Goal: Task Accomplishment & Management: Use online tool/utility

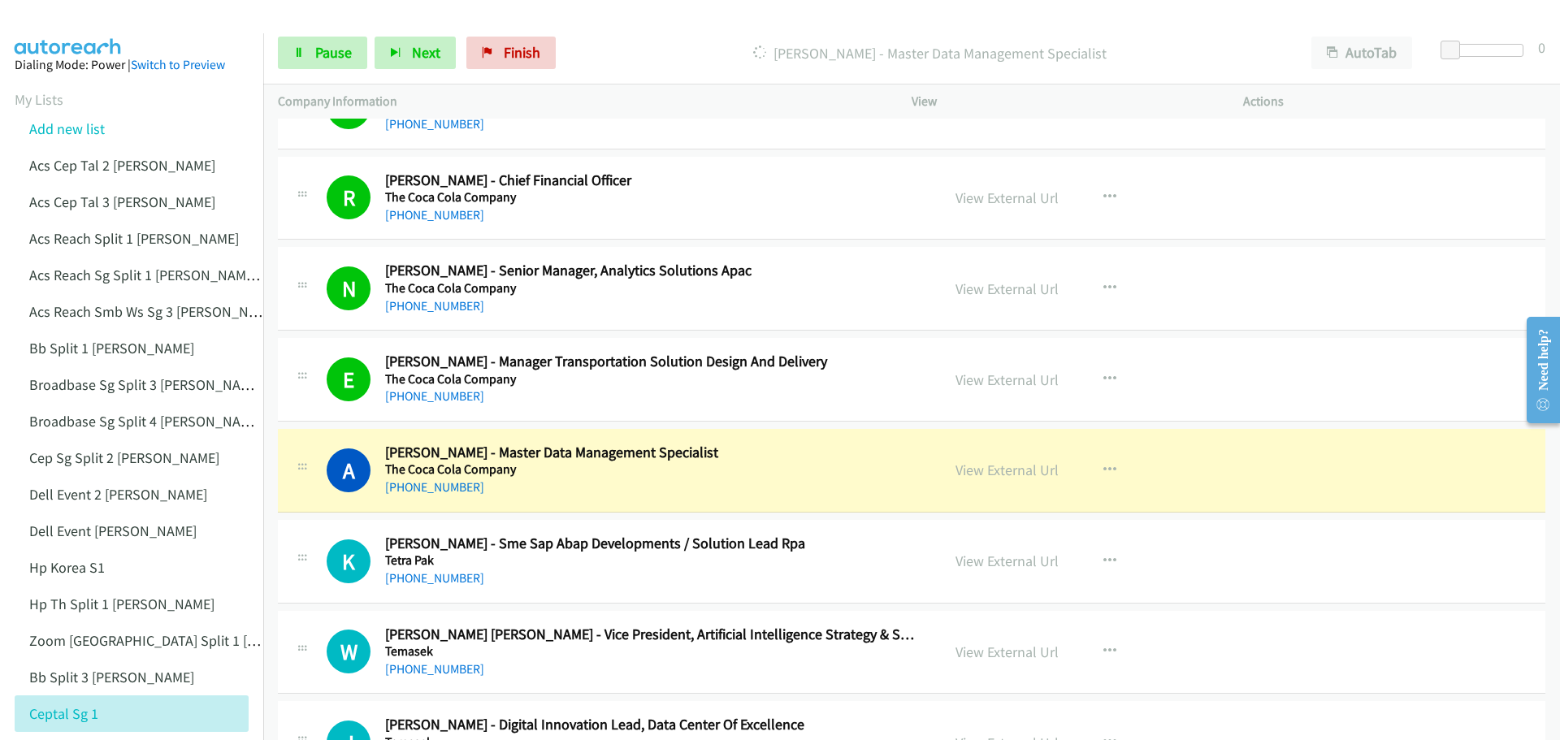
scroll to position [3006, 0]
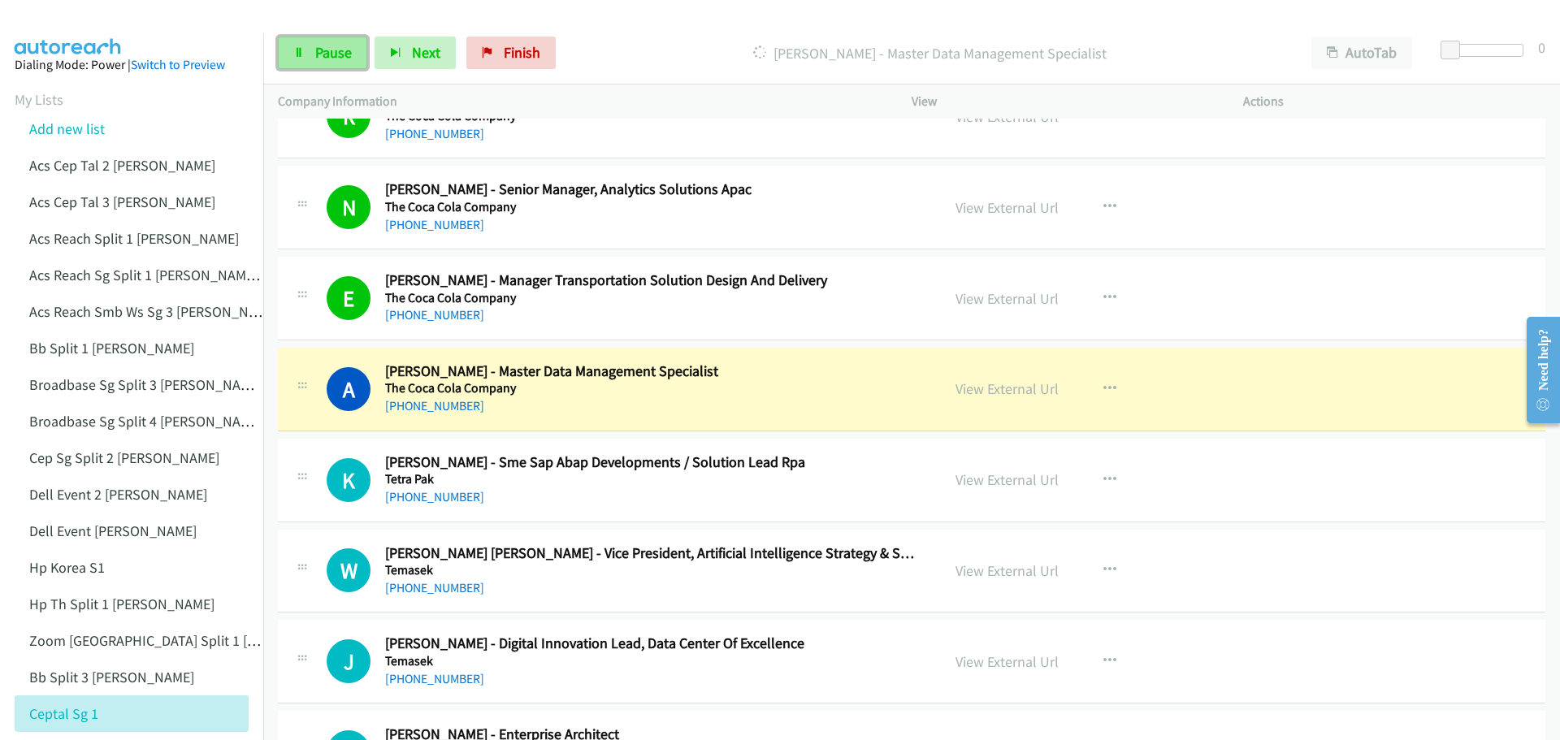
click at [345, 62] on link "Pause" at bounding box center [322, 53] width 89 height 32
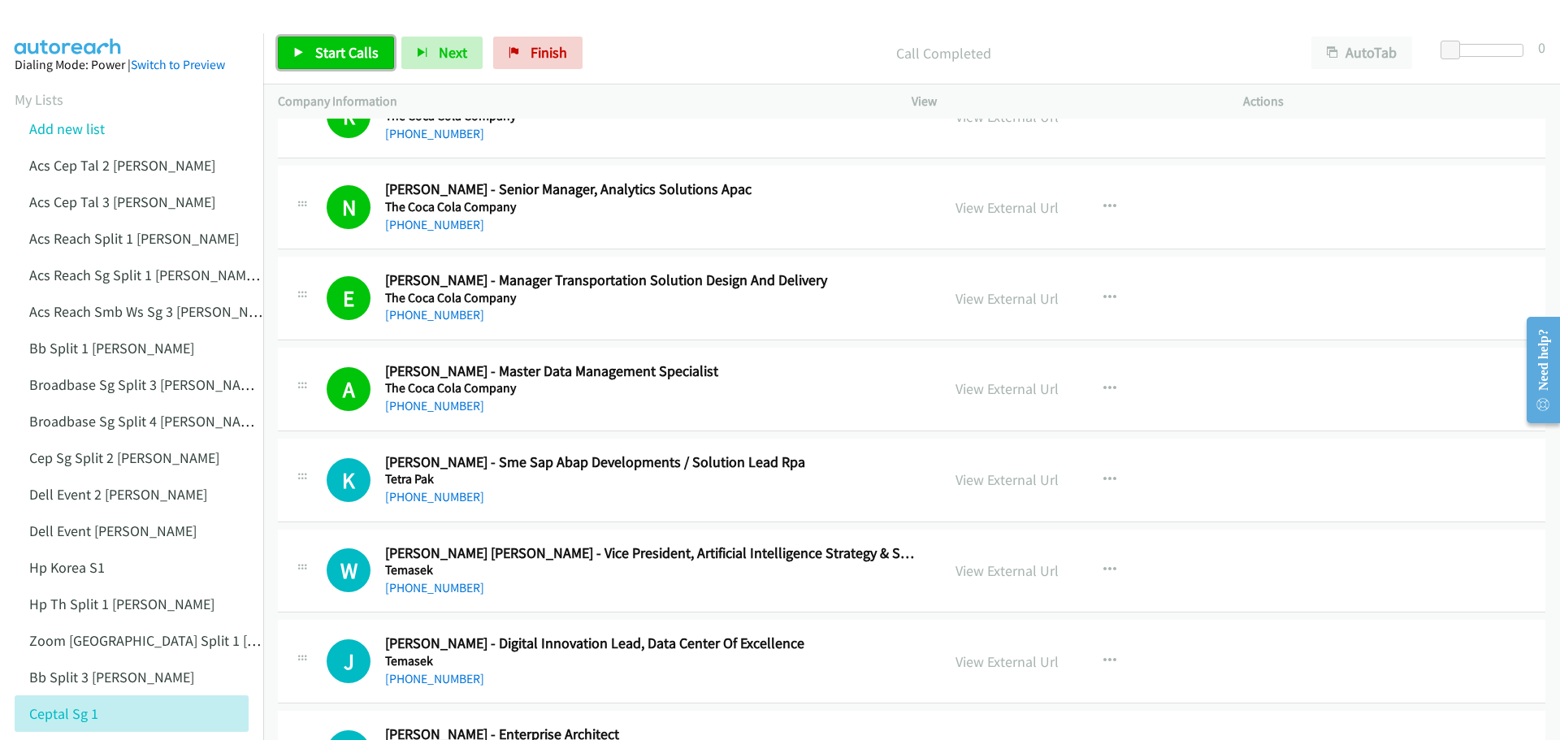
click at [352, 58] on span "Start Calls" at bounding box center [346, 52] width 63 height 19
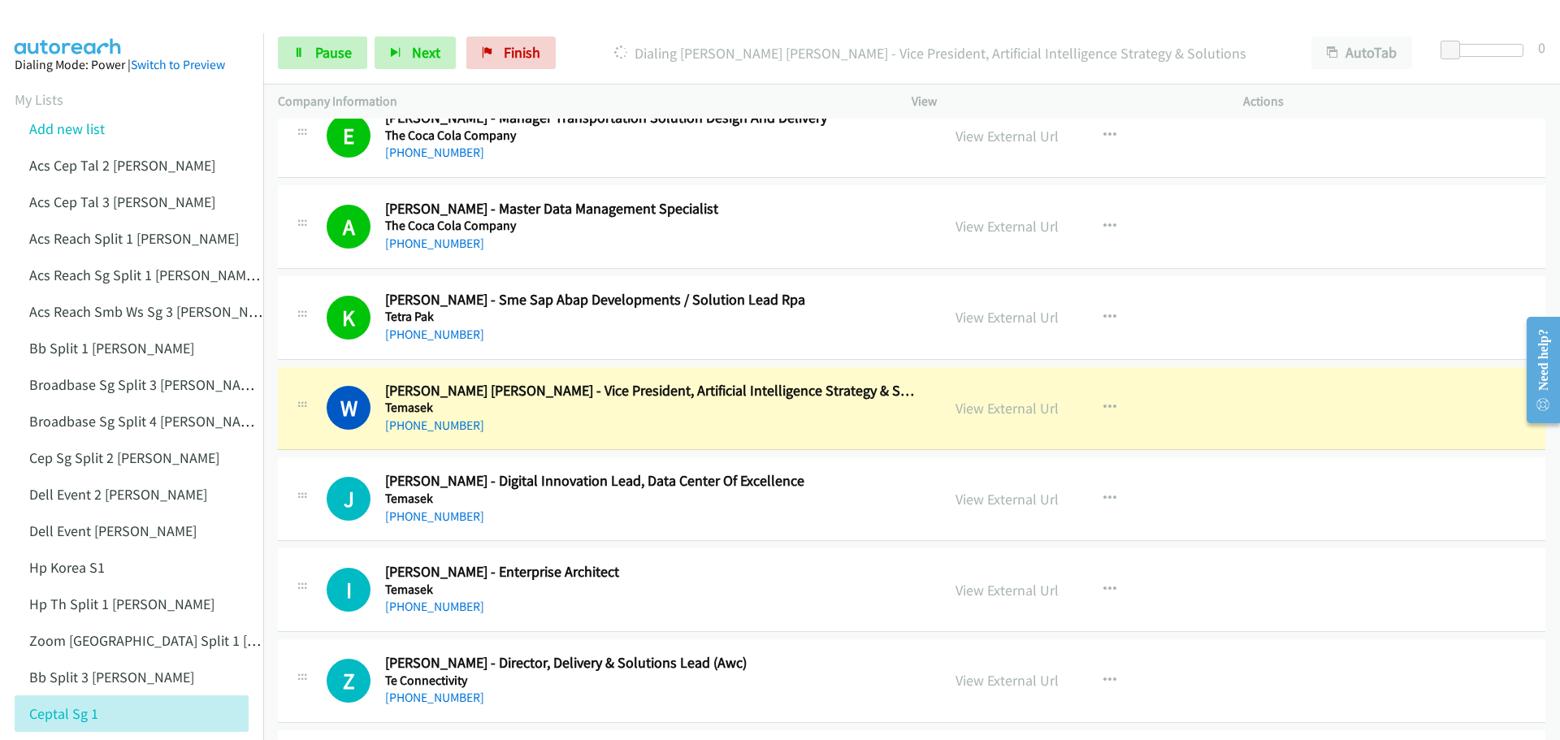
scroll to position [3250, 0]
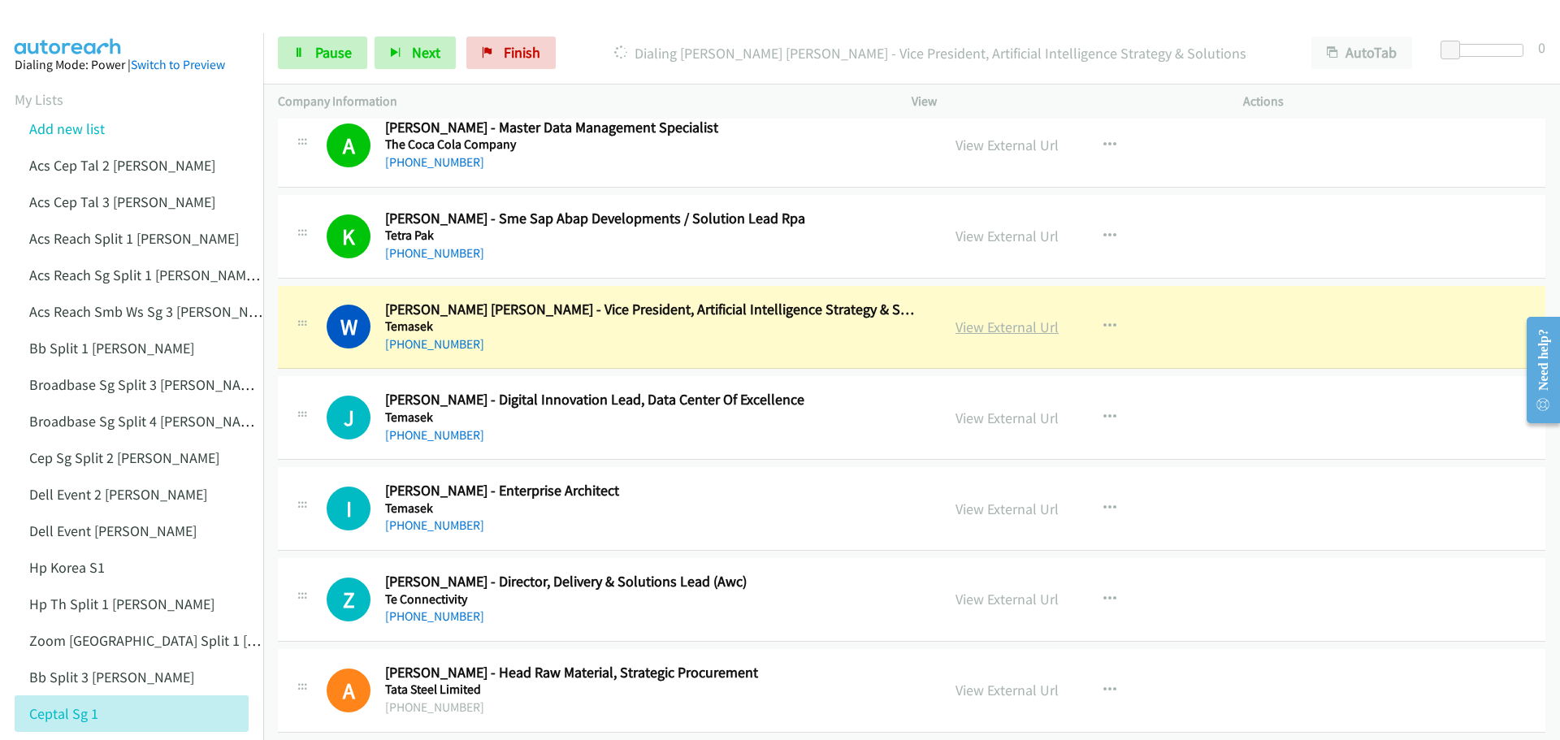
click at [998, 328] on link "View External Url" at bounding box center [1006, 327] width 103 height 19
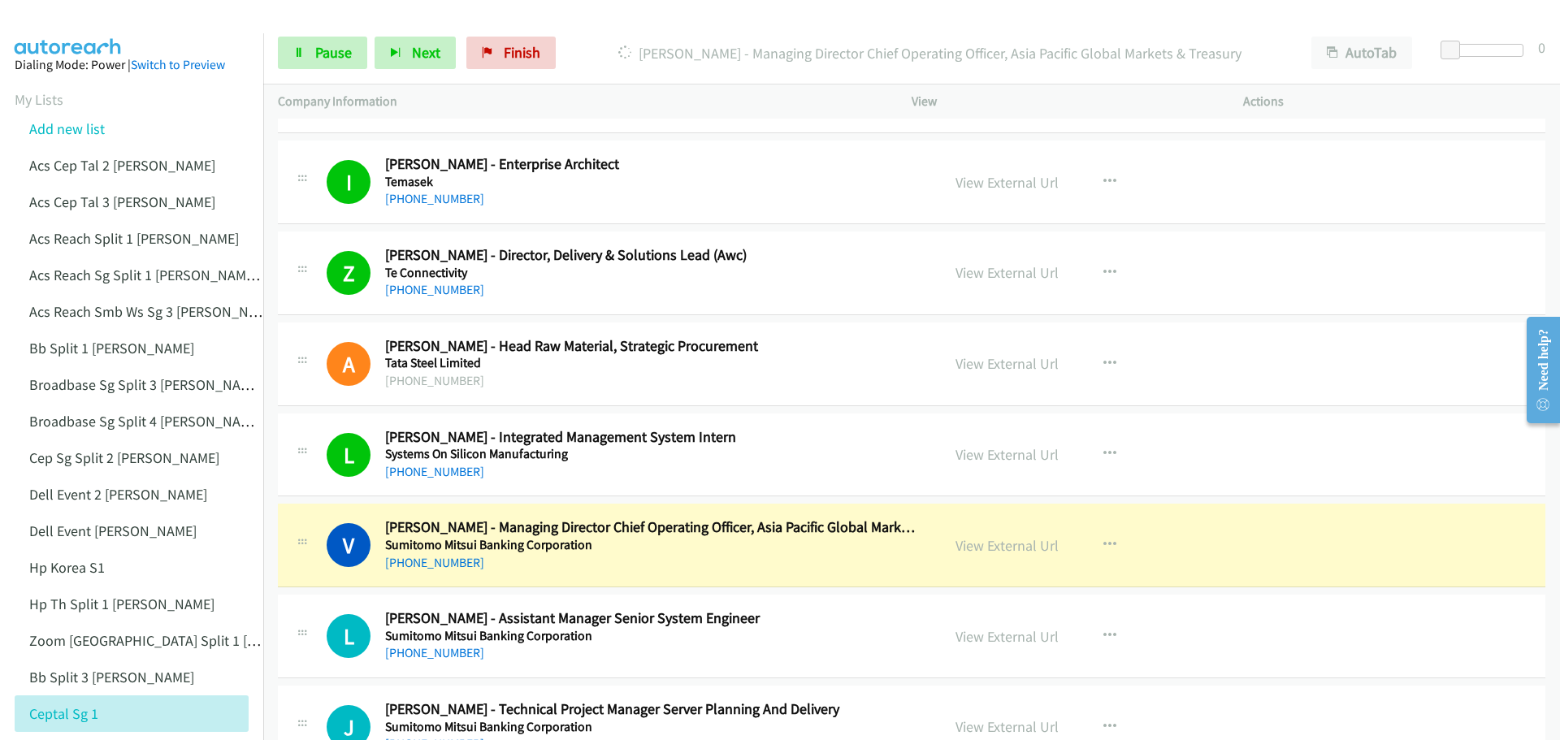
scroll to position [3656, 0]
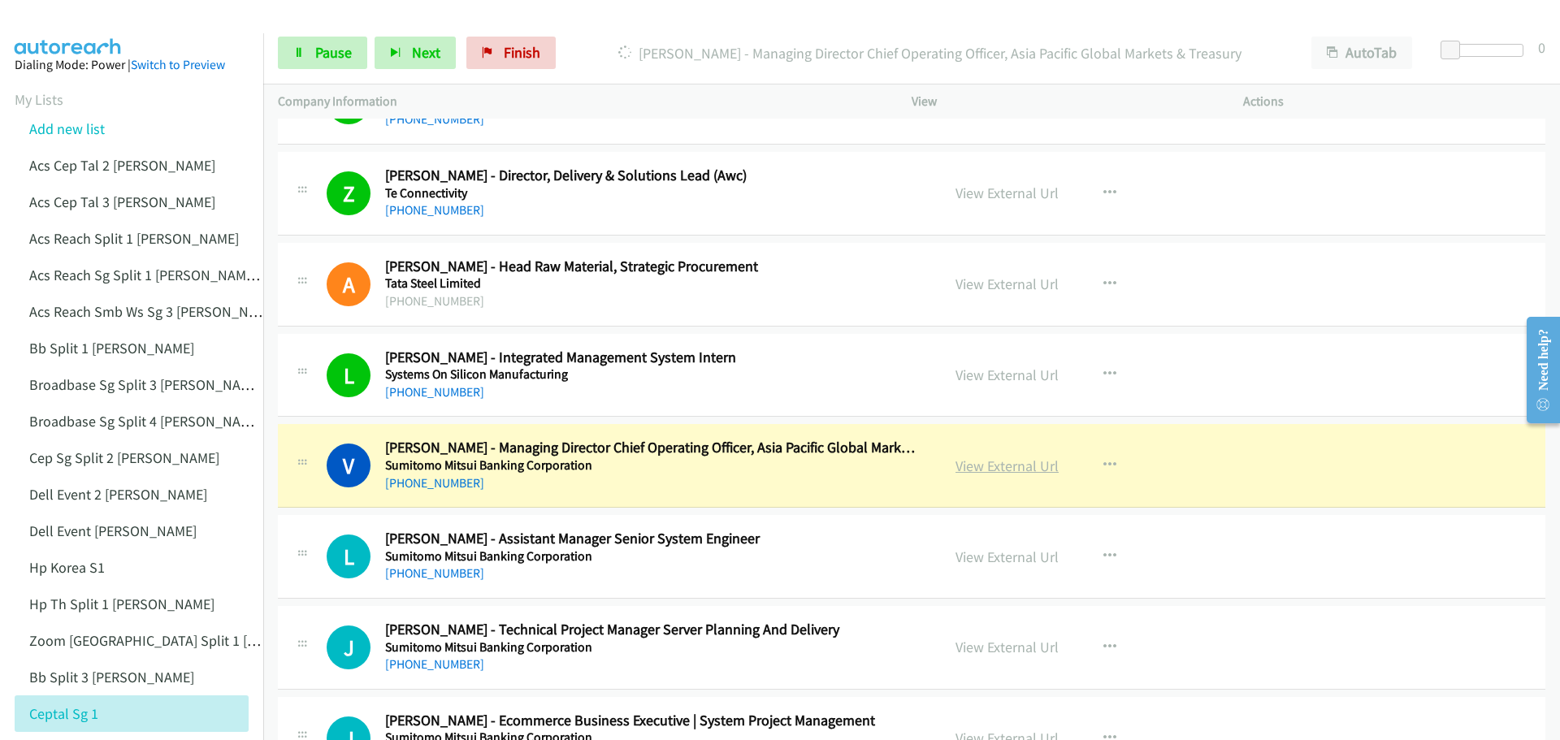
click at [995, 466] on link "View External Url" at bounding box center [1006, 466] width 103 height 19
click at [344, 48] on span "Pause" at bounding box center [333, 52] width 37 height 19
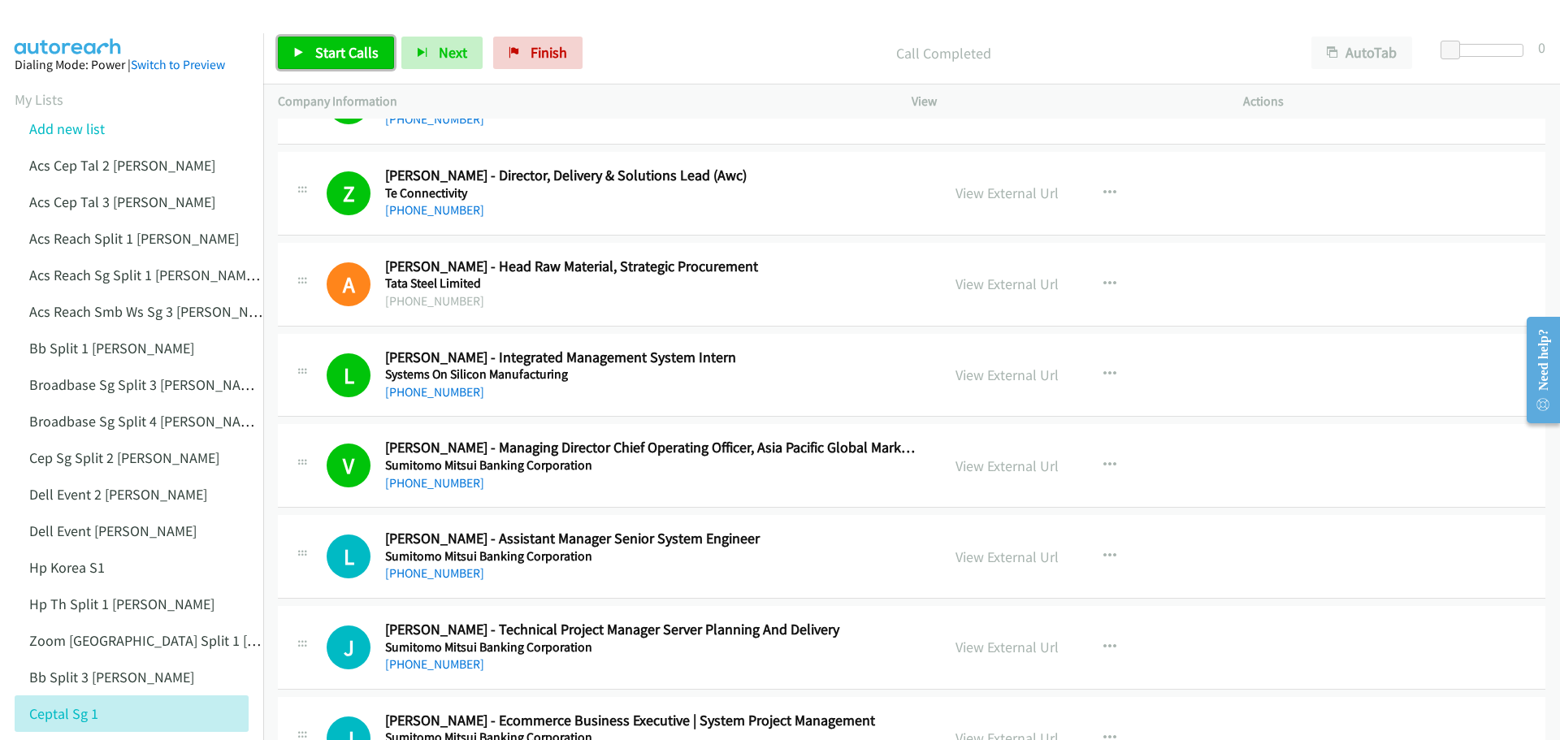
click at [337, 48] on span "Start Calls" at bounding box center [346, 52] width 63 height 19
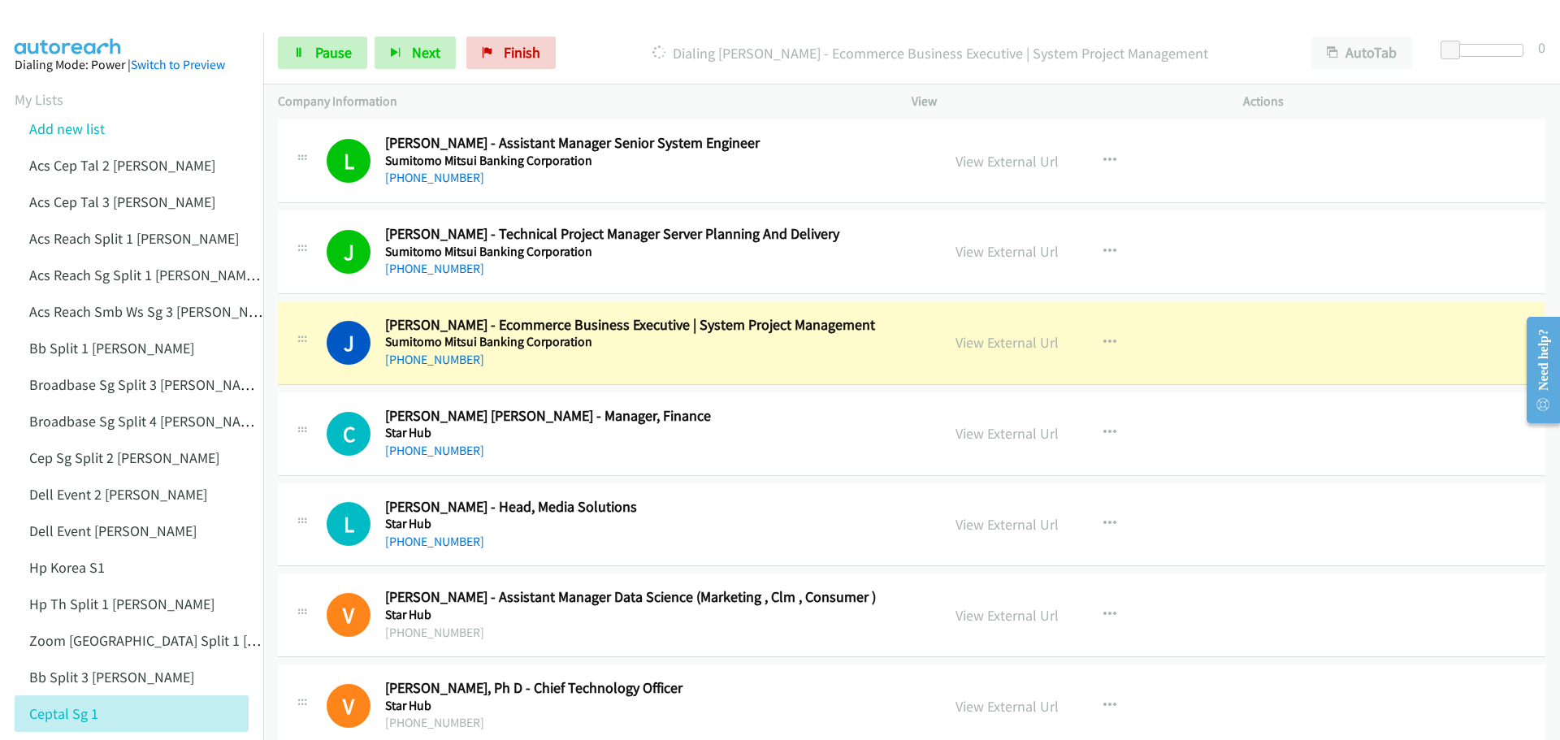
scroll to position [4062, 0]
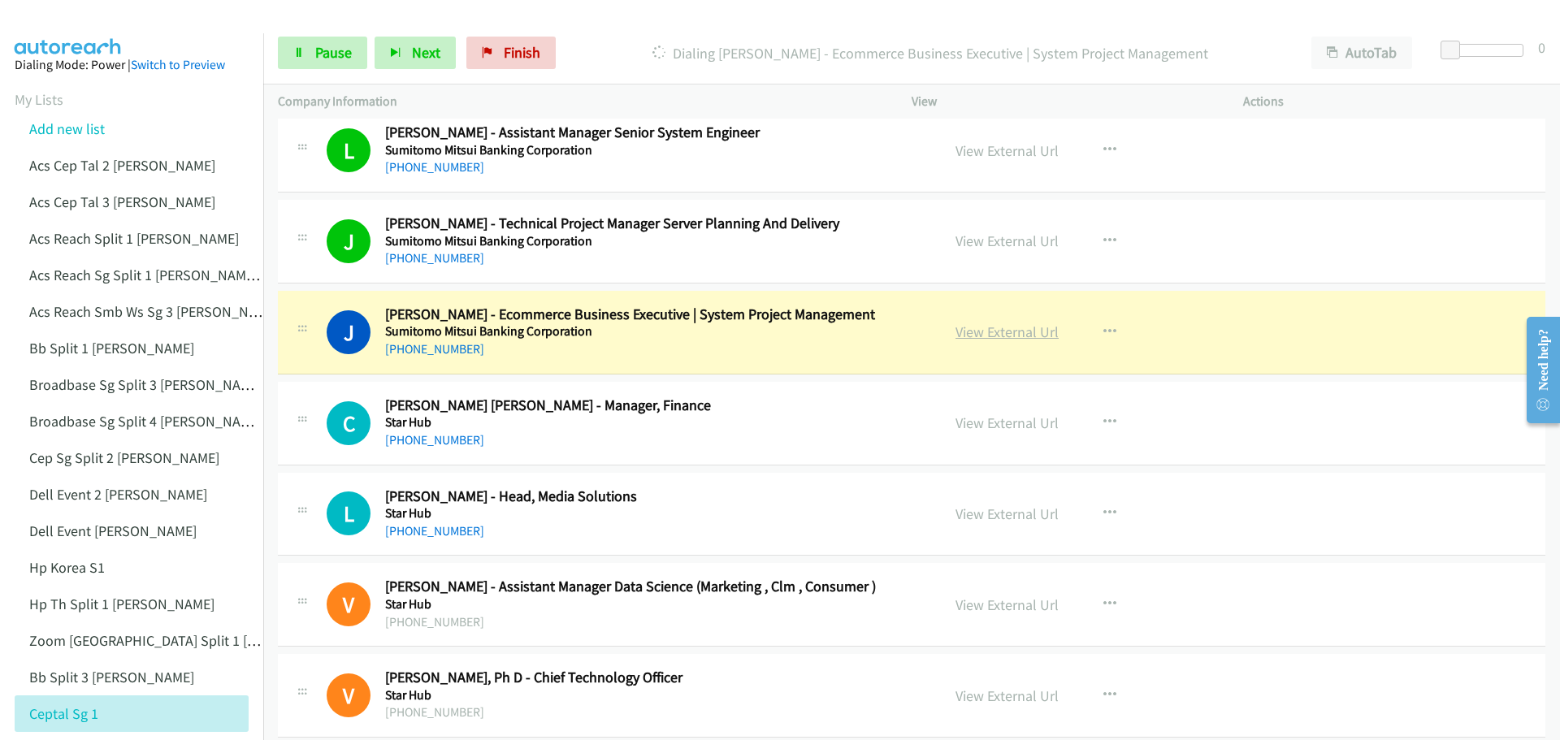
click at [994, 326] on link "View External Url" at bounding box center [1006, 332] width 103 height 19
drag, startPoint x: 348, startPoint y: 48, endPoint x: 359, endPoint y: 45, distance: 11.6
click at [348, 48] on span "Pause" at bounding box center [333, 52] width 37 height 19
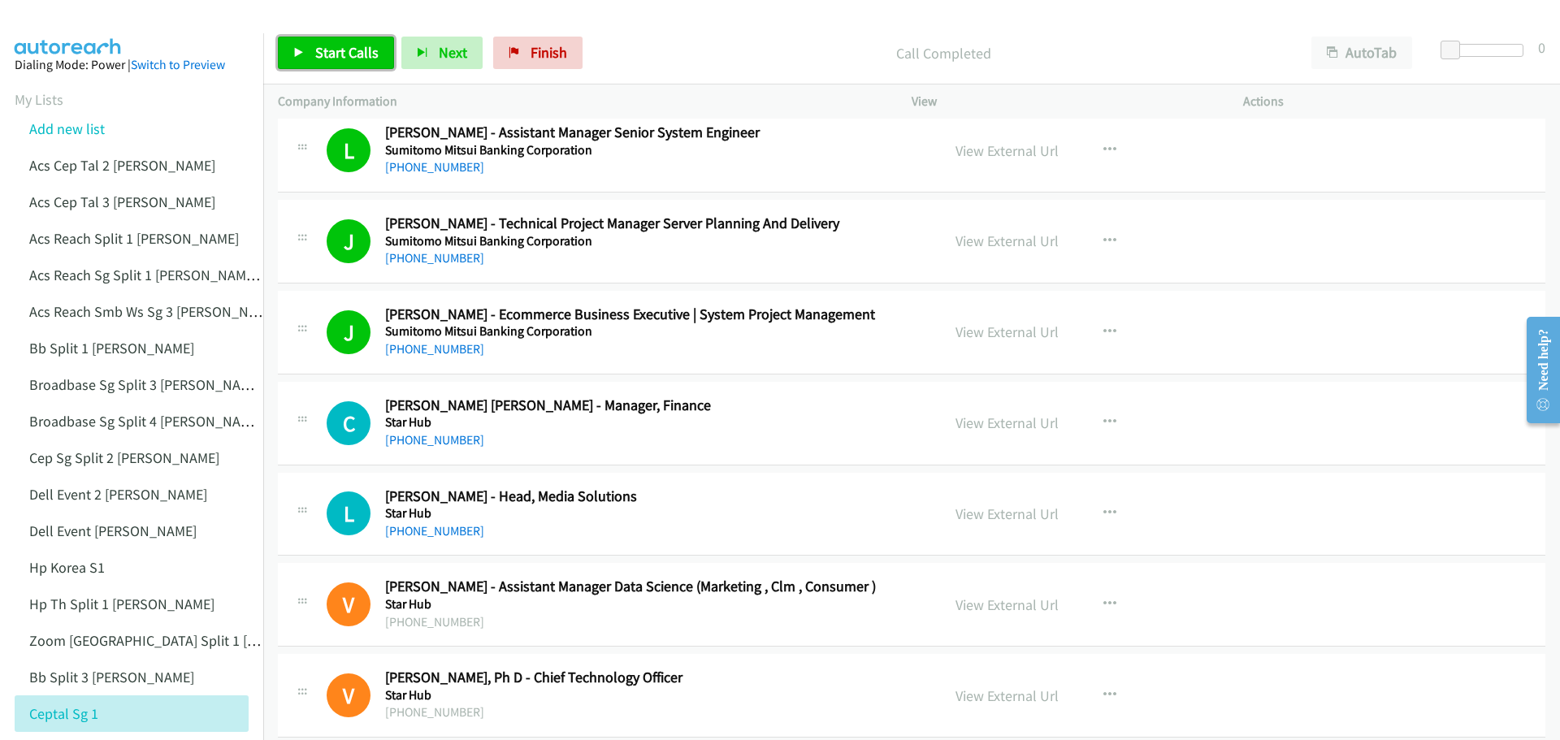
click at [338, 64] on link "Start Calls" at bounding box center [336, 53] width 116 height 32
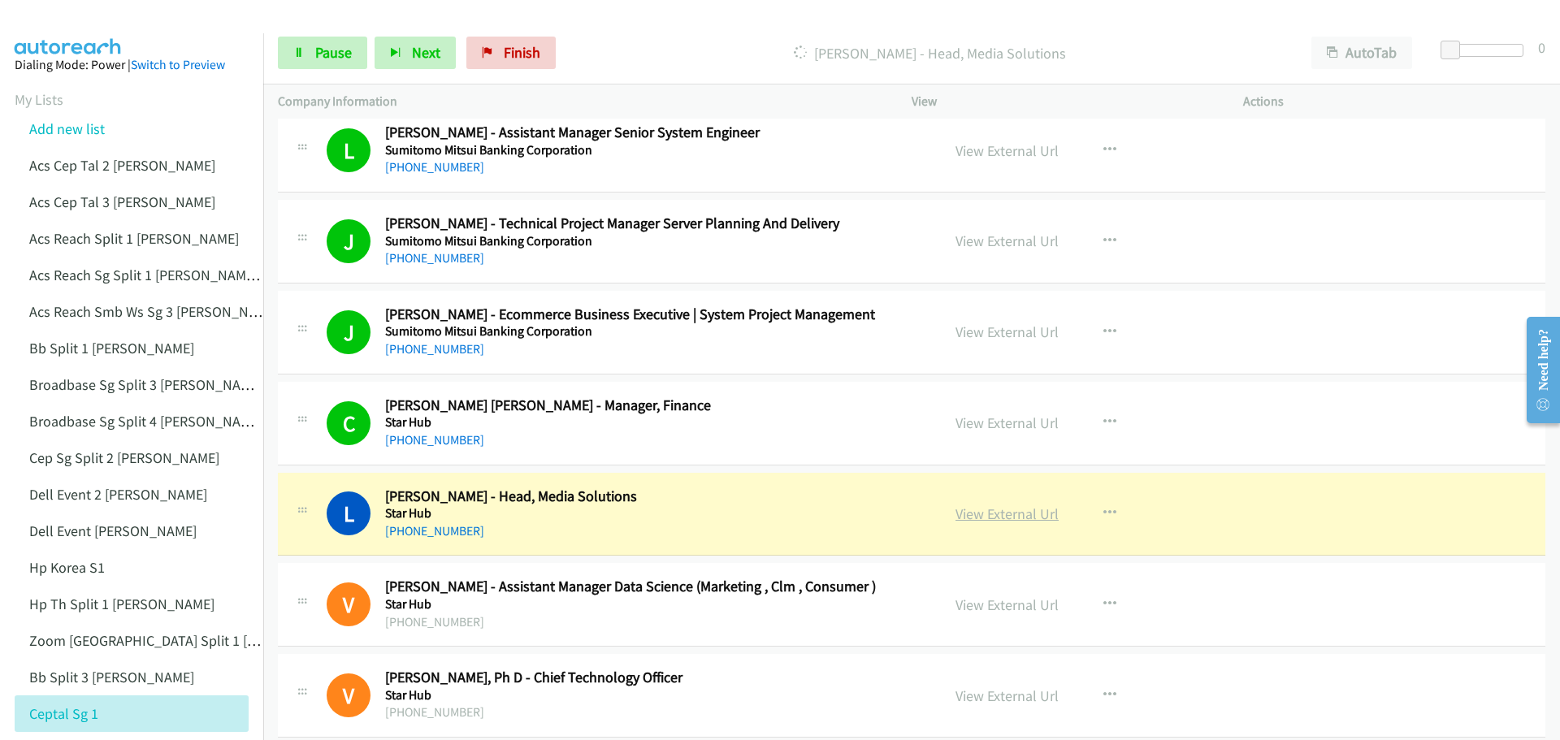
click at [999, 505] on link "View External Url" at bounding box center [1006, 514] width 103 height 19
click at [331, 52] on span "Pause" at bounding box center [333, 52] width 37 height 19
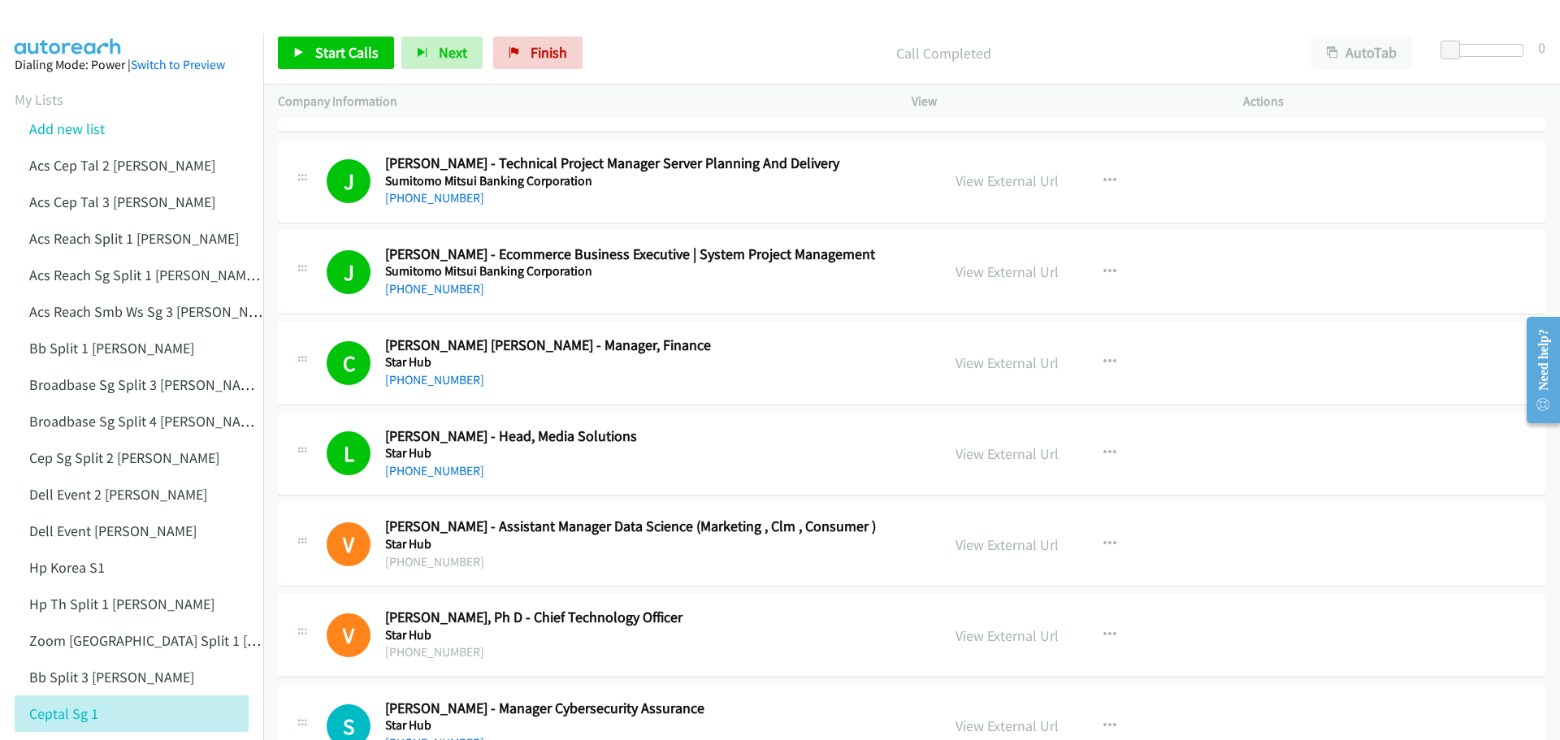
scroll to position [4143, 0]
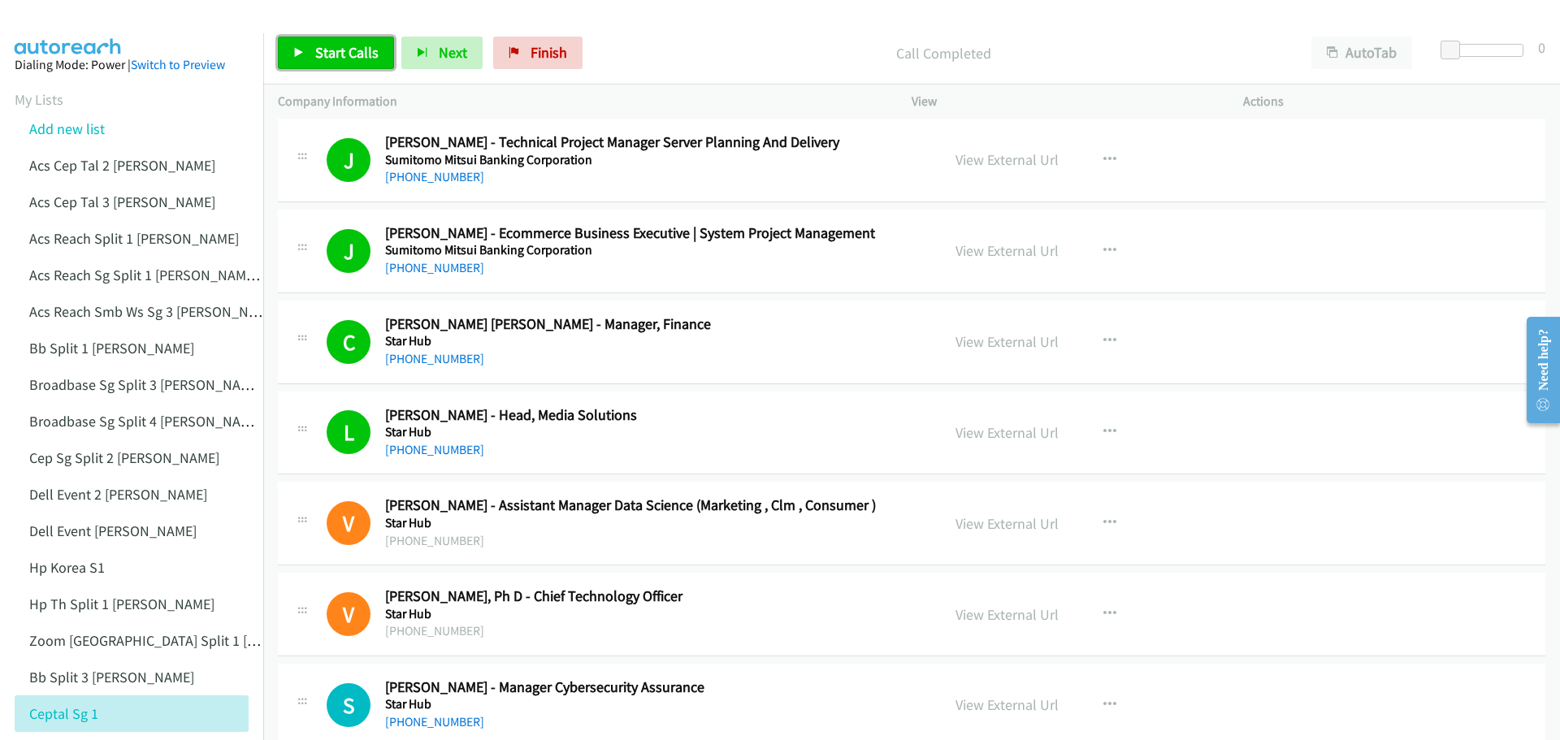
click at [349, 42] on link "Start Calls" at bounding box center [336, 53] width 116 height 32
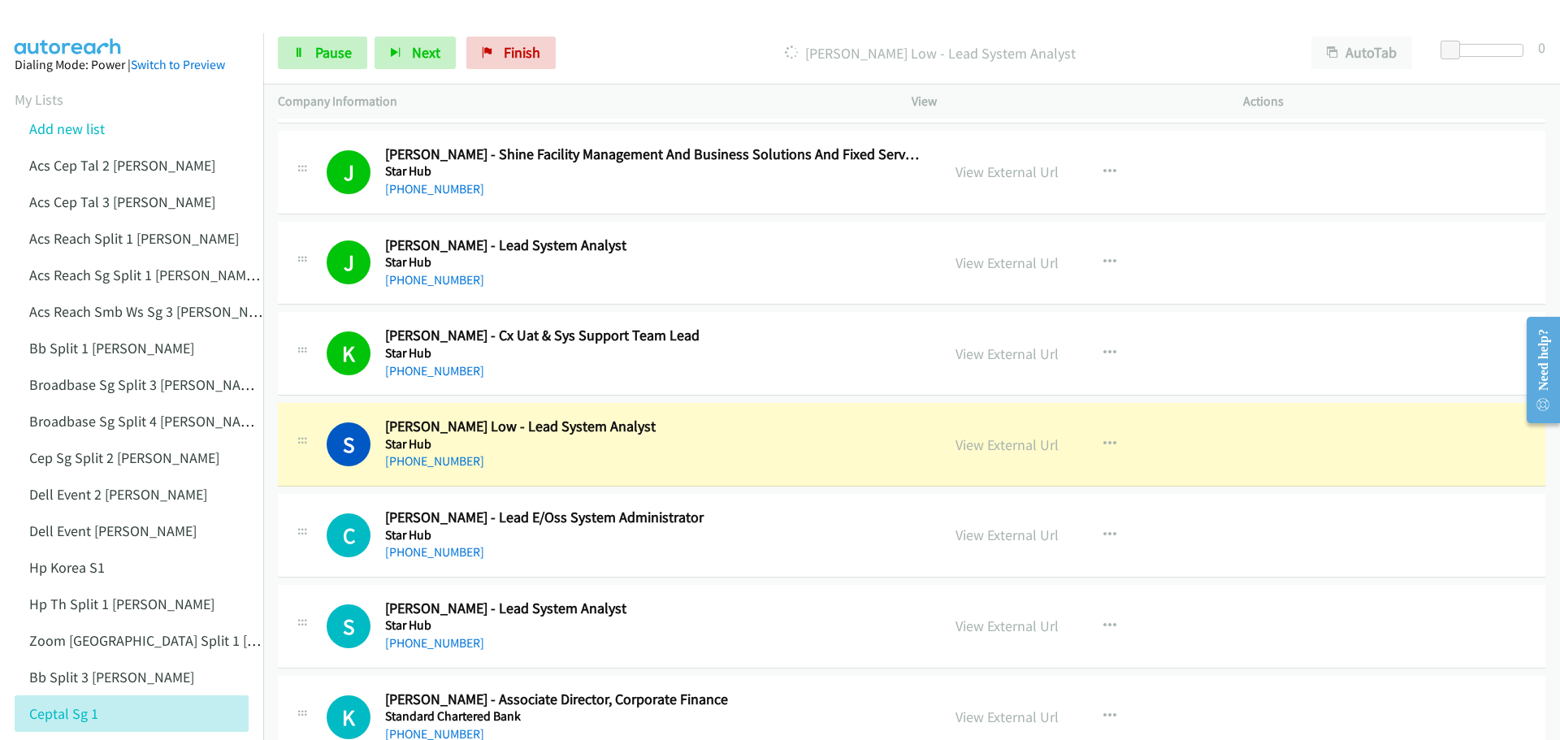
scroll to position [4793, 0]
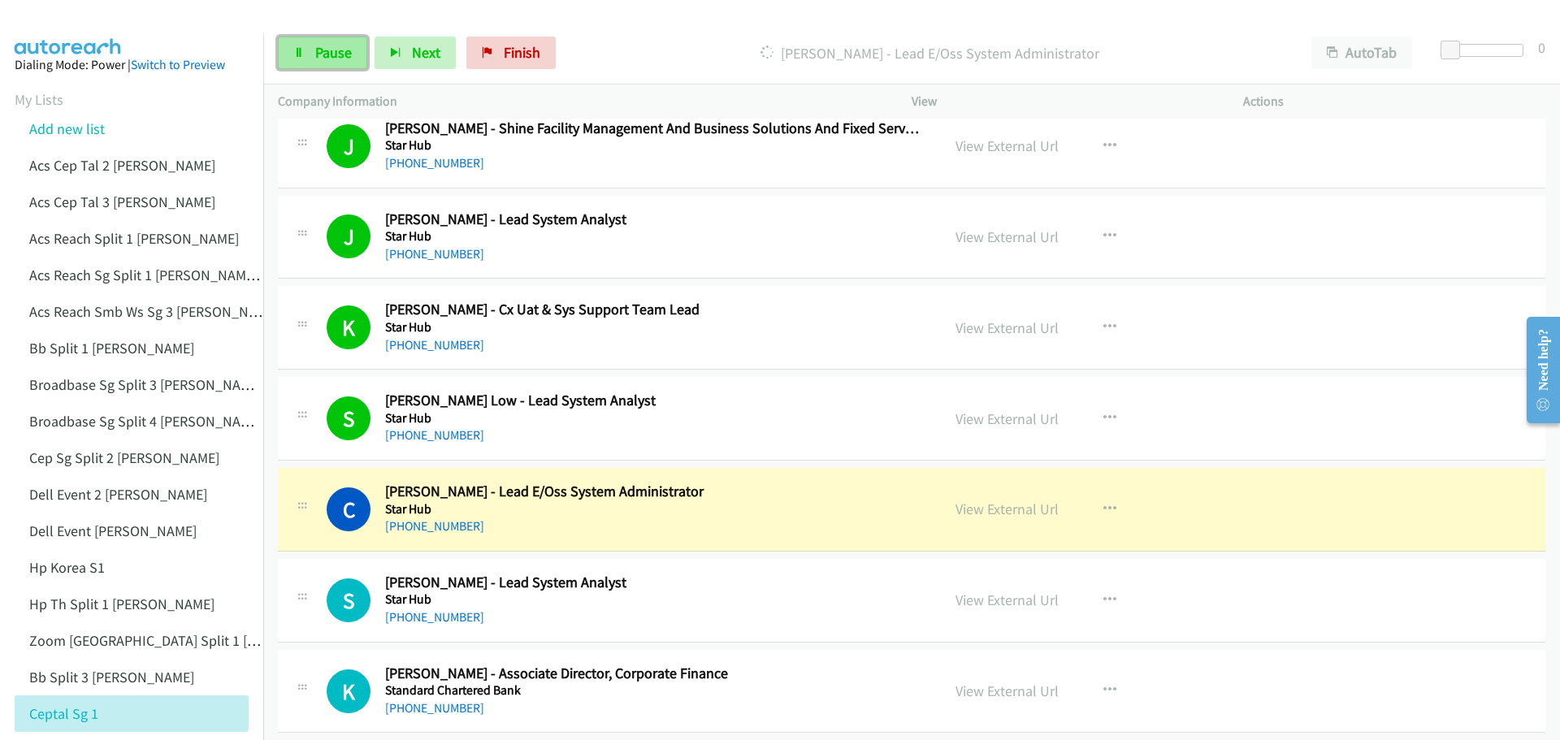
click at [353, 43] on link "Pause" at bounding box center [322, 53] width 89 height 32
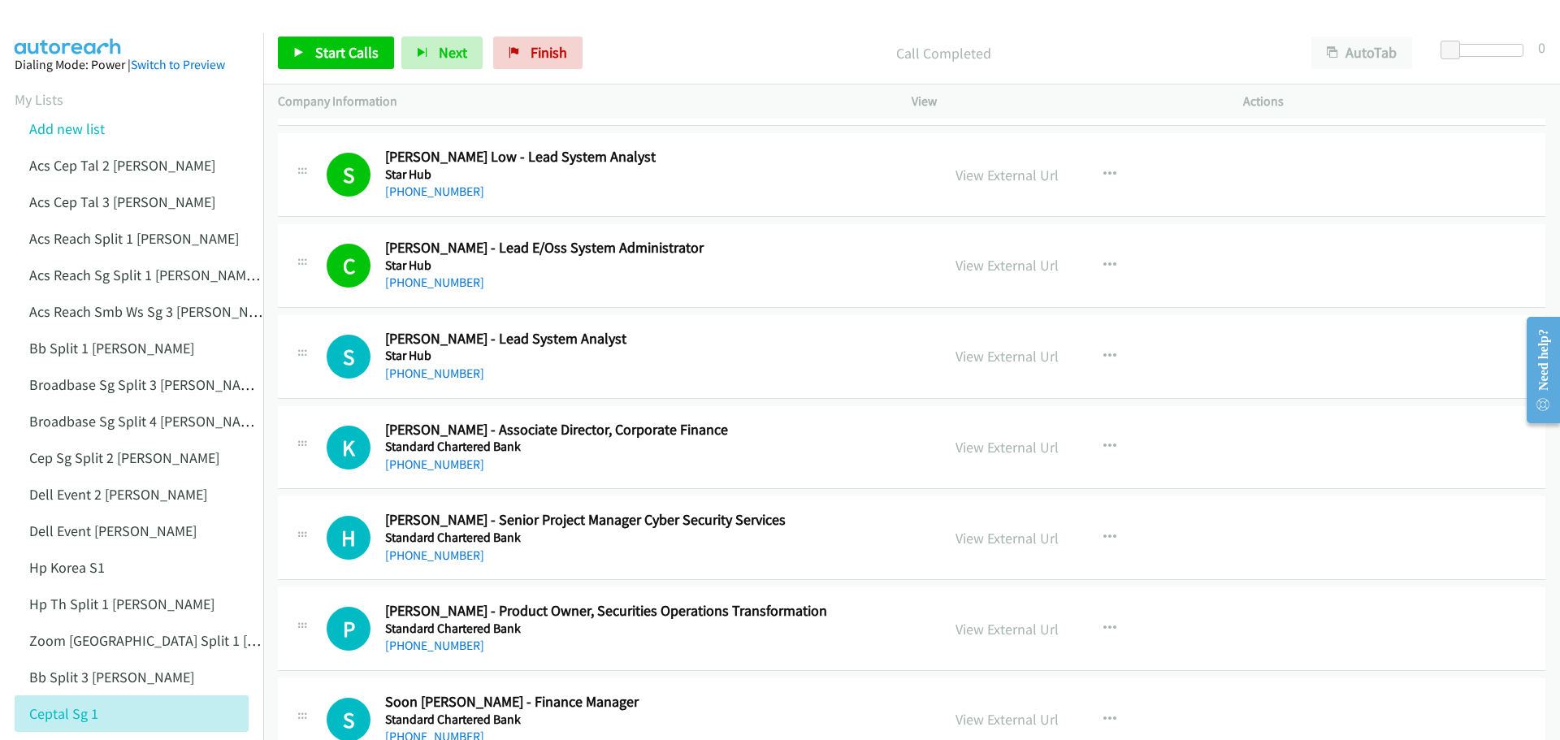
scroll to position [5118, 0]
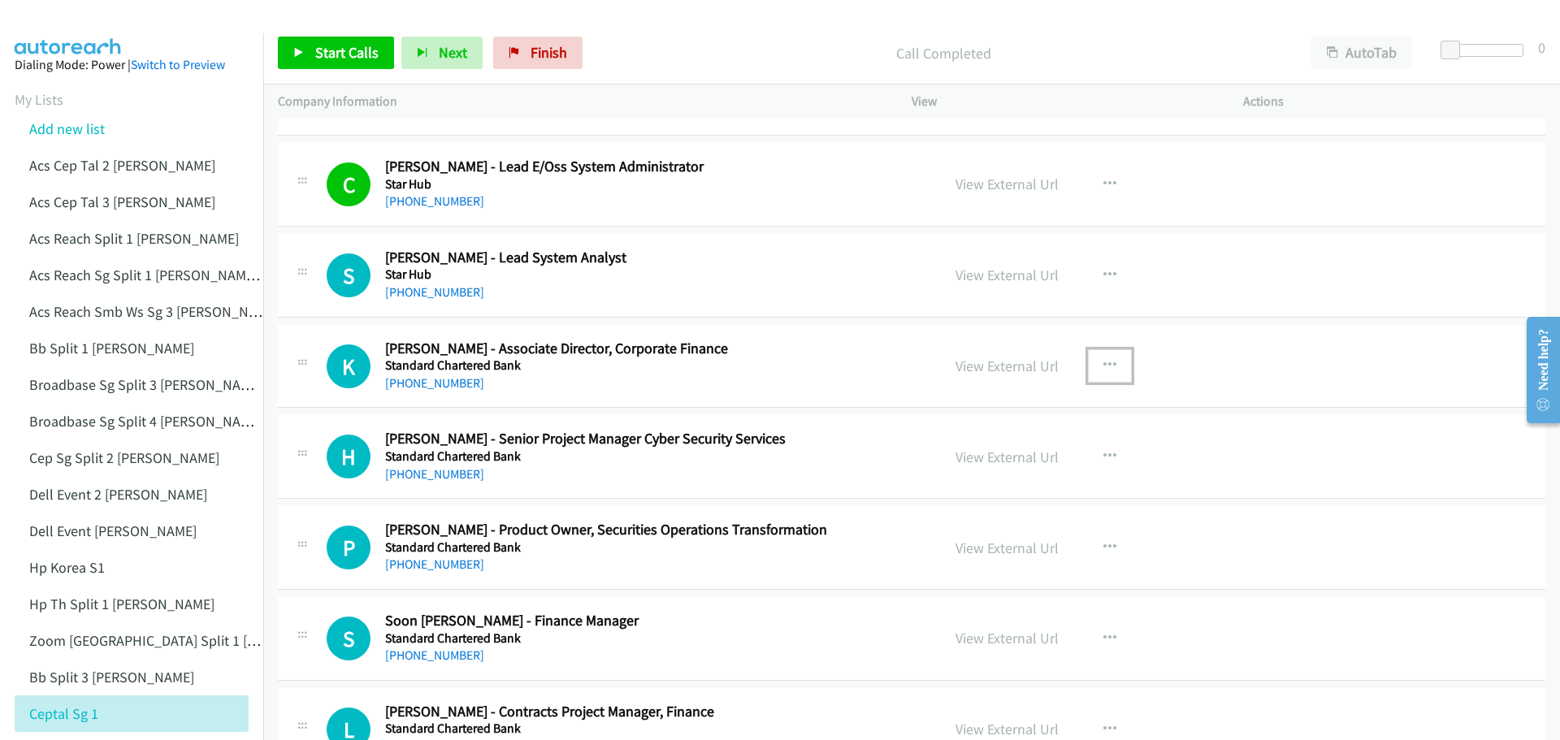
click at [1103, 362] on icon "button" at bounding box center [1109, 365] width 13 height 13
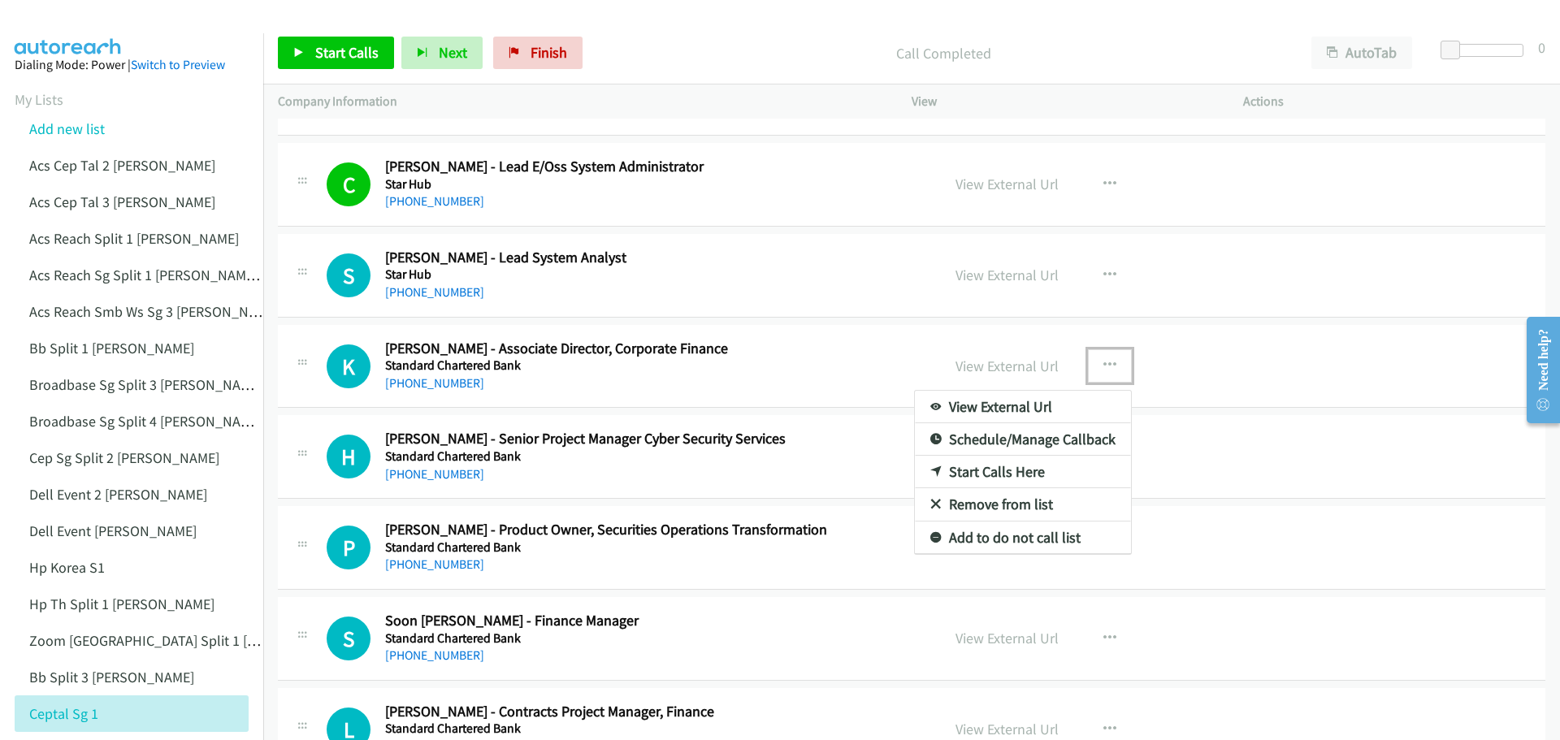
click at [1003, 466] on link "Start Calls Here" at bounding box center [1023, 472] width 216 height 32
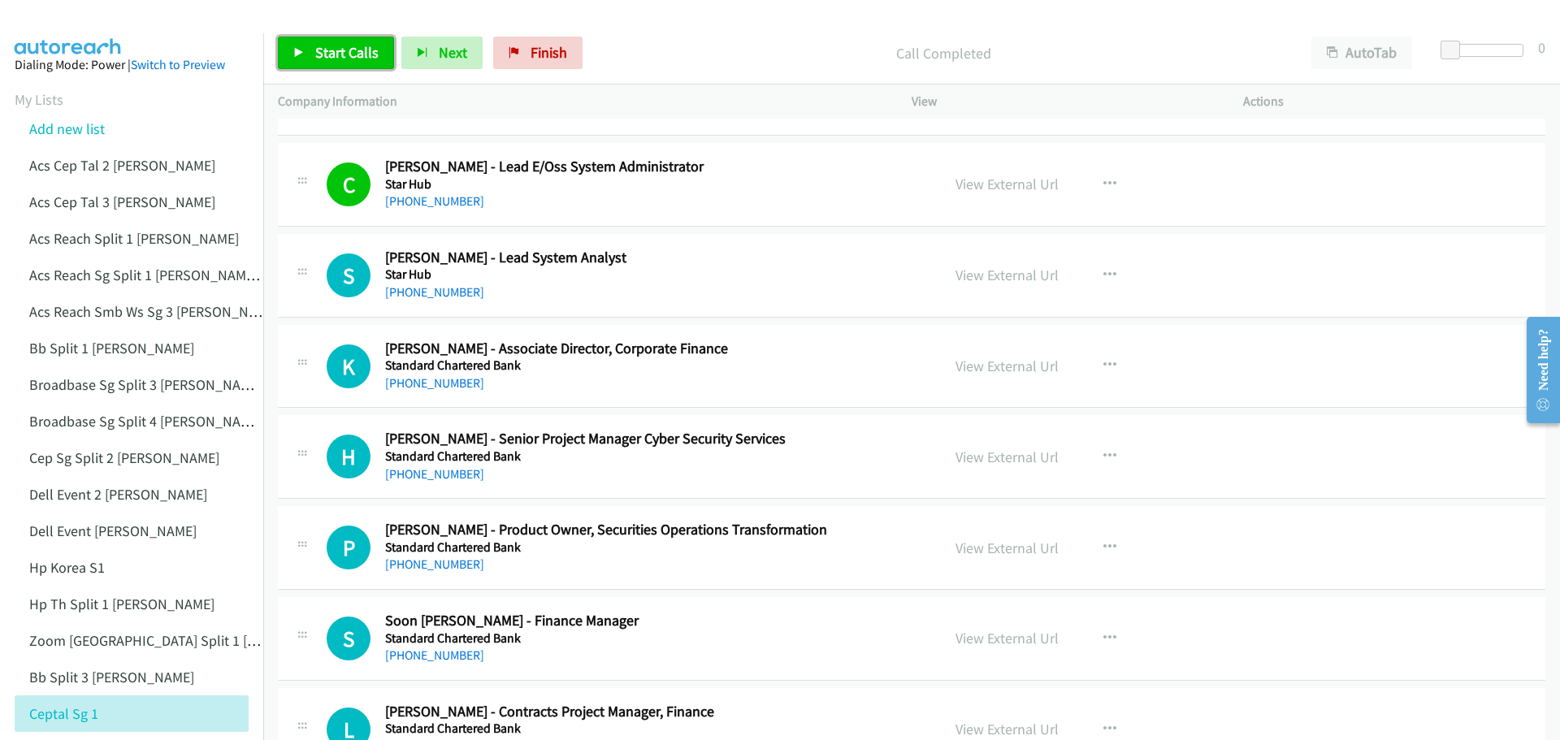
click at [347, 55] on span "Start Calls" at bounding box center [346, 52] width 63 height 19
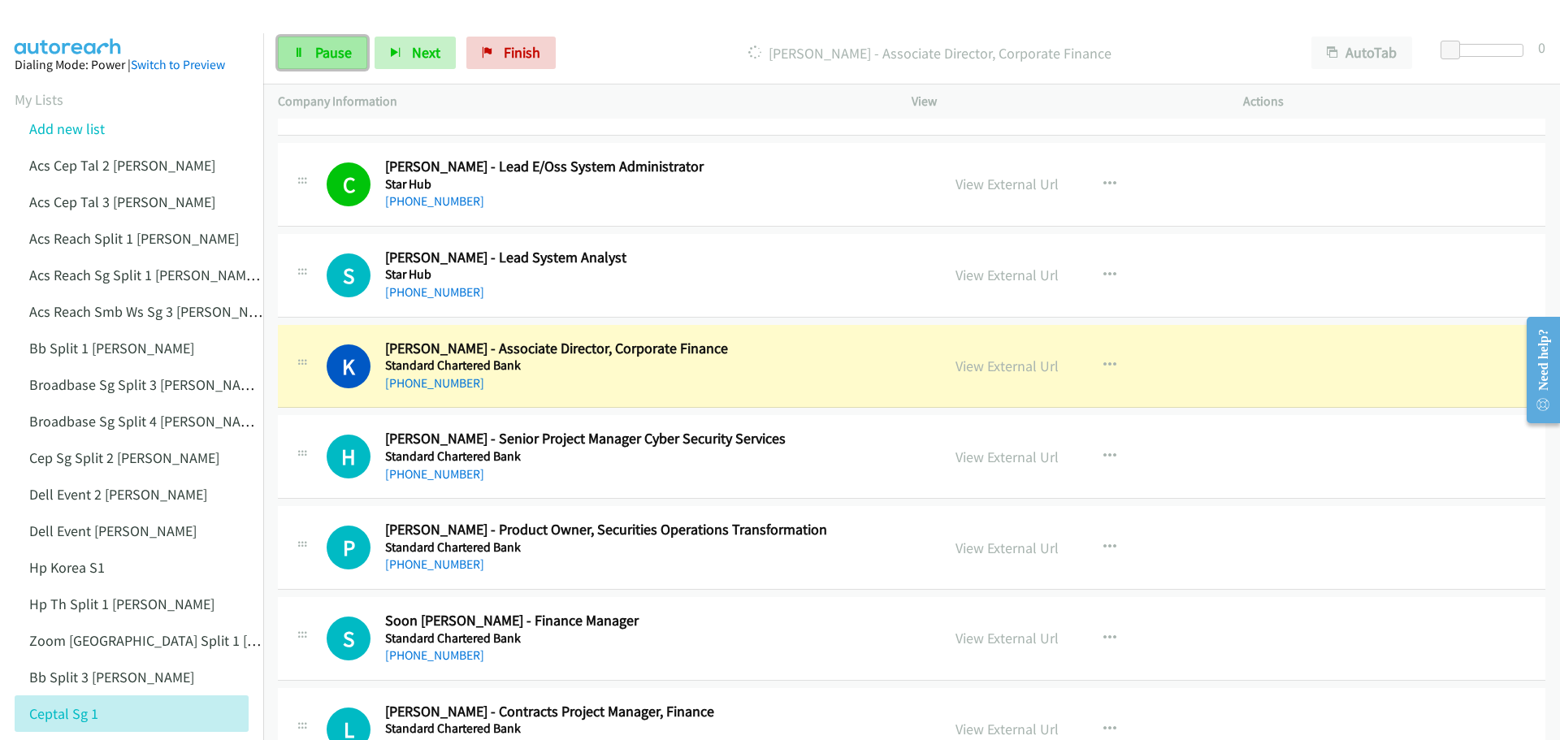
click at [333, 60] on span "Pause" at bounding box center [333, 52] width 37 height 19
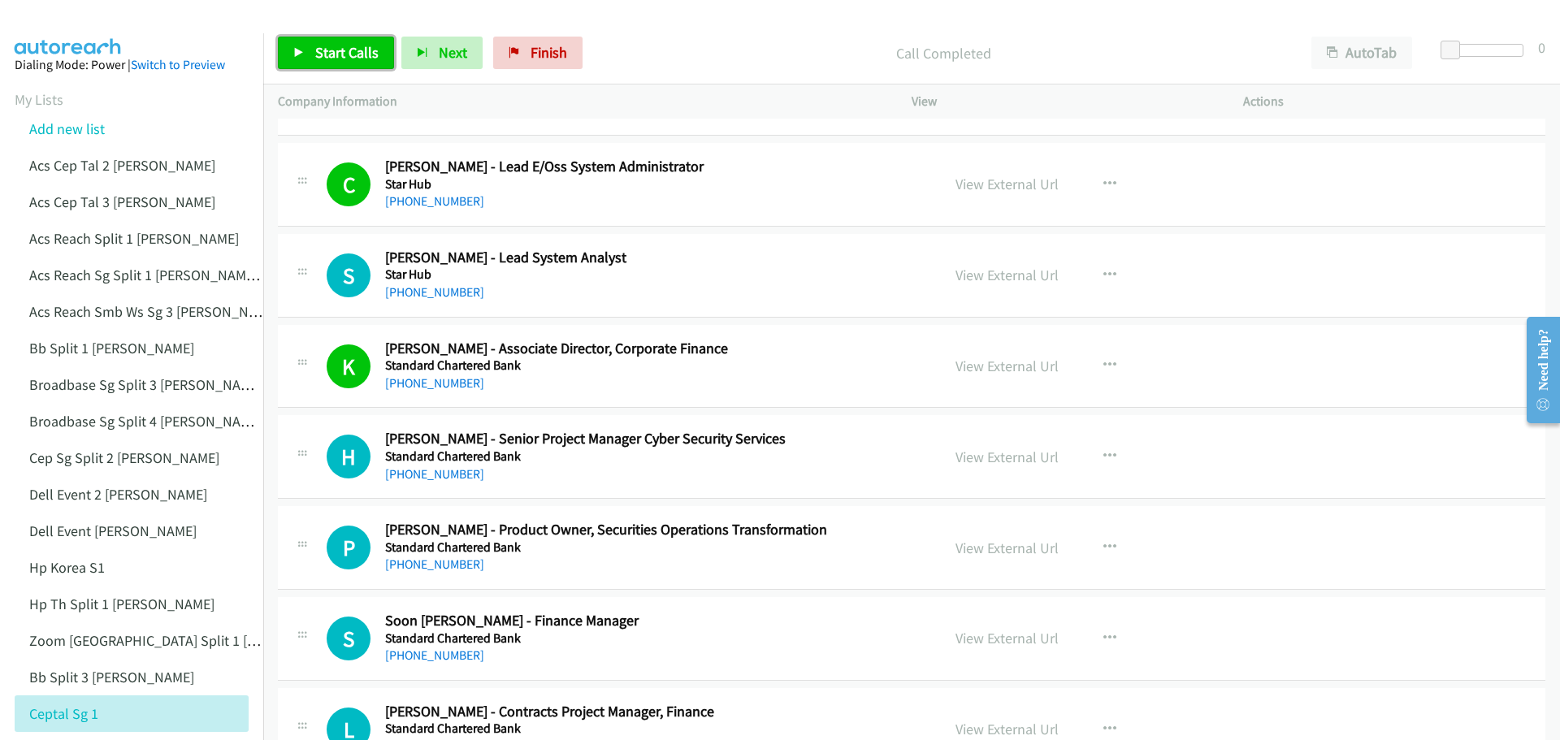
click at [343, 49] on span "Start Calls" at bounding box center [346, 52] width 63 height 19
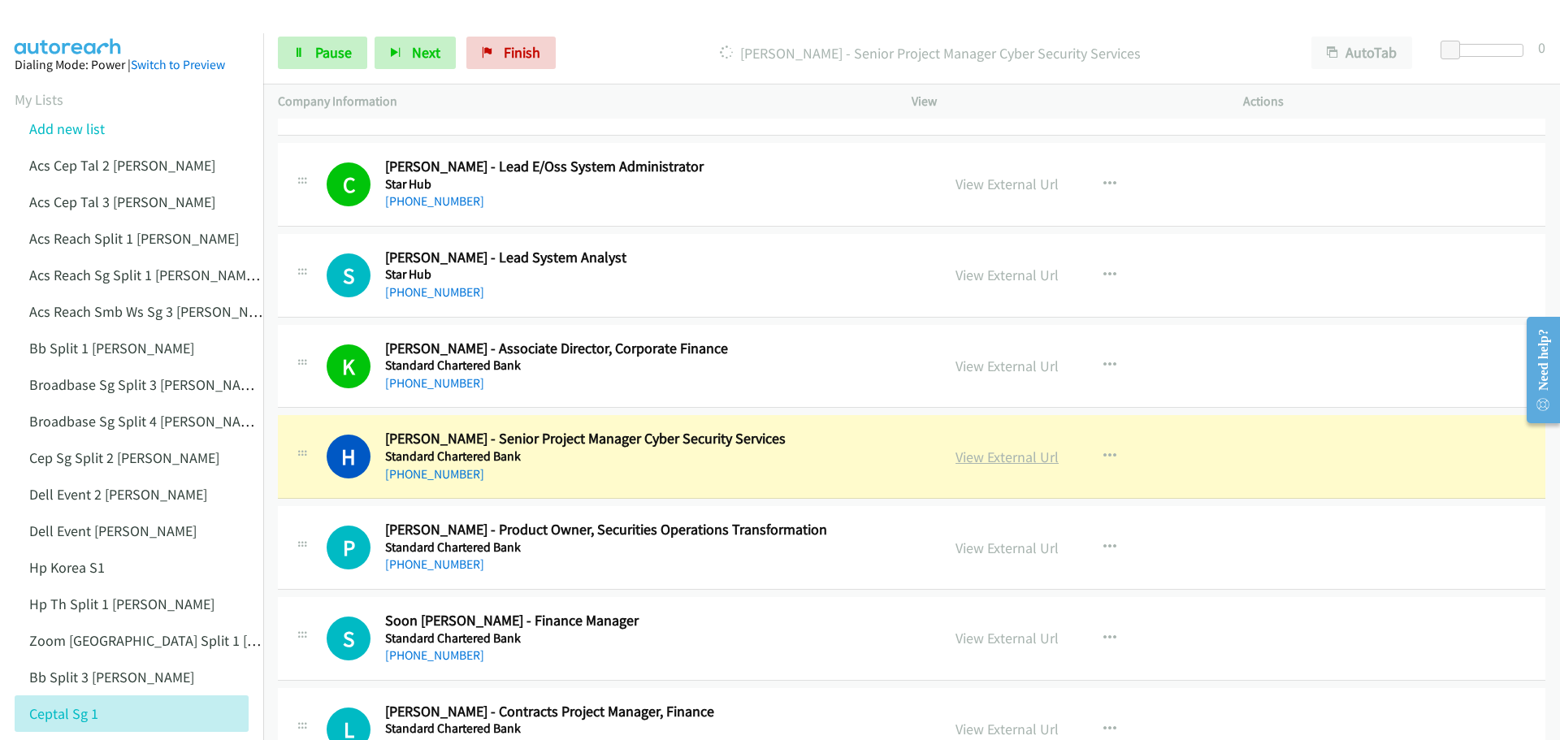
click at [968, 458] on link "View External Url" at bounding box center [1006, 457] width 103 height 19
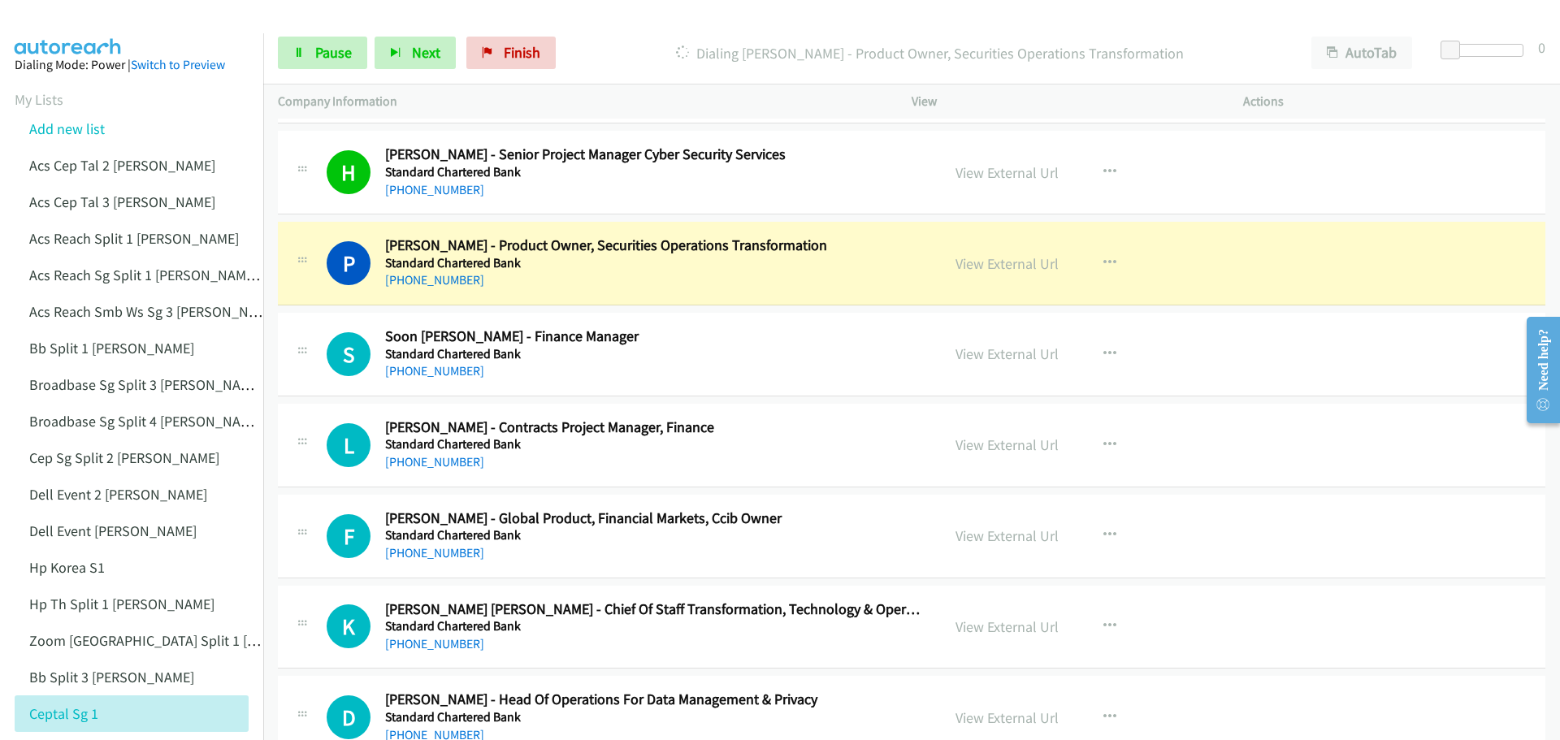
scroll to position [5443, 0]
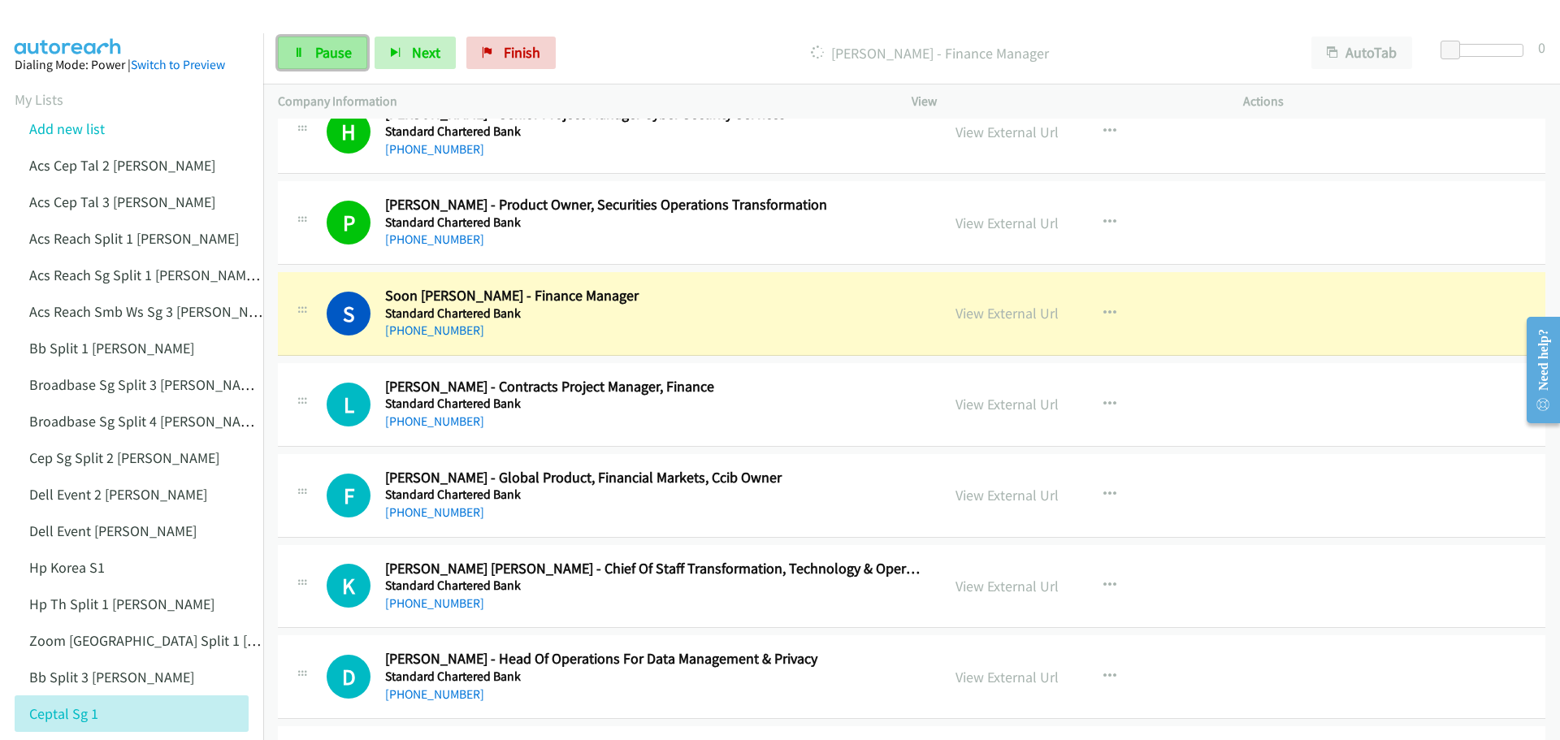
click at [339, 51] on span "Pause" at bounding box center [333, 52] width 37 height 19
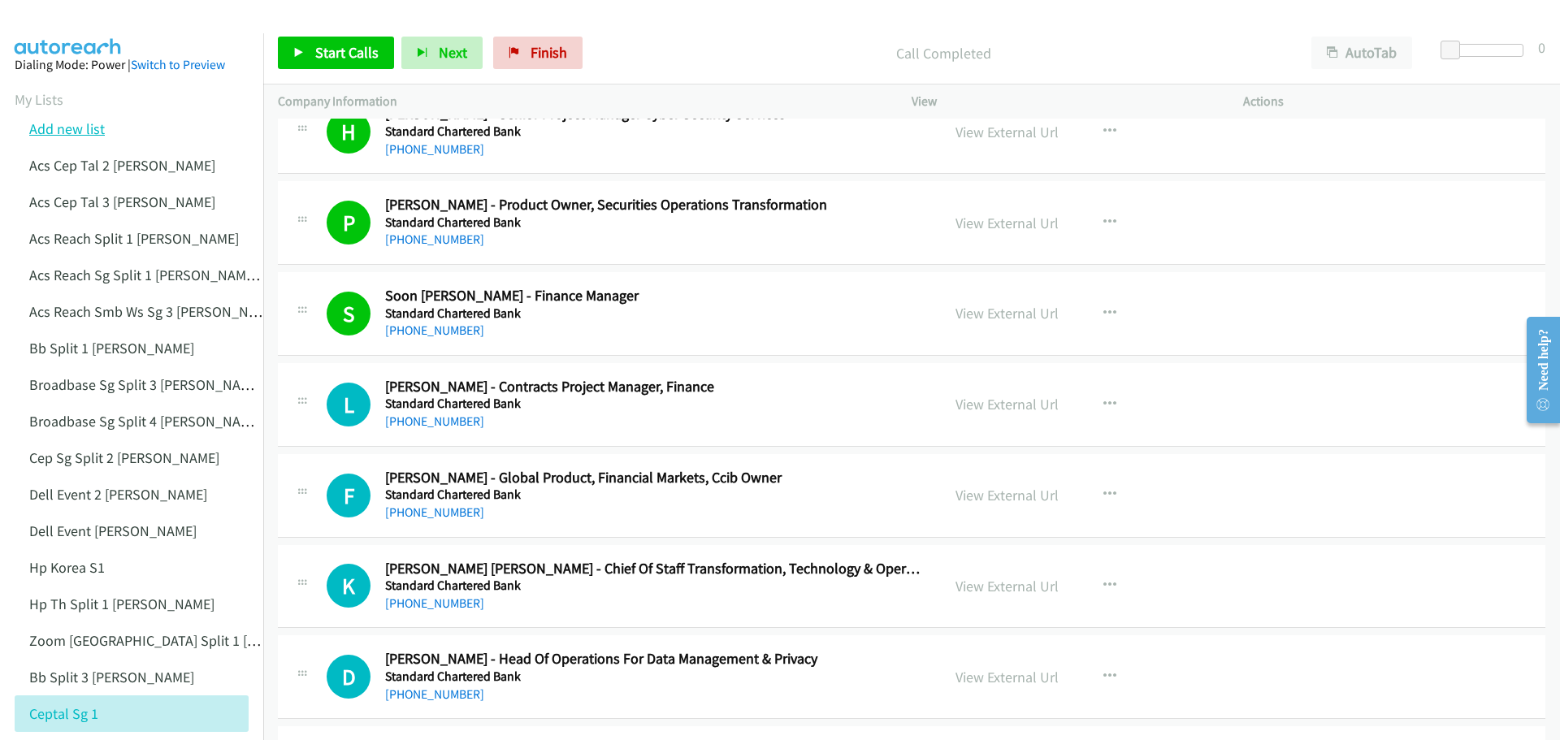
click at [65, 125] on link "Add new list" at bounding box center [67, 128] width 76 height 19
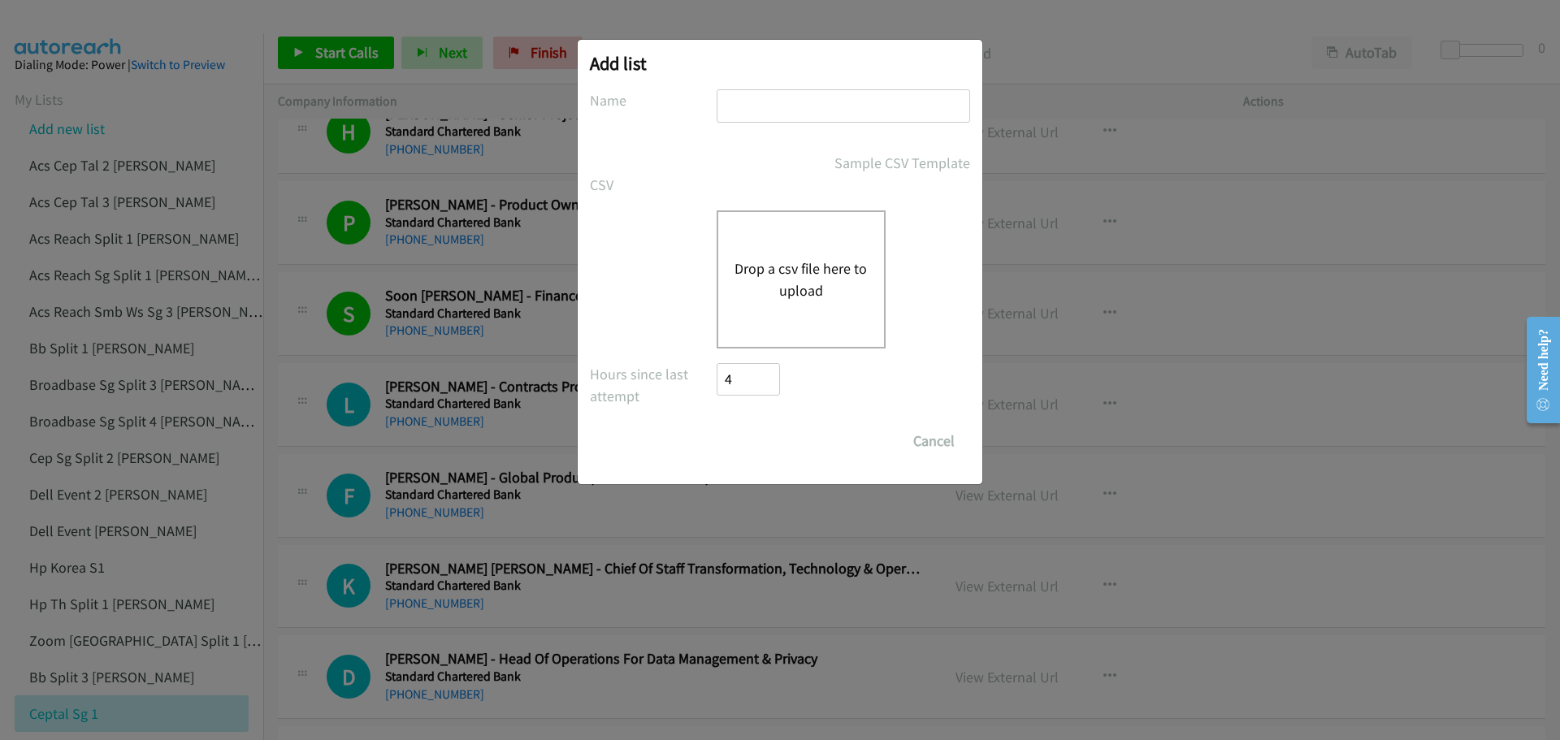
click at [802, 105] on input "text" at bounding box center [843, 105] width 253 height 33
paste input "HP TH"
type input "HP TH - mike"
click at [793, 273] on button "Drop a csv file here to upload" at bounding box center [800, 280] width 133 height 44
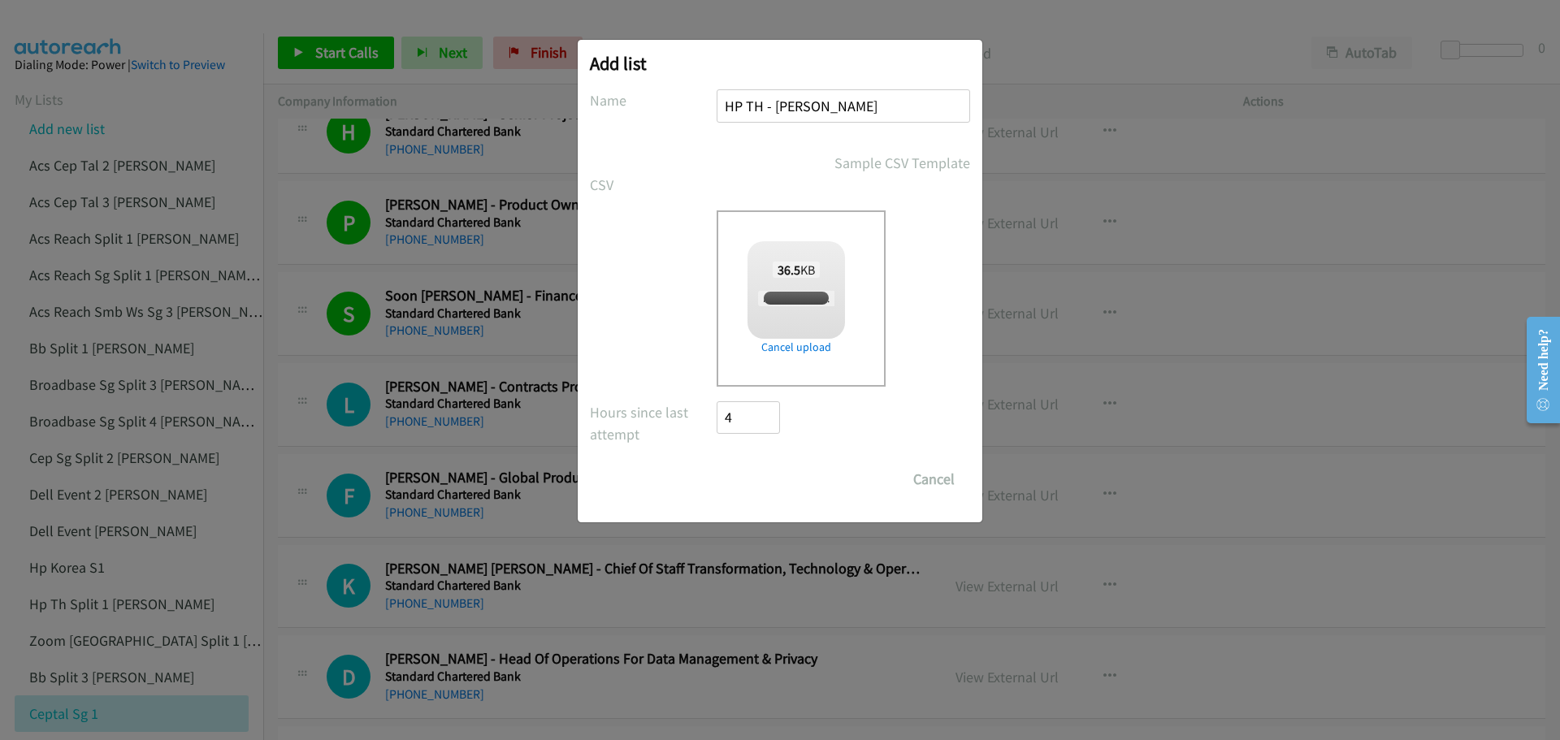
checkbox input "true"
click at [757, 479] on input "Save List" at bounding box center [759, 479] width 85 height 32
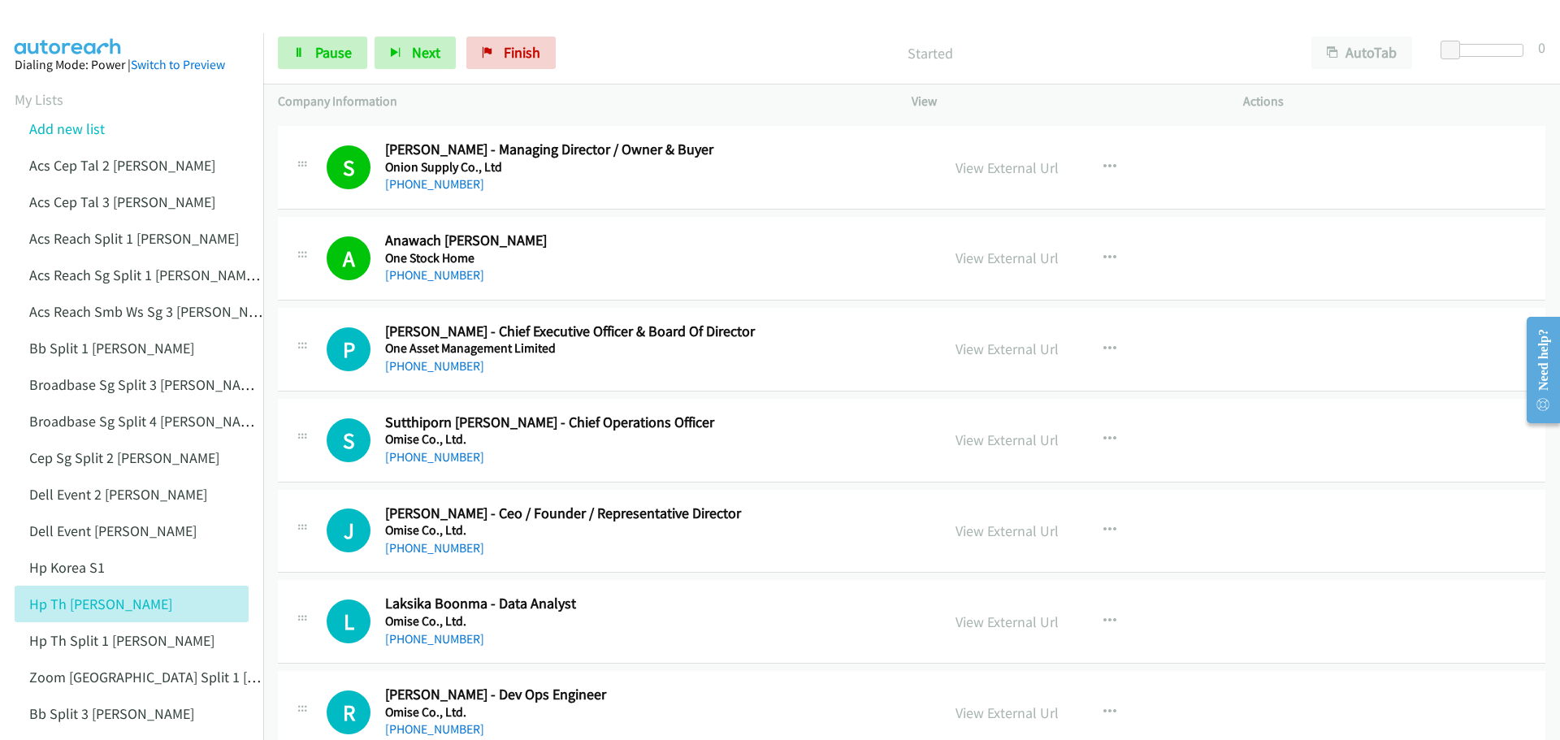
scroll to position [9831, 0]
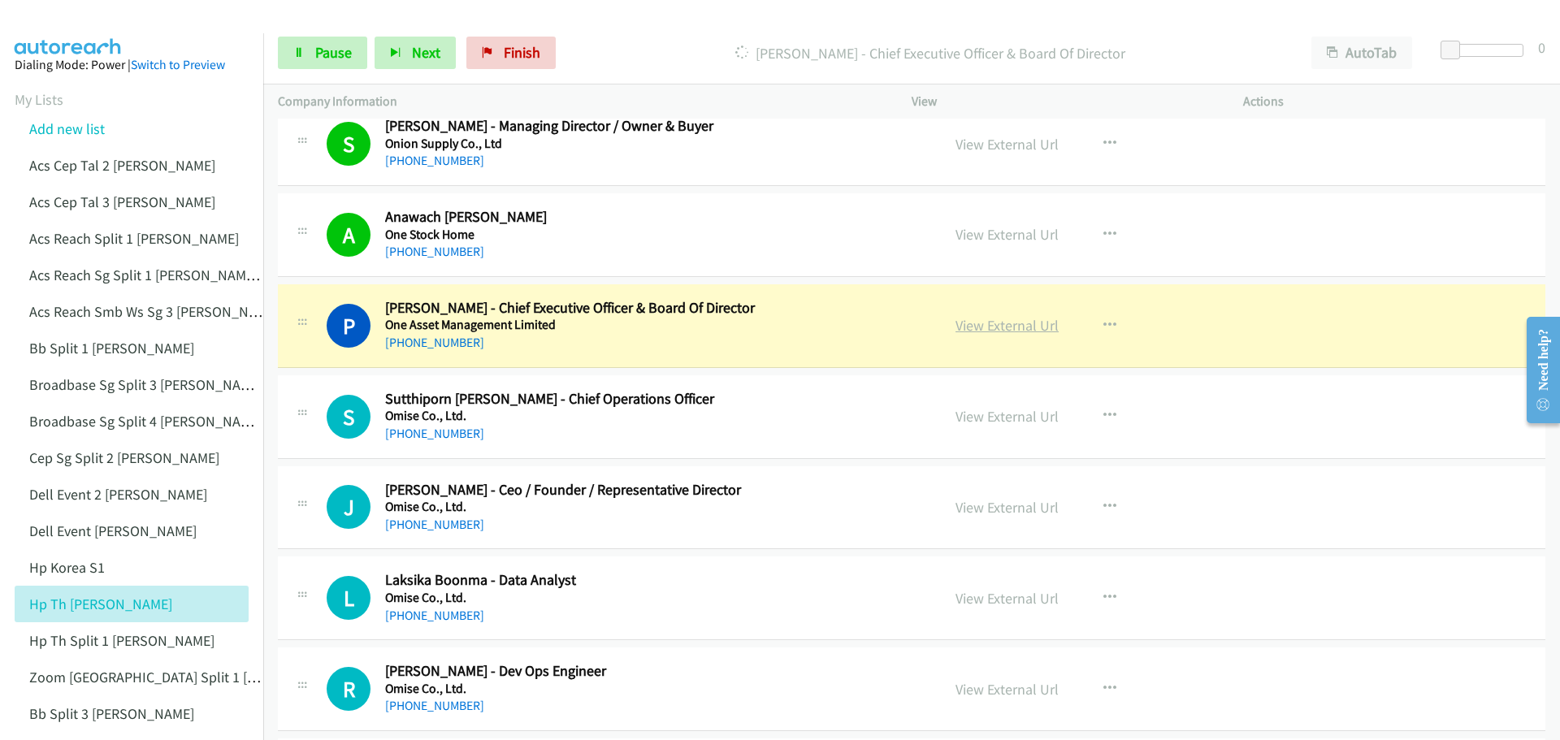
click at [987, 331] on link "View External Url" at bounding box center [1006, 325] width 103 height 19
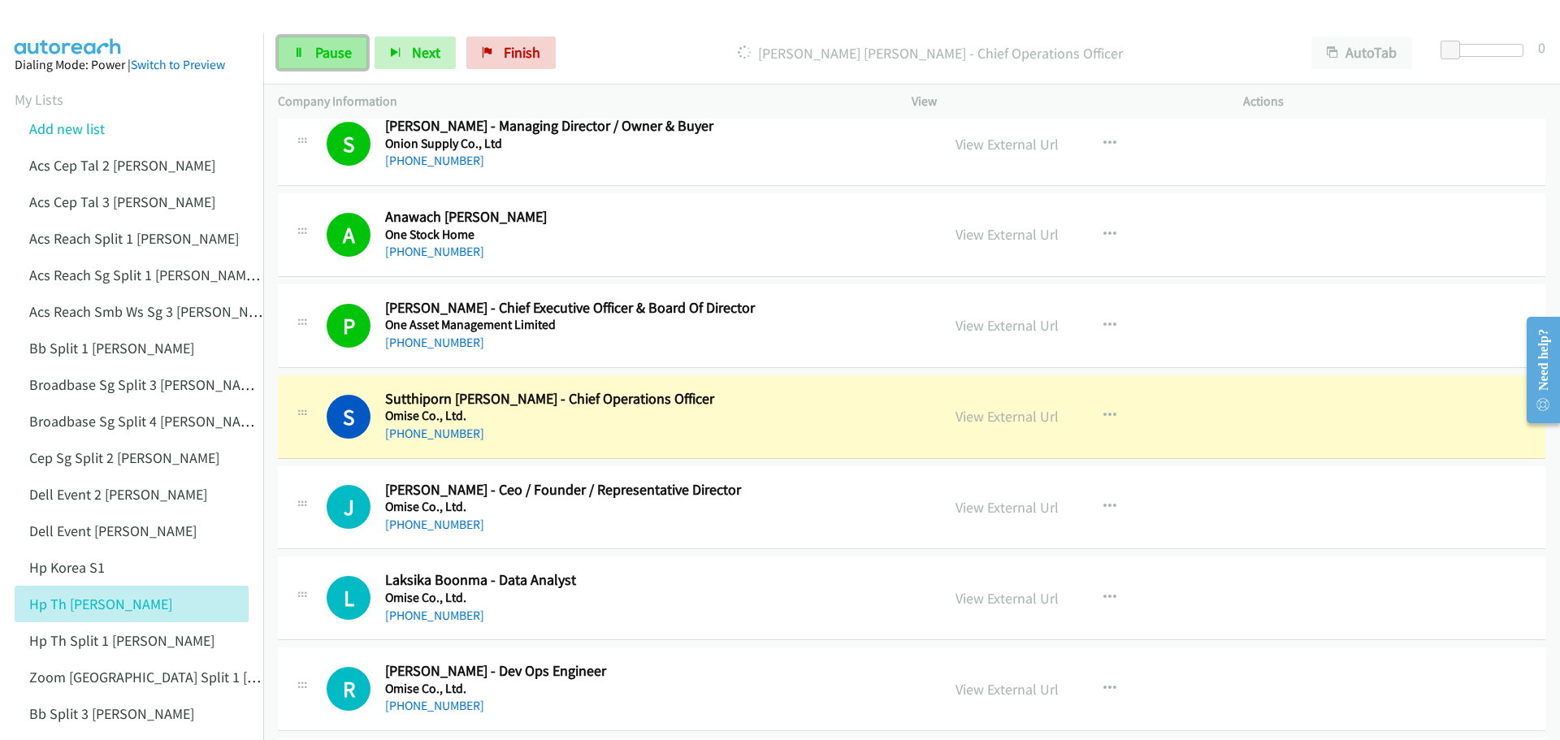
click at [330, 50] on span "Pause" at bounding box center [333, 52] width 37 height 19
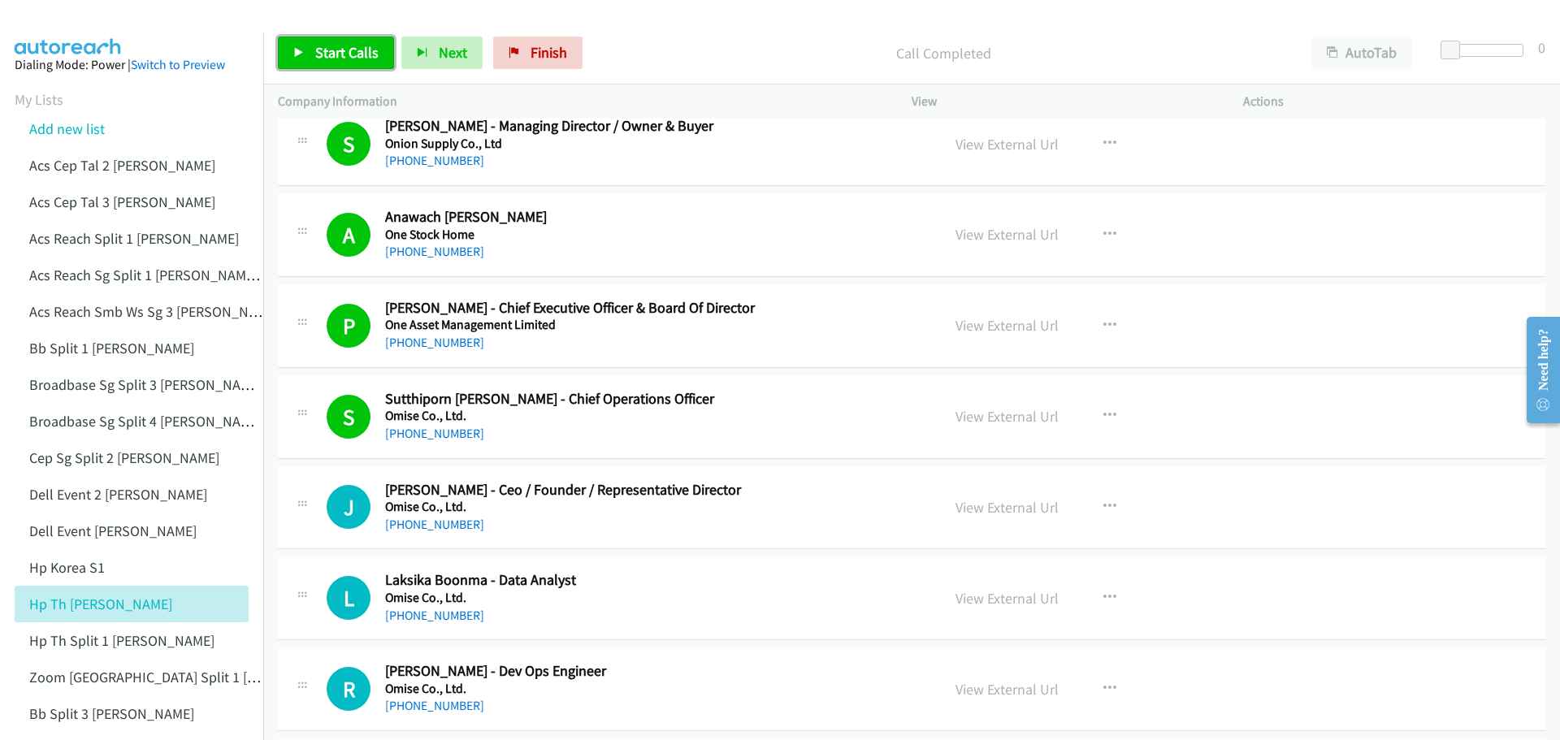
click at [339, 52] on span "Start Calls" at bounding box center [346, 52] width 63 height 19
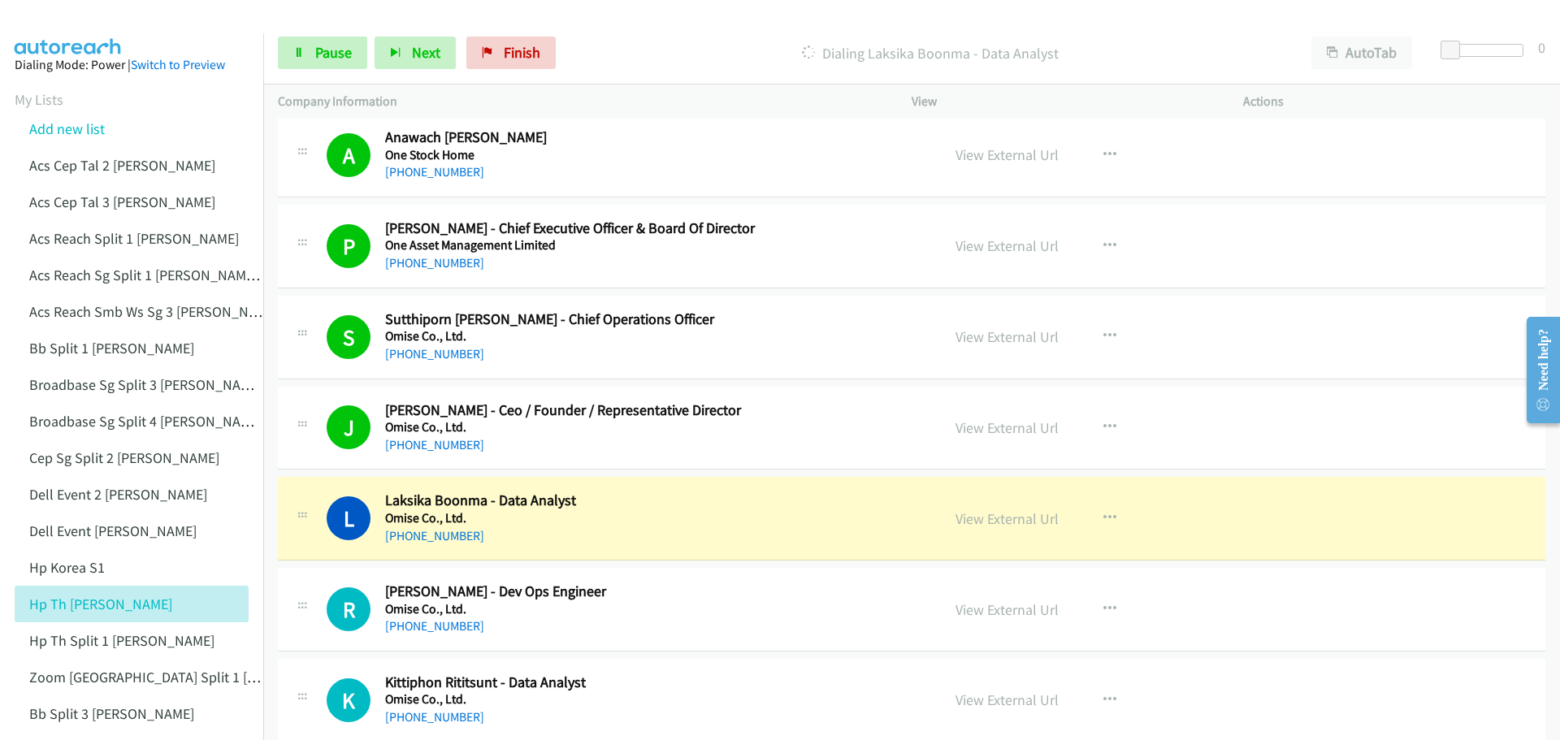
scroll to position [9912, 0]
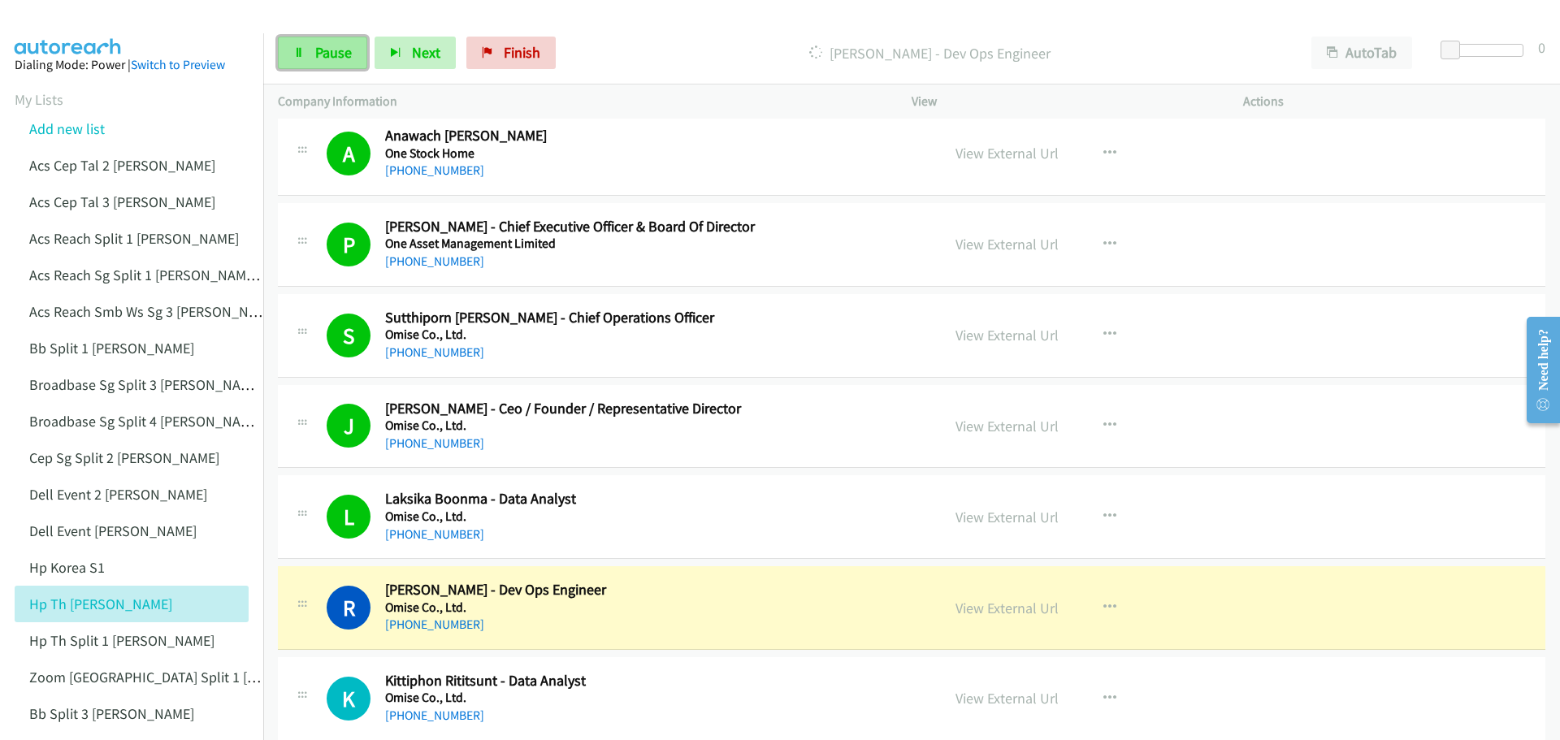
click at [328, 46] on span "Pause" at bounding box center [333, 52] width 37 height 19
click at [986, 603] on link "View External Url" at bounding box center [1006, 608] width 103 height 19
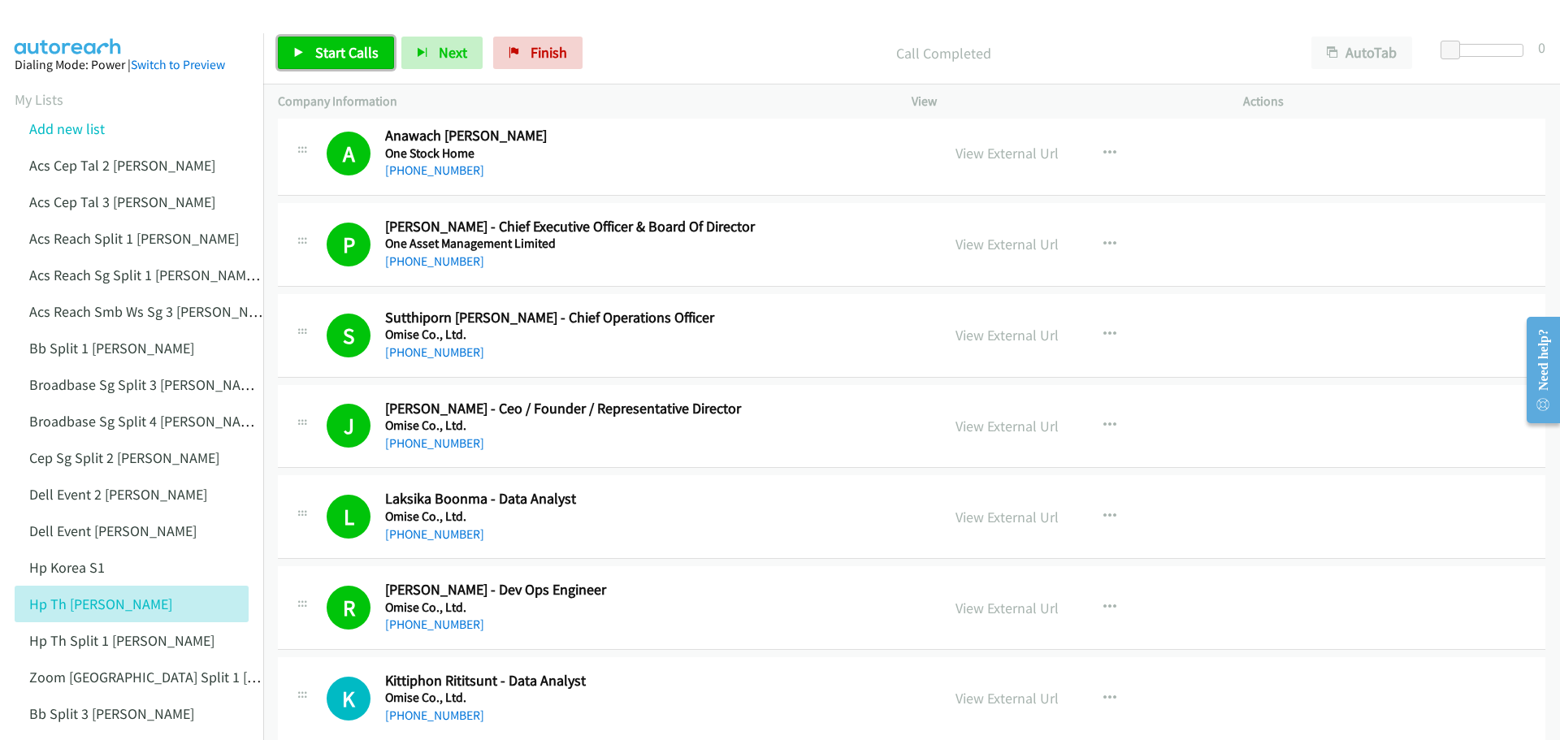
click at [342, 48] on span "Start Calls" at bounding box center [346, 52] width 63 height 19
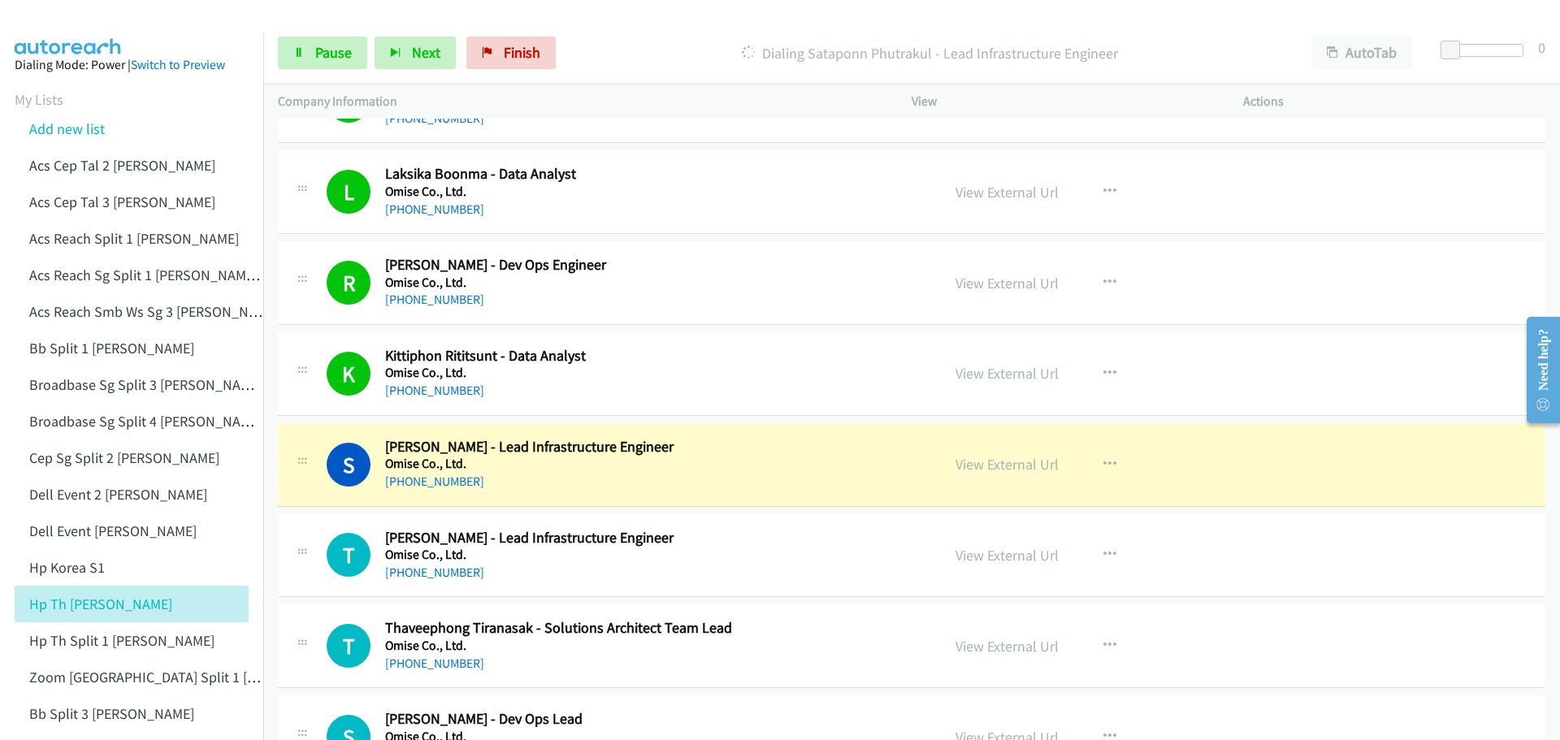
scroll to position [10318, 0]
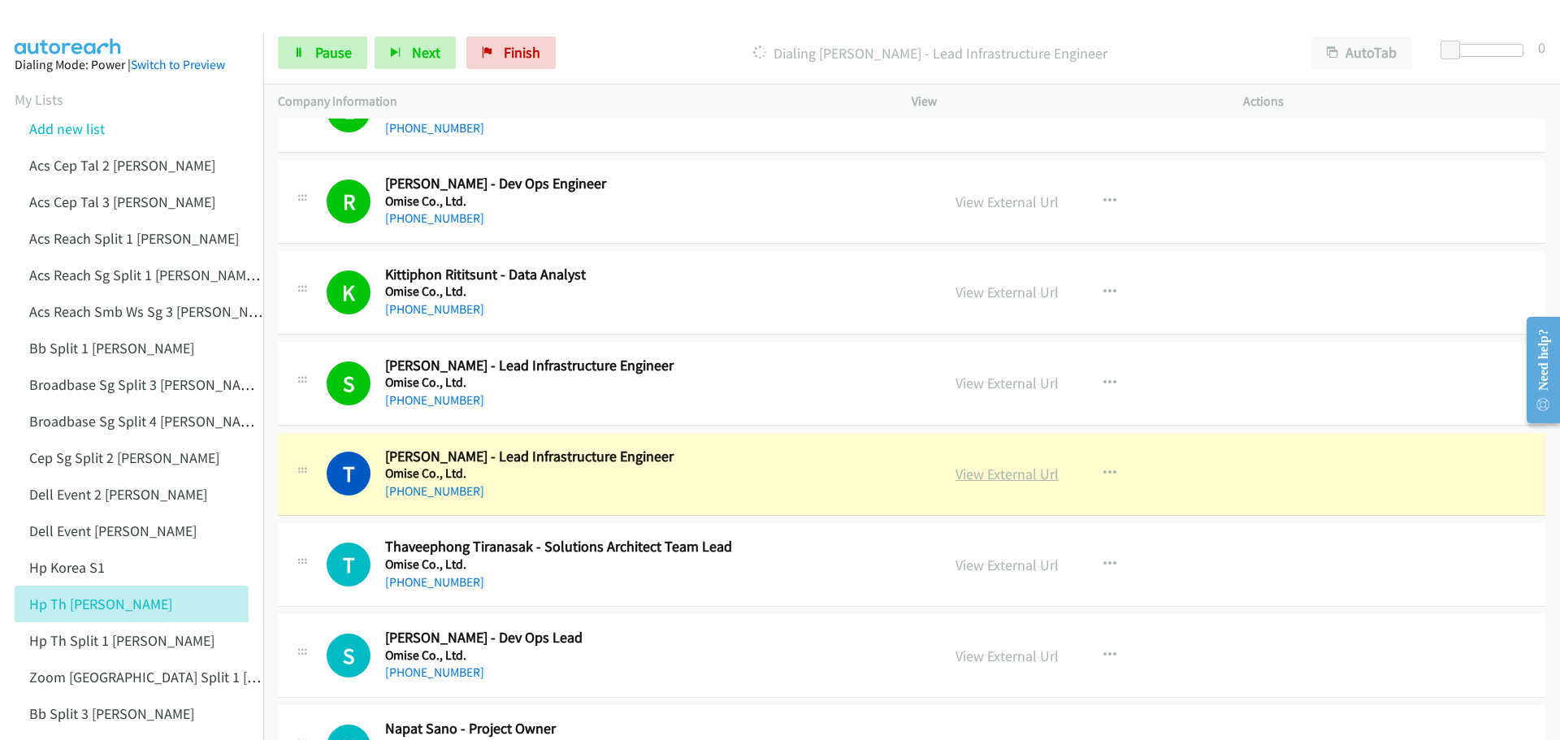
click at [983, 482] on link "View External Url" at bounding box center [1006, 474] width 103 height 19
click at [328, 57] on span "Pause" at bounding box center [333, 52] width 37 height 19
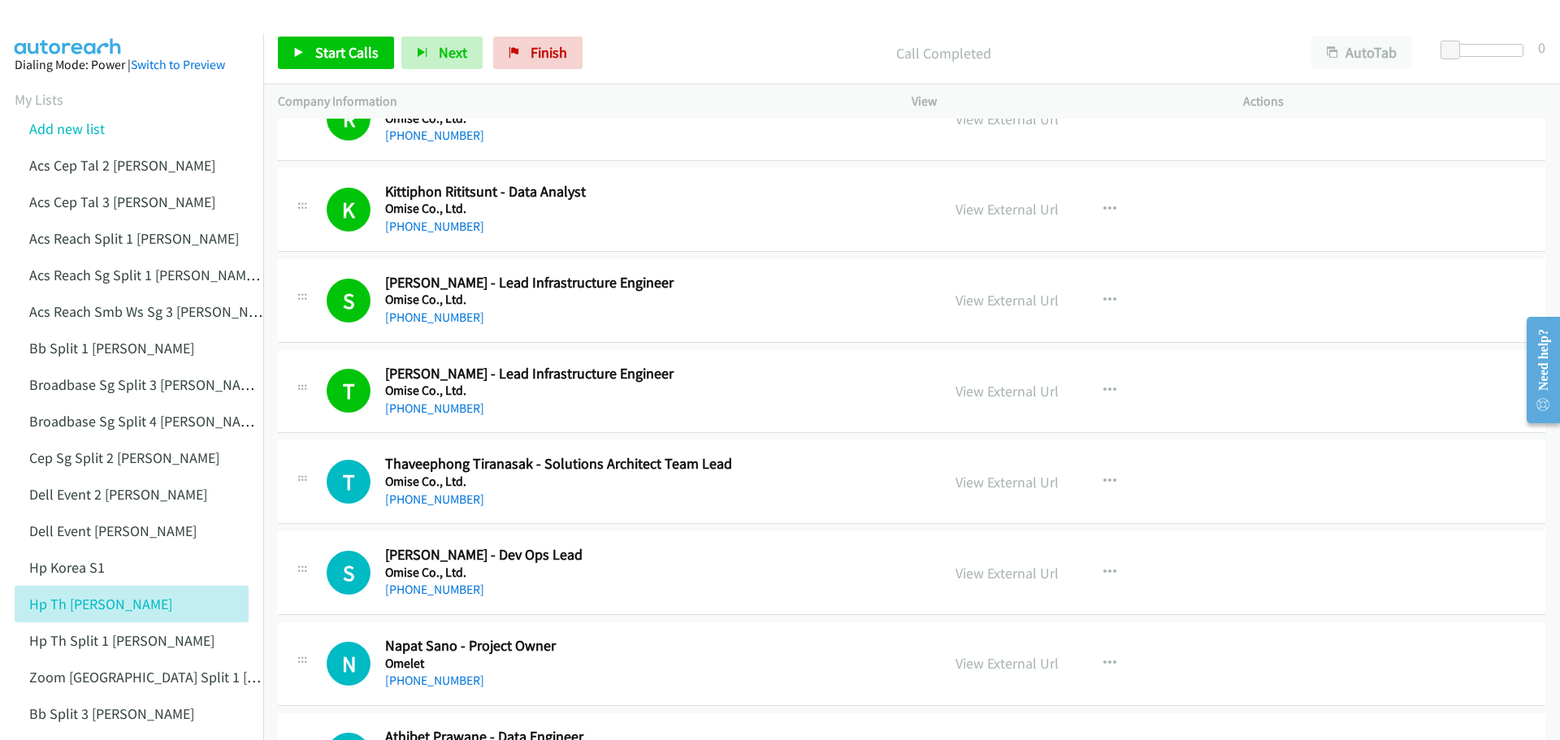
scroll to position [10481, 0]
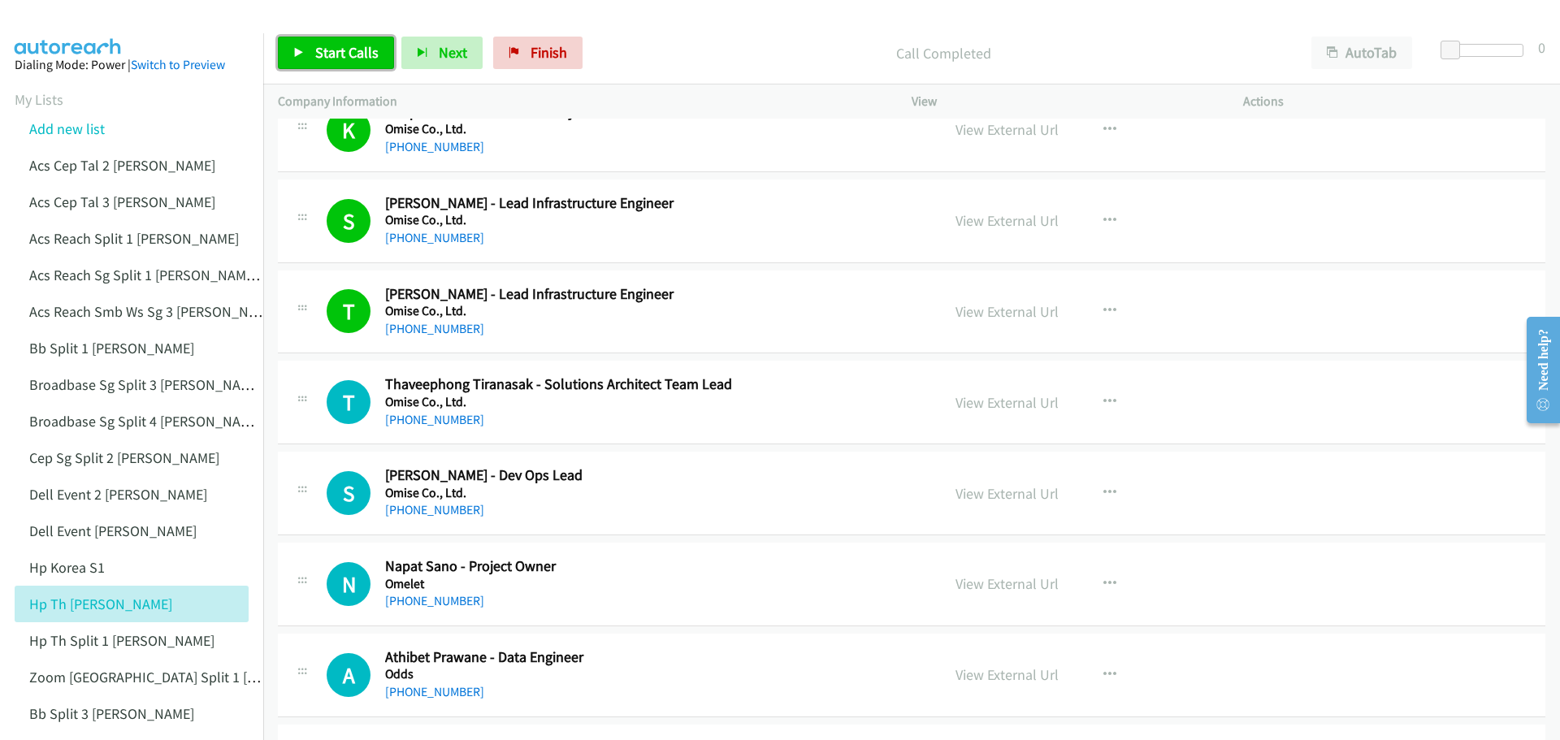
click at [310, 46] on link "Start Calls" at bounding box center [336, 53] width 116 height 32
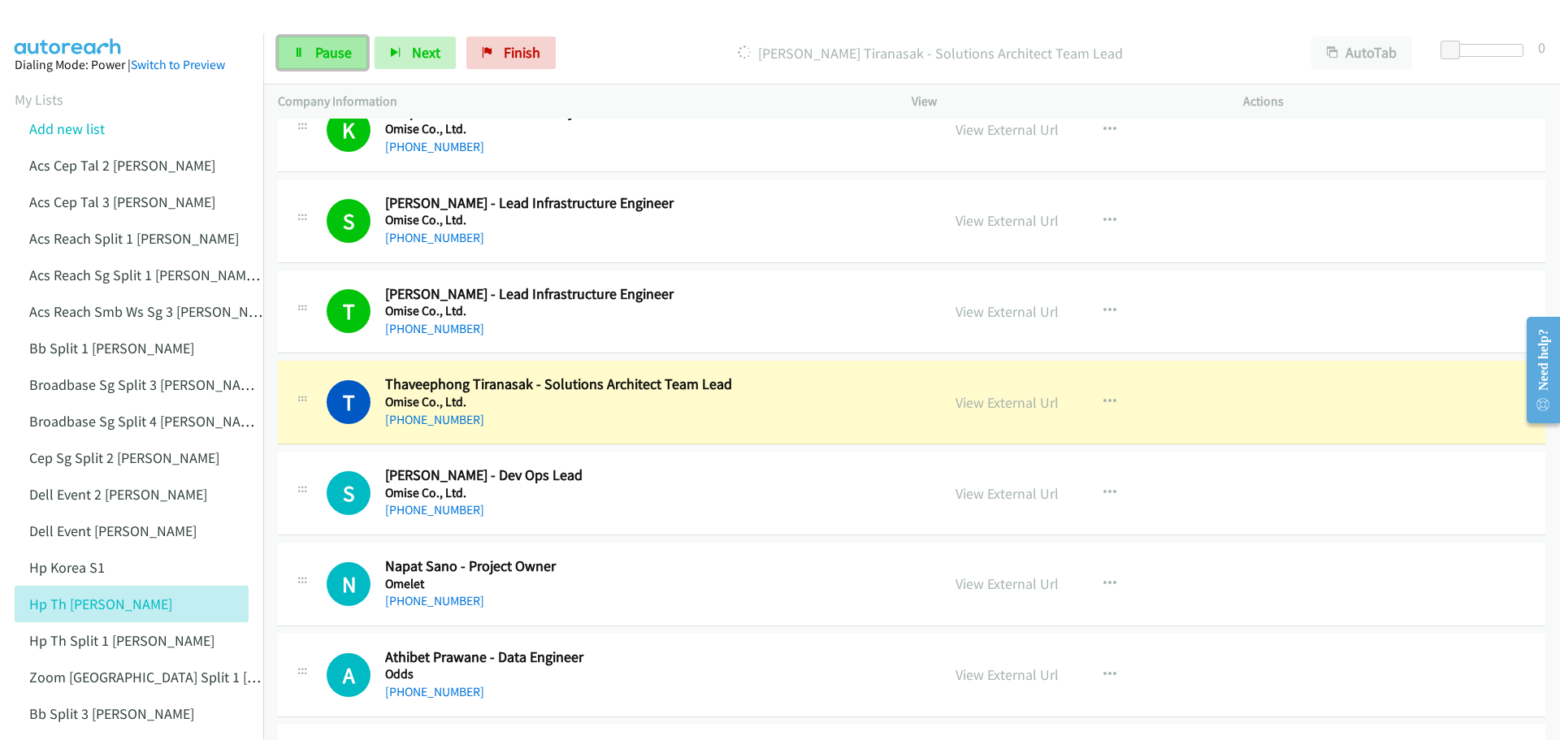
click at [323, 50] on span "Pause" at bounding box center [333, 52] width 37 height 19
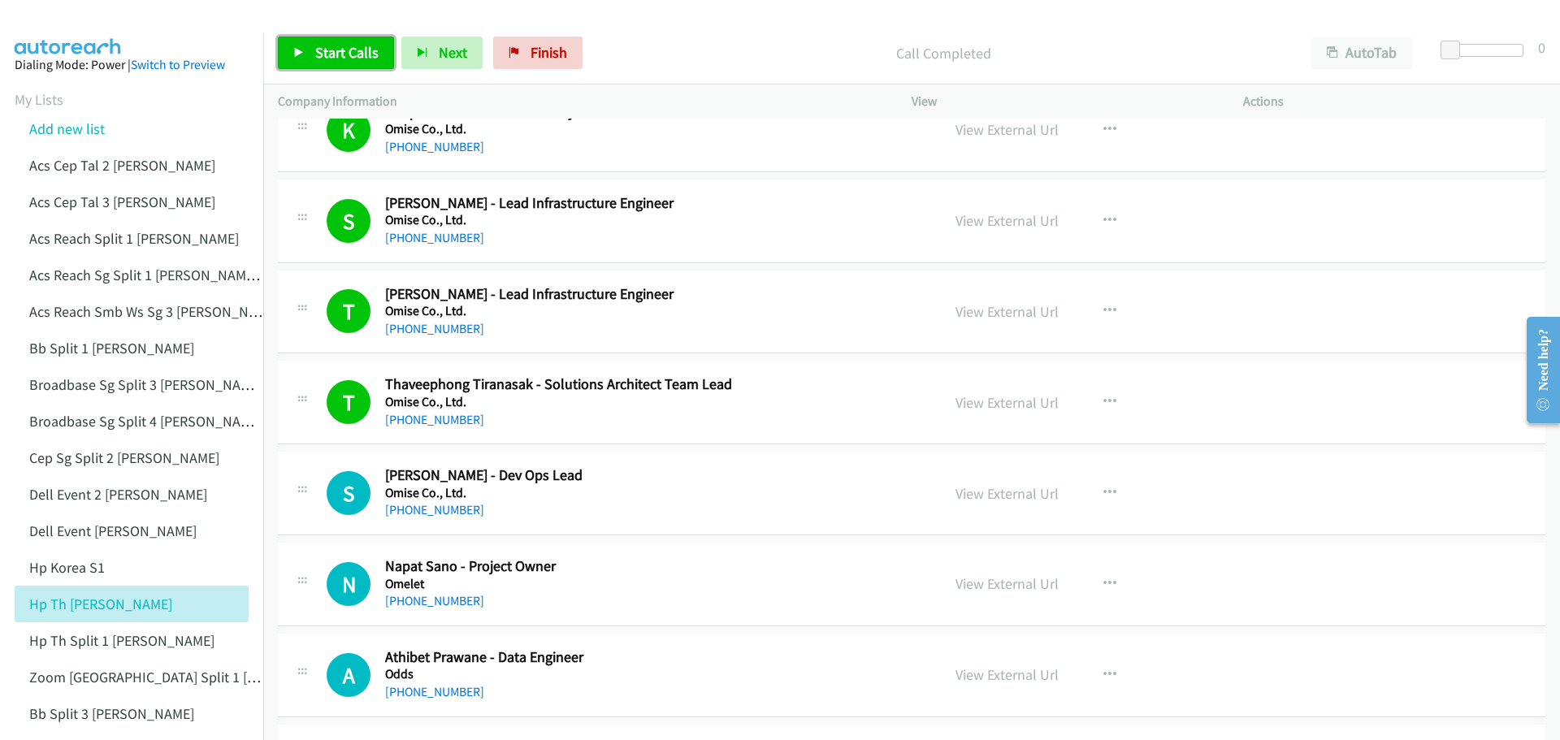
click at [301, 55] on icon at bounding box center [298, 53] width 11 height 11
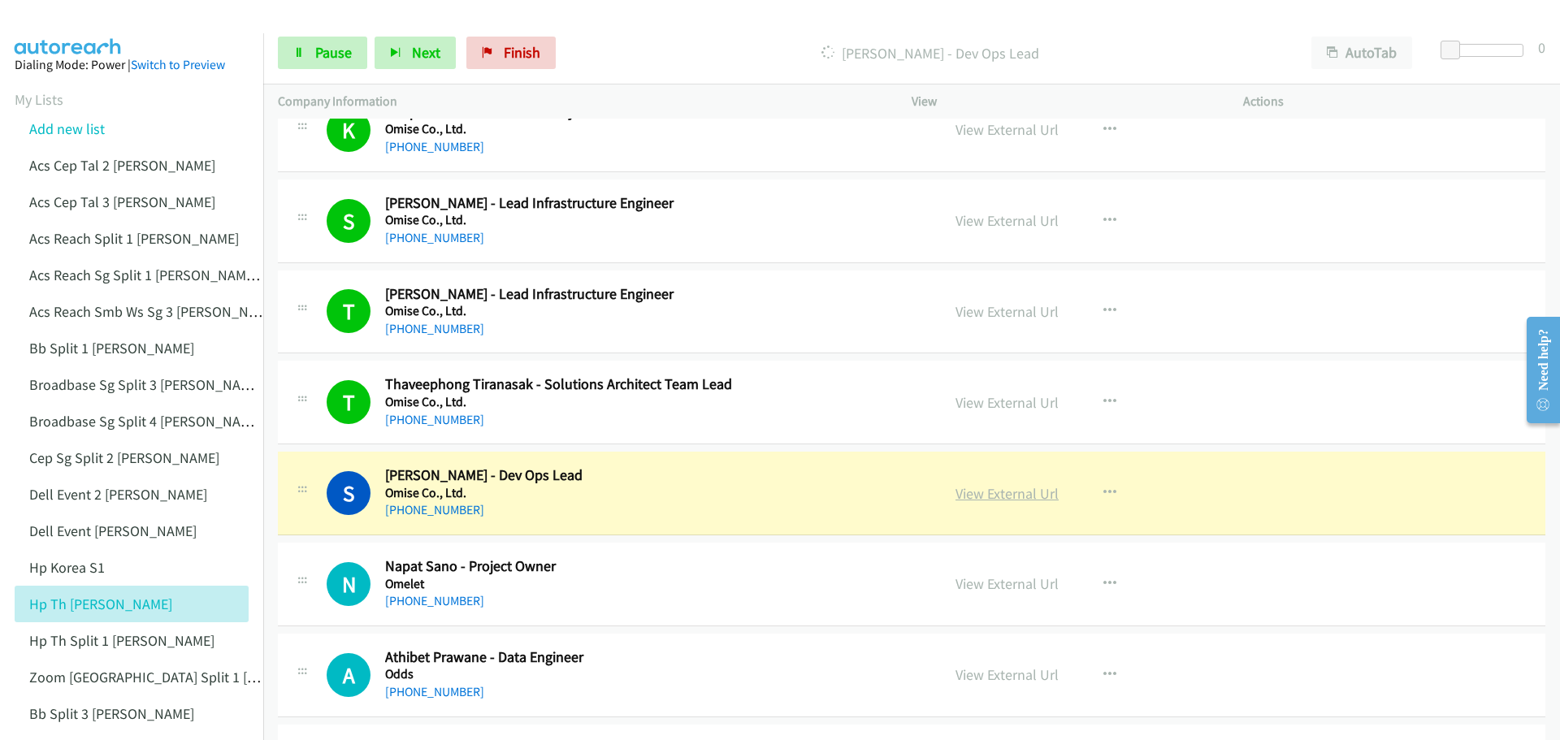
click at [1002, 494] on link "View External Url" at bounding box center [1006, 493] width 103 height 19
click at [327, 59] on span "Pause" at bounding box center [333, 52] width 37 height 19
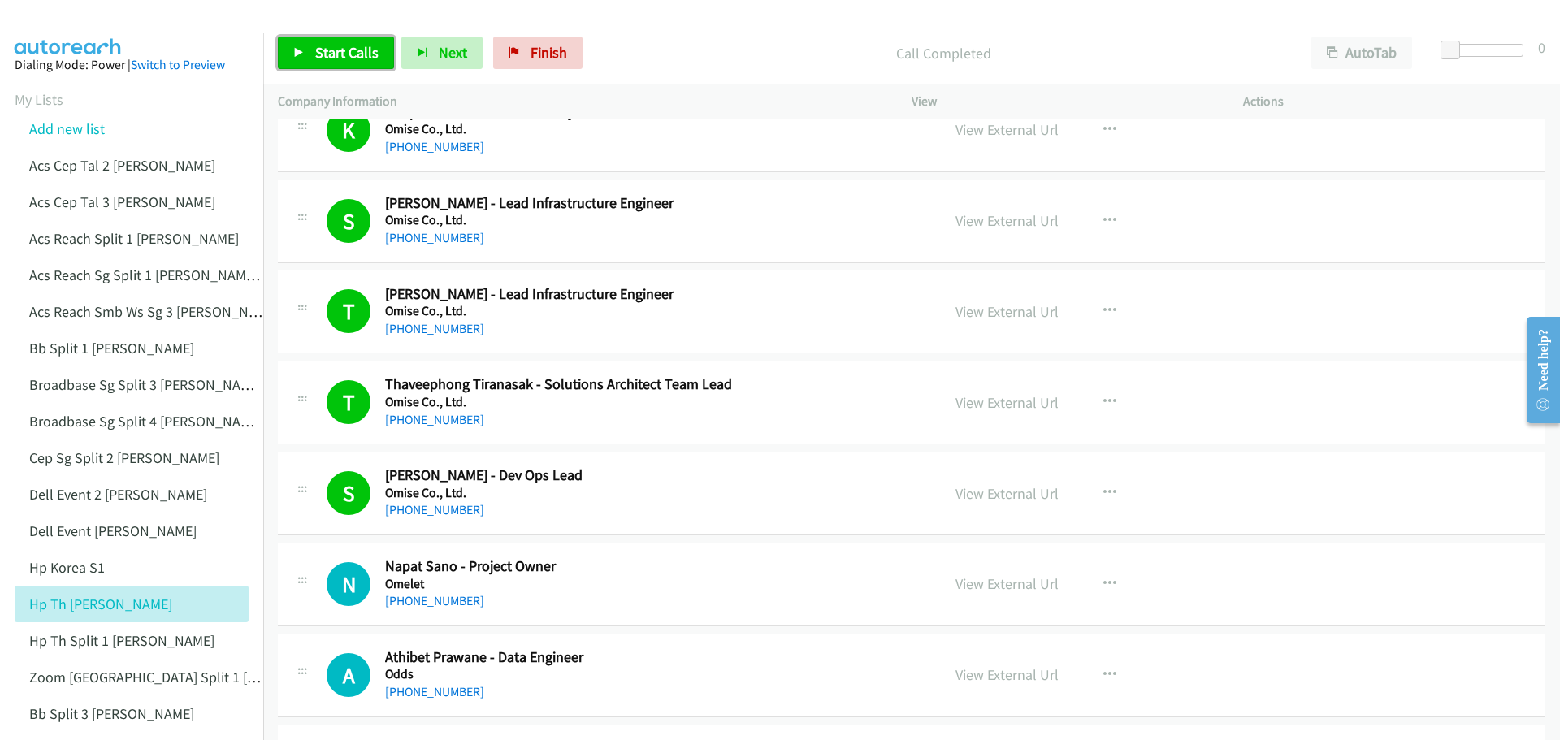
click at [331, 54] on span "Start Calls" at bounding box center [346, 52] width 63 height 19
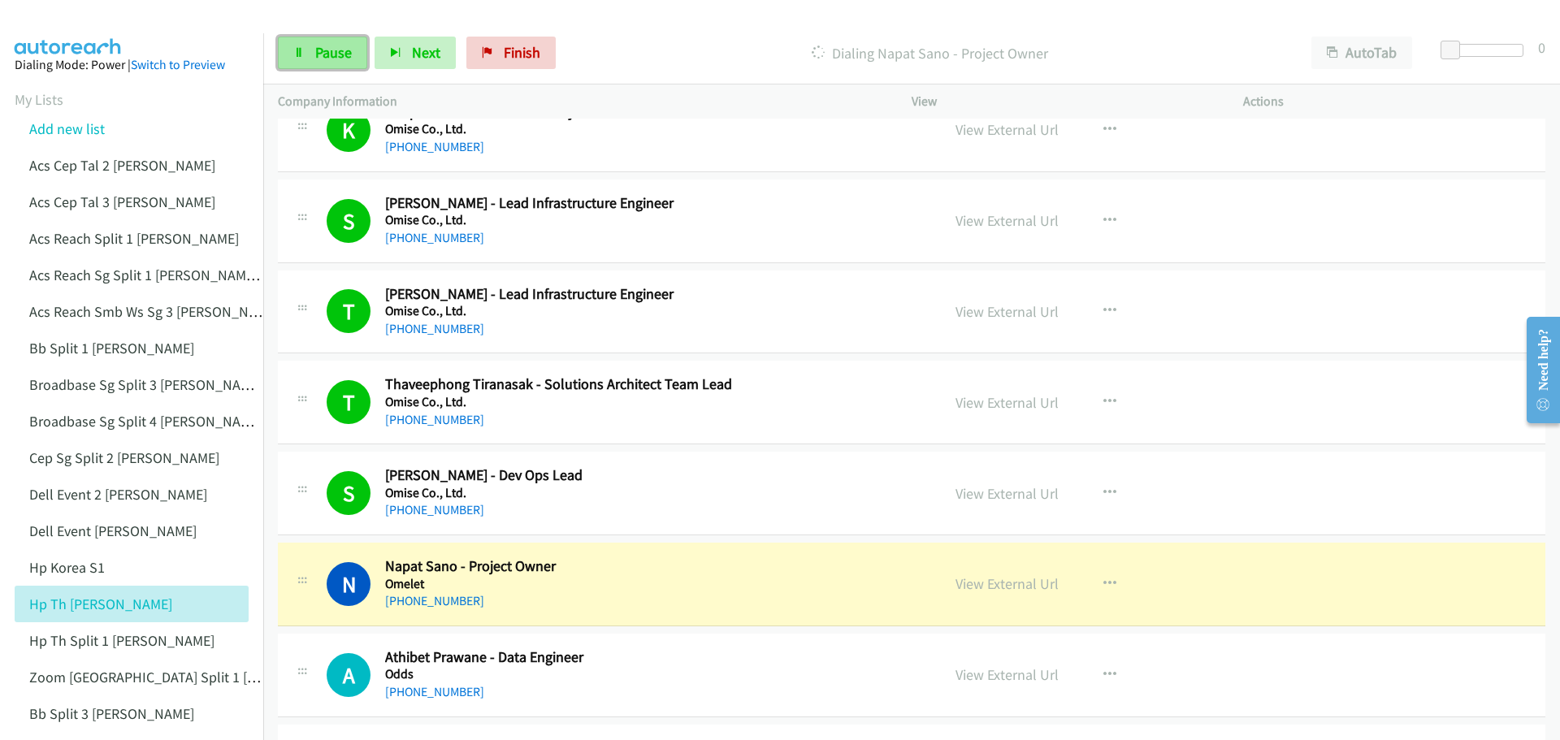
click at [315, 58] on span "Pause" at bounding box center [333, 52] width 37 height 19
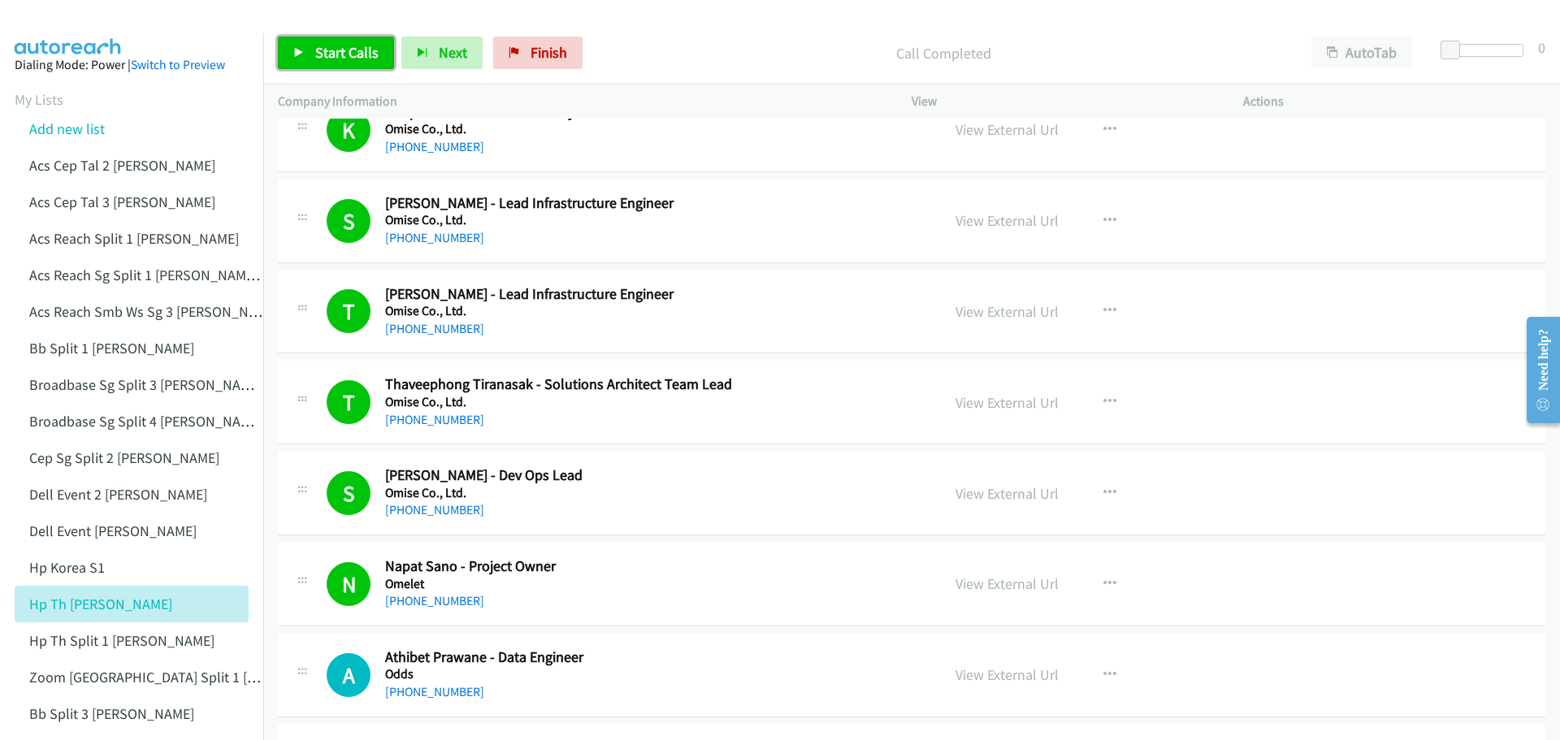
click at [332, 50] on span "Start Calls" at bounding box center [346, 52] width 63 height 19
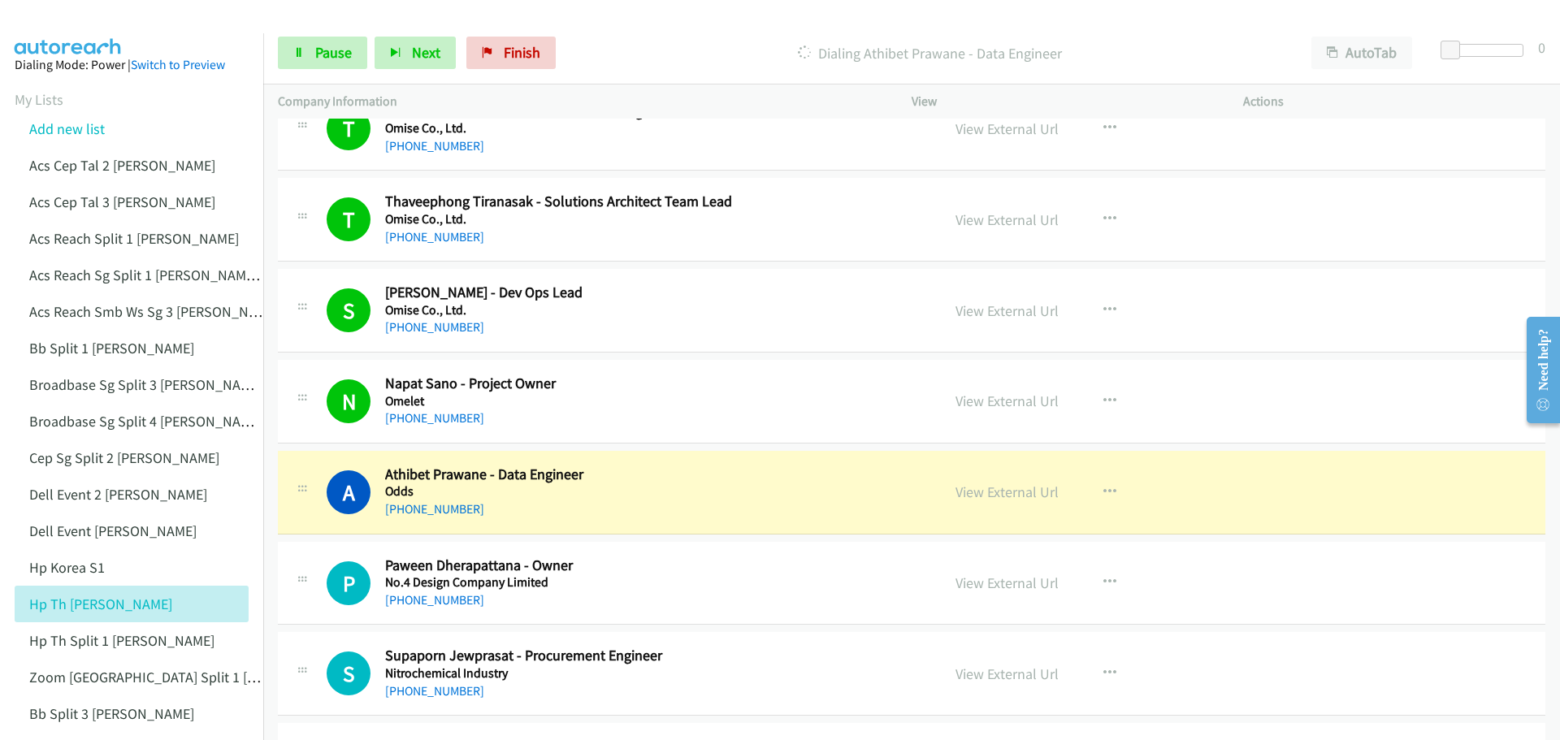
scroll to position [10724, 0]
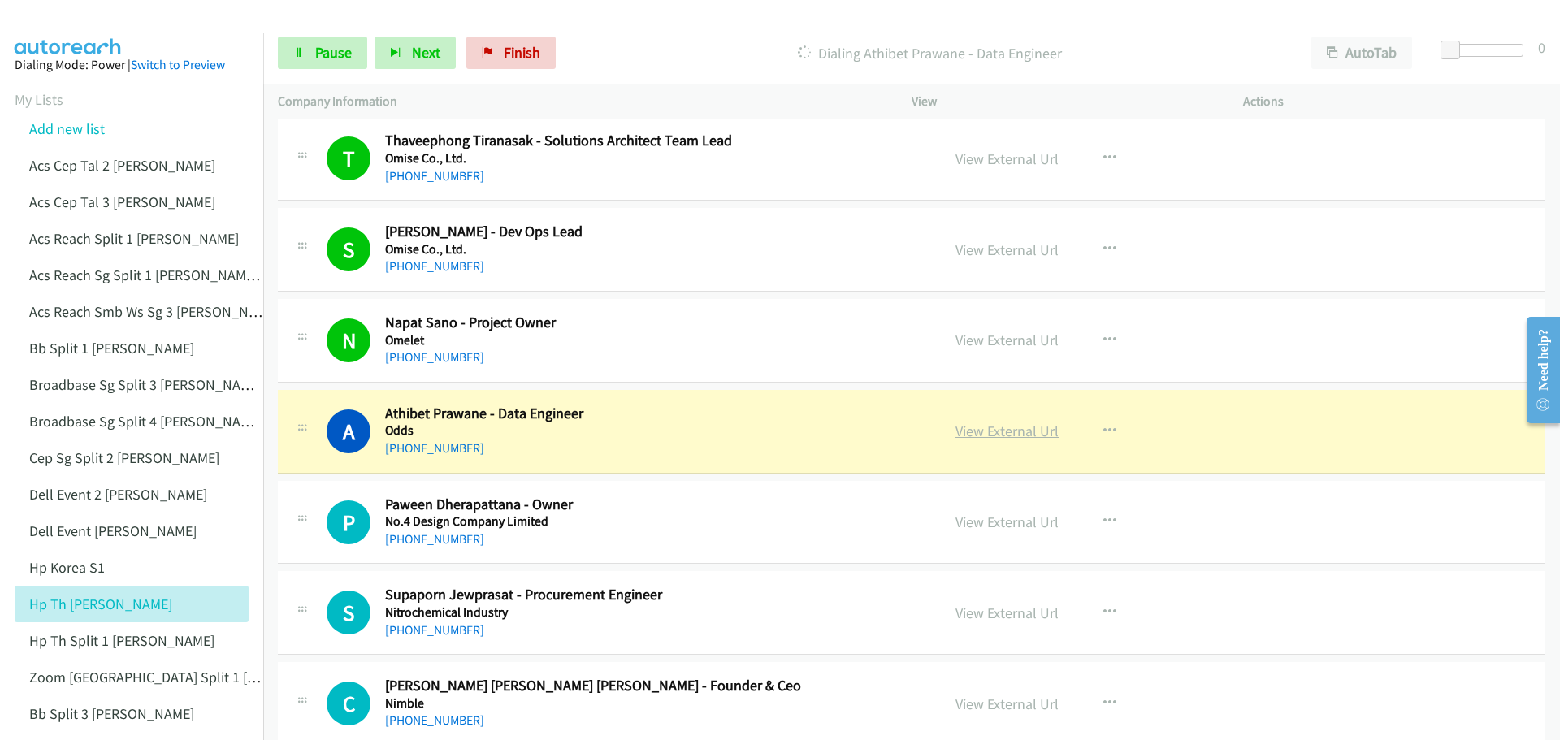
click at [985, 431] on link "View External Url" at bounding box center [1006, 431] width 103 height 19
click at [338, 35] on div "Start Calls Pause Next Finish Dialing Athibet Prawane - Data Engineer AutoTab A…" at bounding box center [911, 53] width 1297 height 63
click at [337, 59] on span "Pause" at bounding box center [333, 52] width 37 height 19
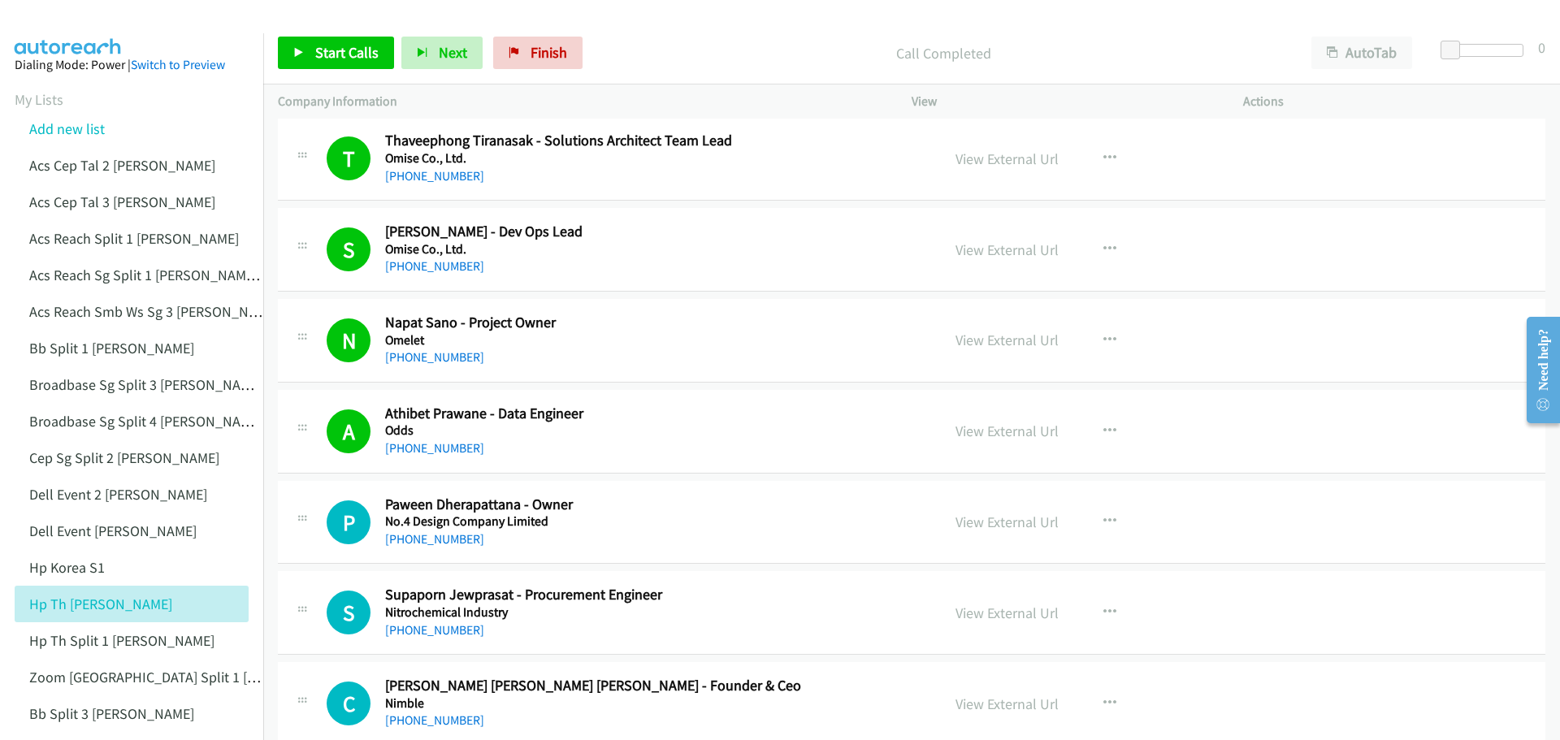
click at [341, 28] on div "Start Calls Pause Next Finish Call Completed AutoTab AutoTab 0" at bounding box center [911, 53] width 1297 height 63
click at [336, 45] on span "Start Calls" at bounding box center [346, 52] width 63 height 19
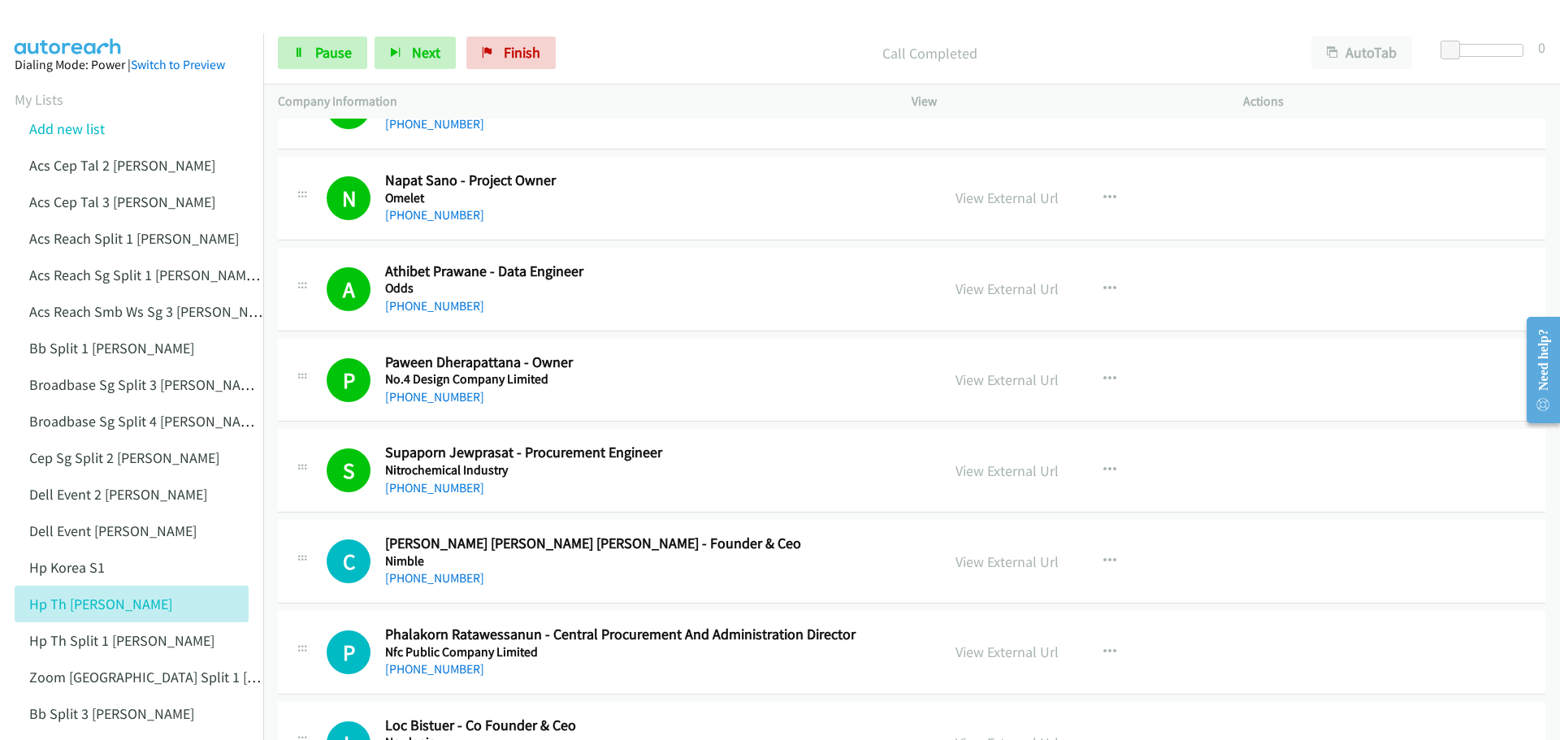
scroll to position [10887, 0]
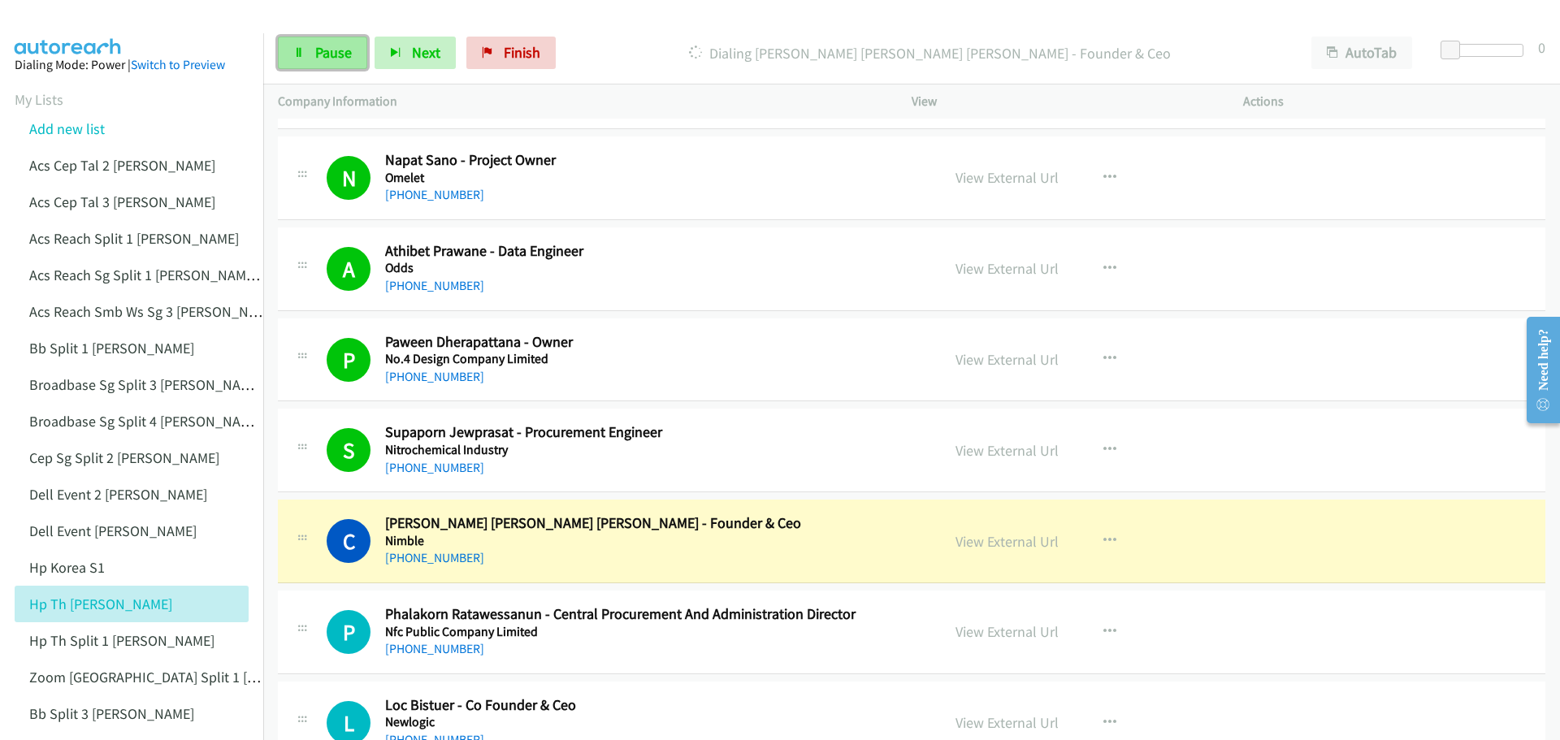
click at [314, 47] on link "Pause" at bounding box center [322, 53] width 89 height 32
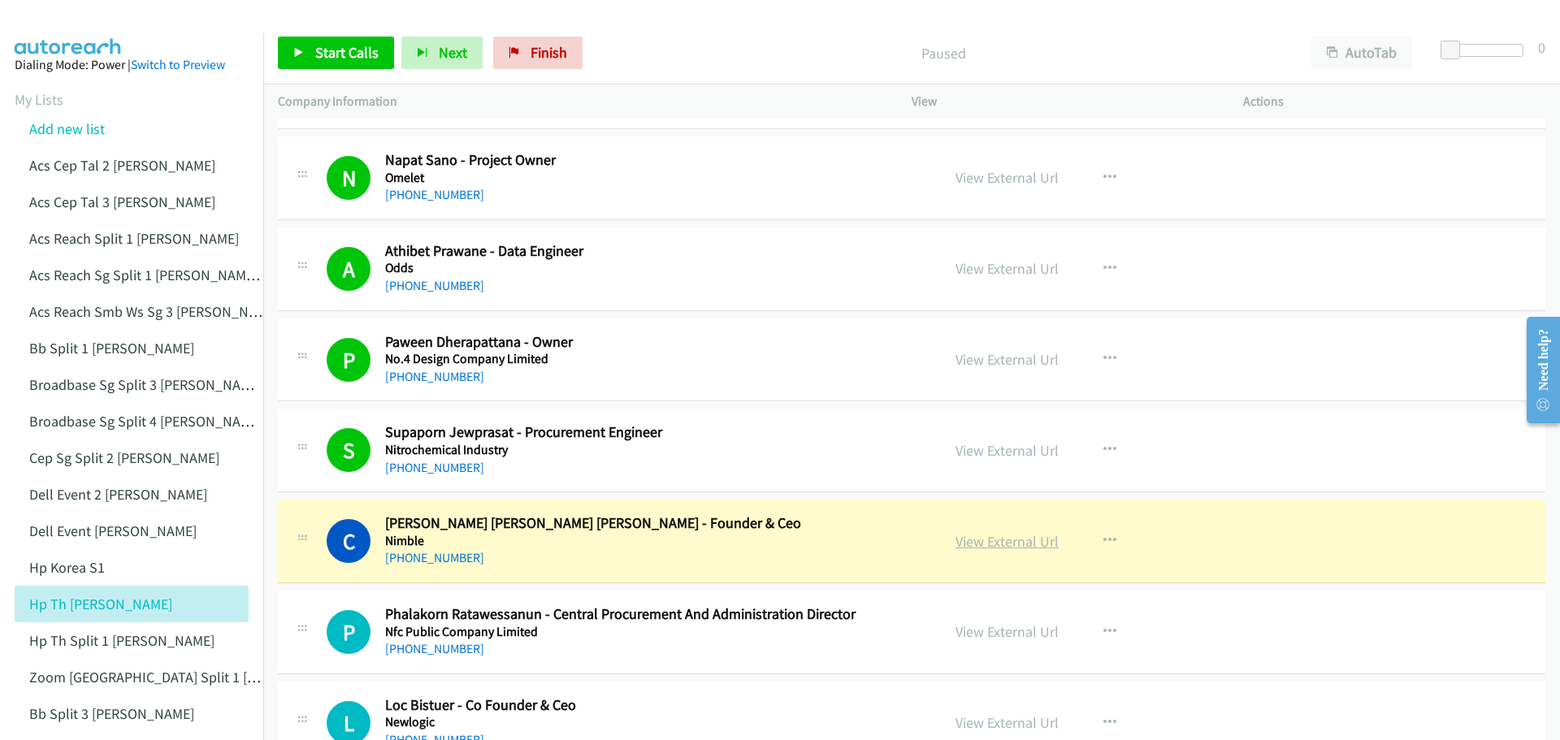
click at [1002, 542] on link "View External Url" at bounding box center [1006, 541] width 103 height 19
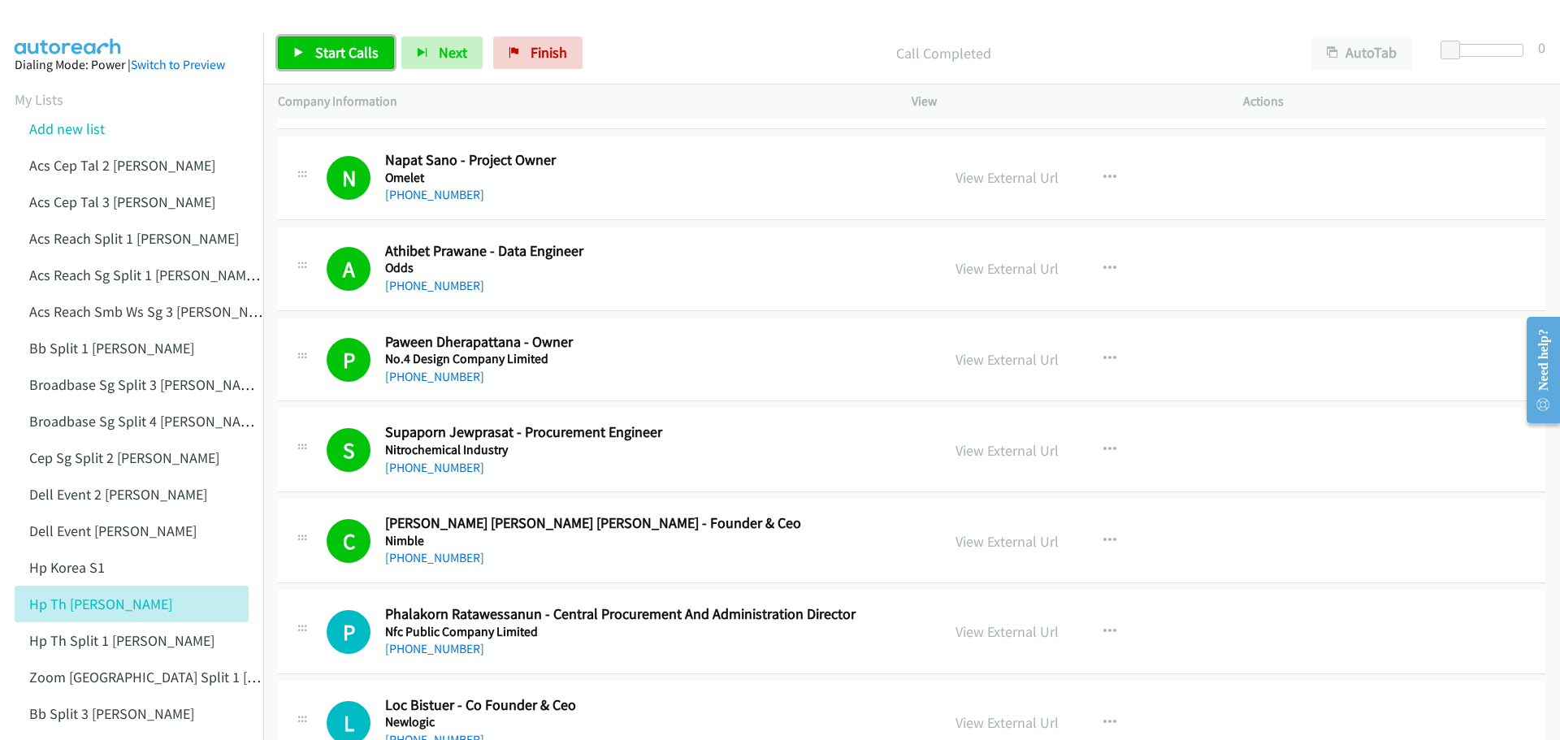
click at [366, 56] on span "Start Calls" at bounding box center [346, 52] width 63 height 19
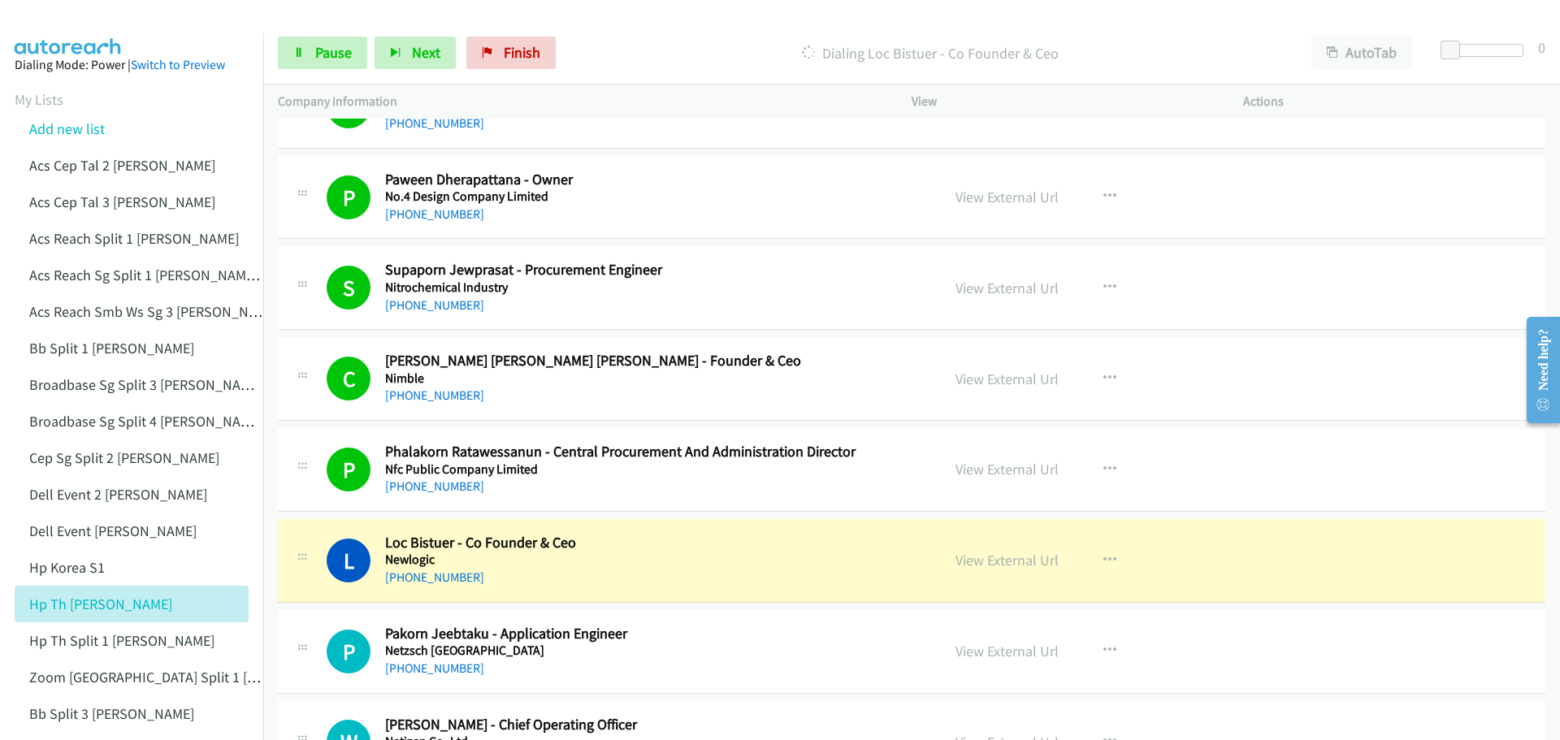
scroll to position [11130, 0]
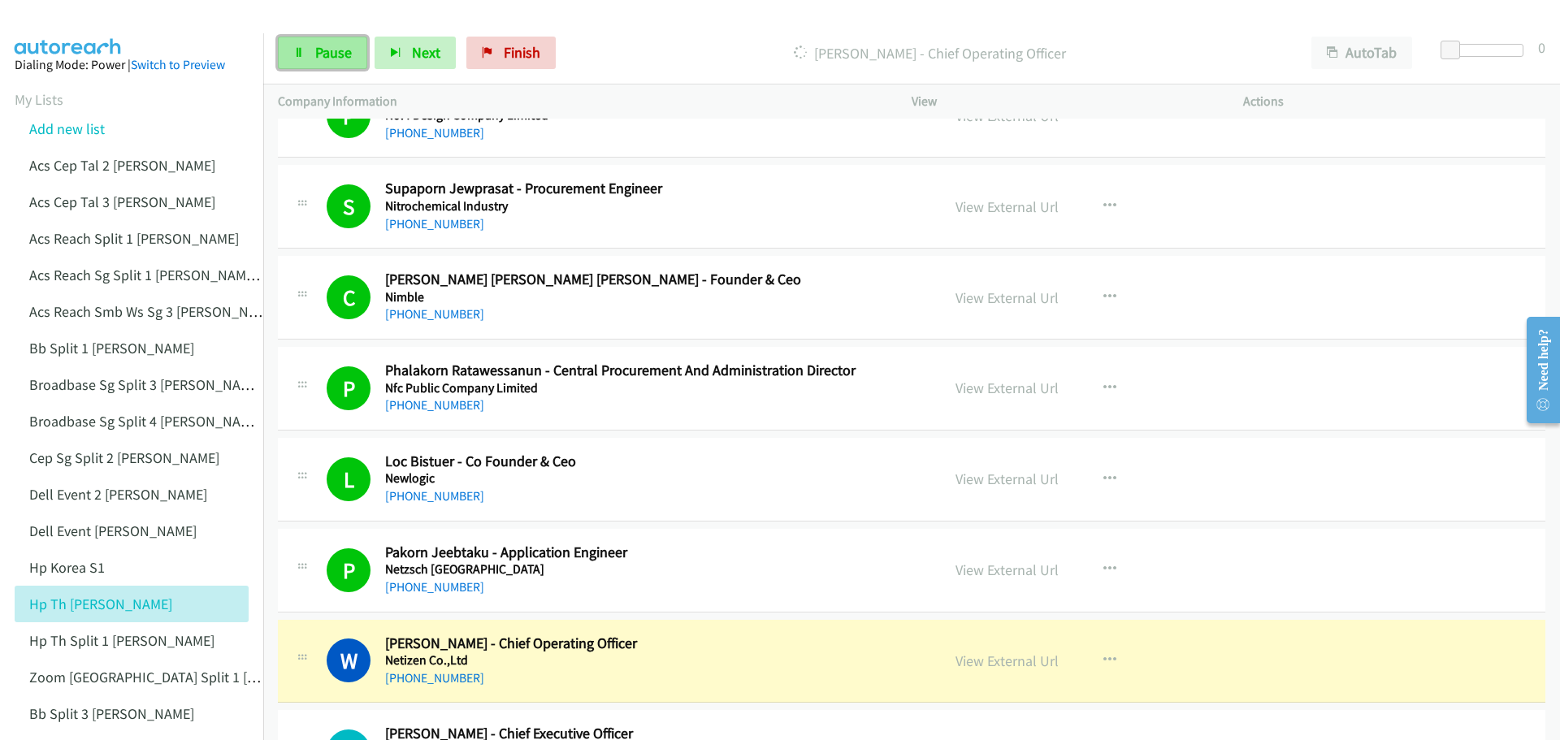
click at [312, 49] on link "Pause" at bounding box center [322, 53] width 89 height 32
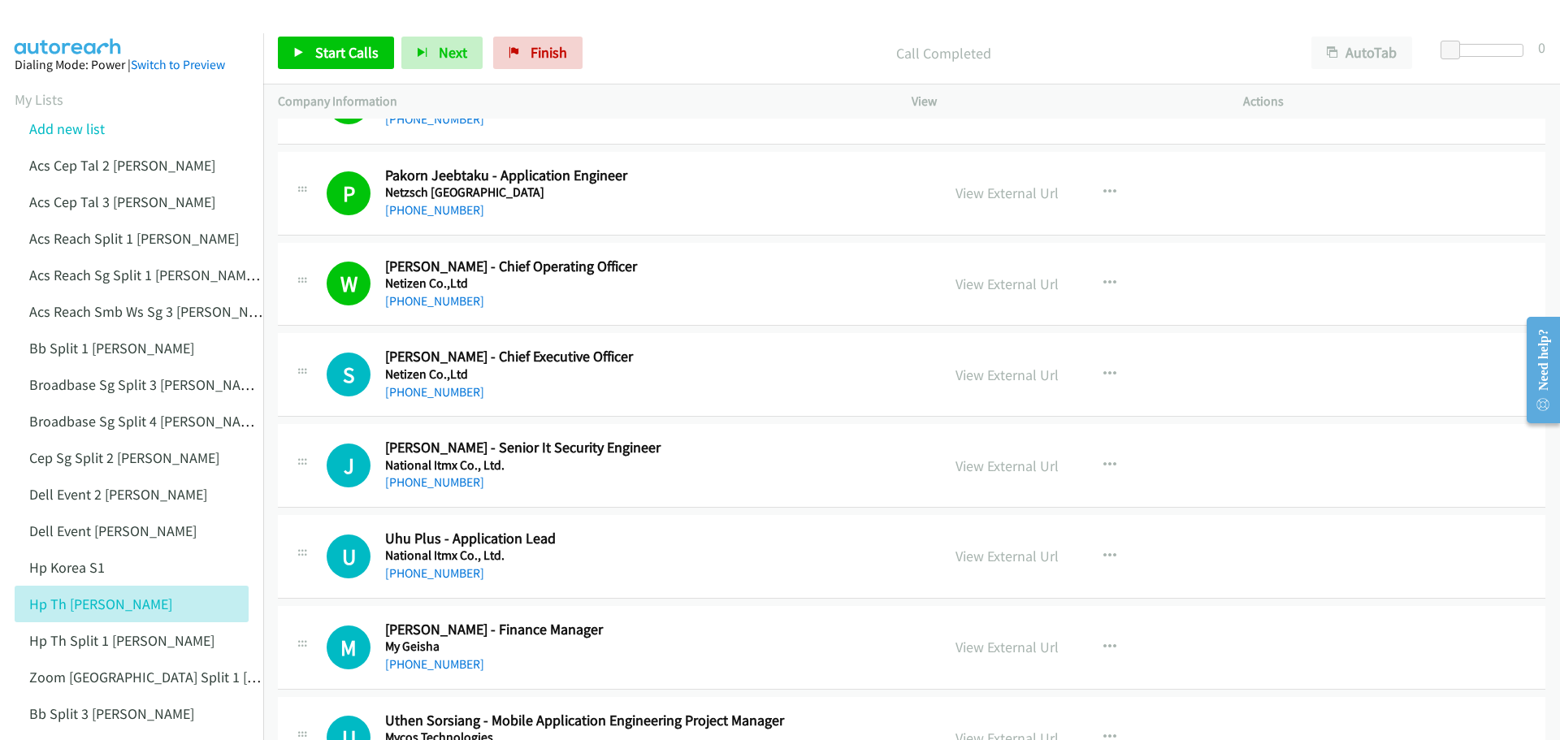
scroll to position [11537, 0]
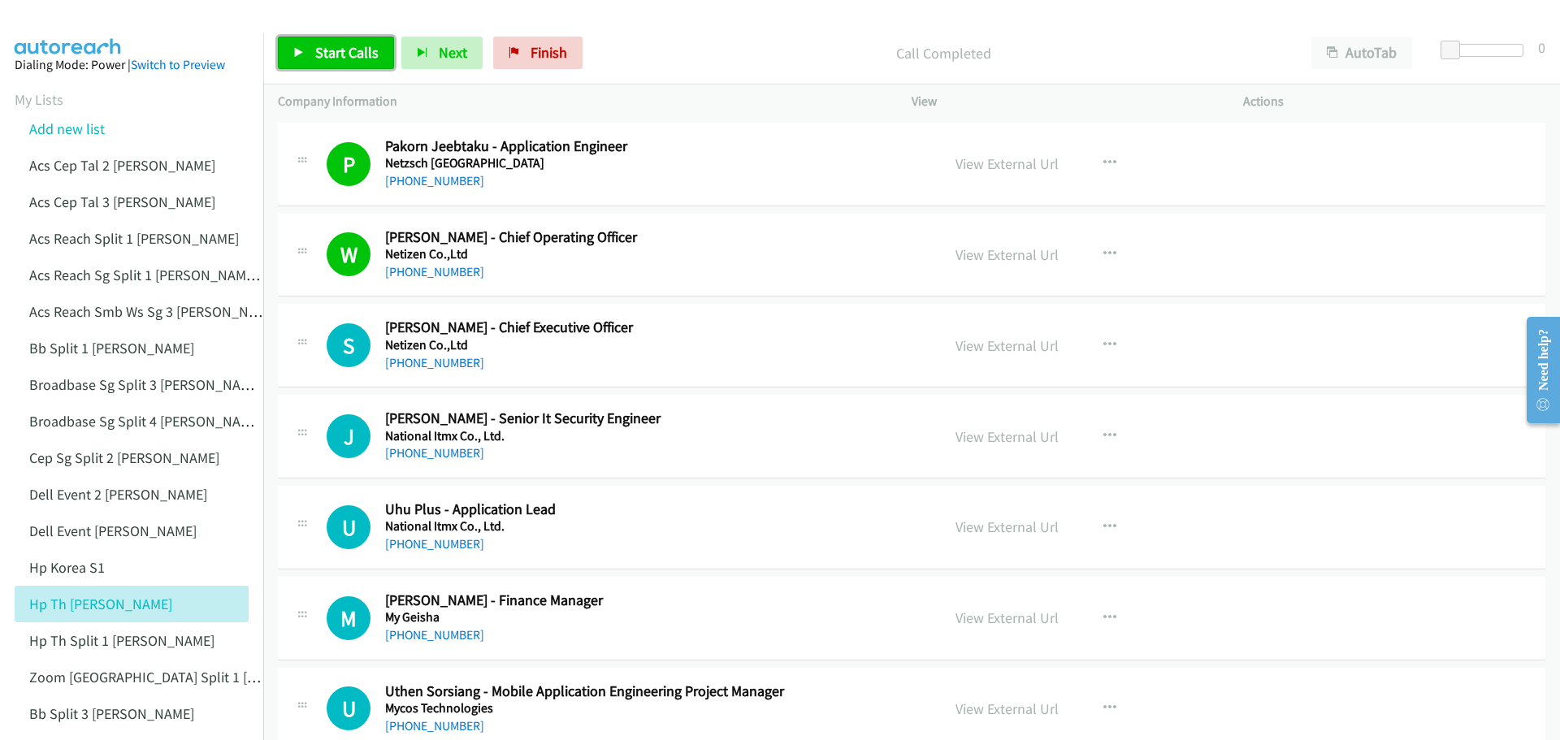
click at [327, 54] on span "Start Calls" at bounding box center [346, 52] width 63 height 19
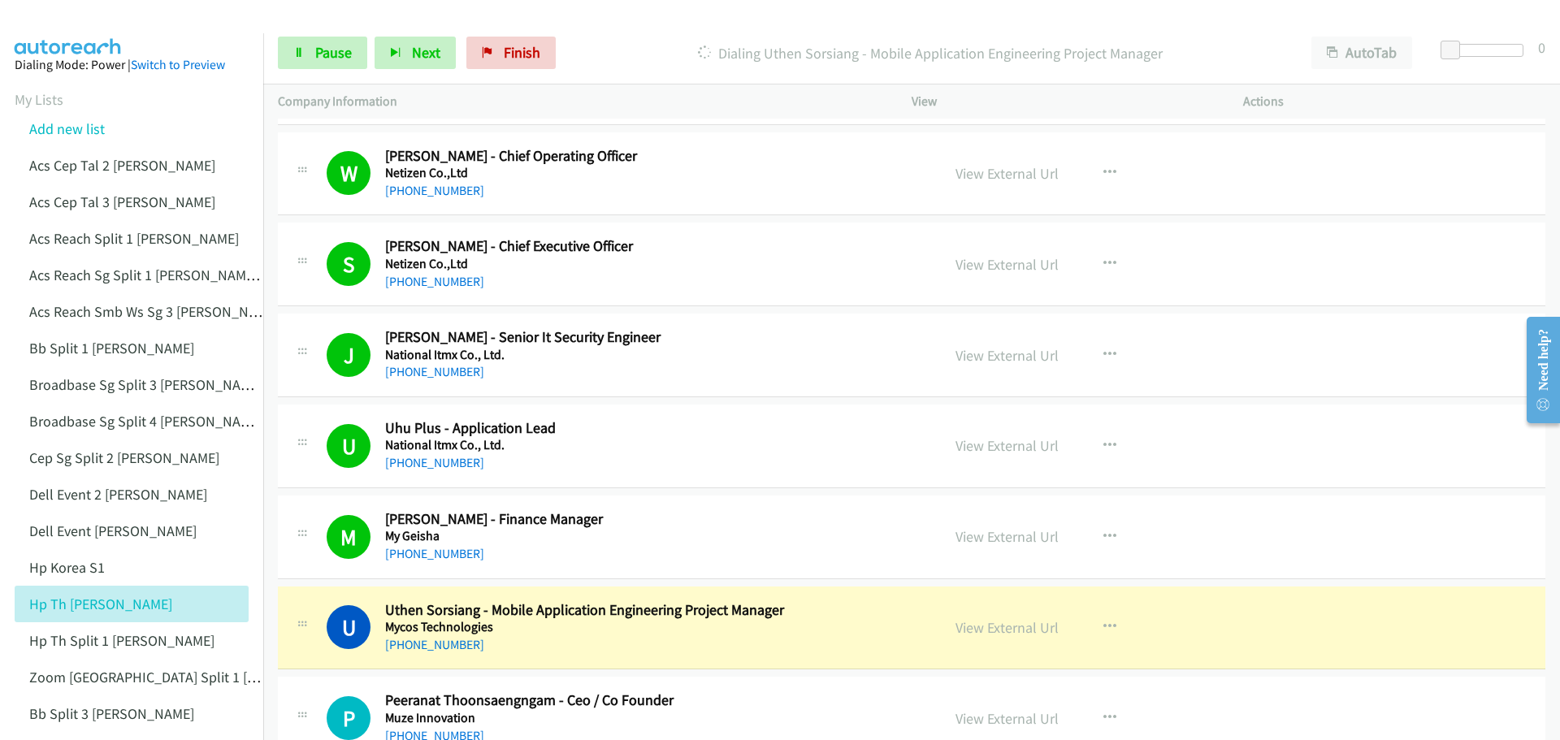
scroll to position [11699, 0]
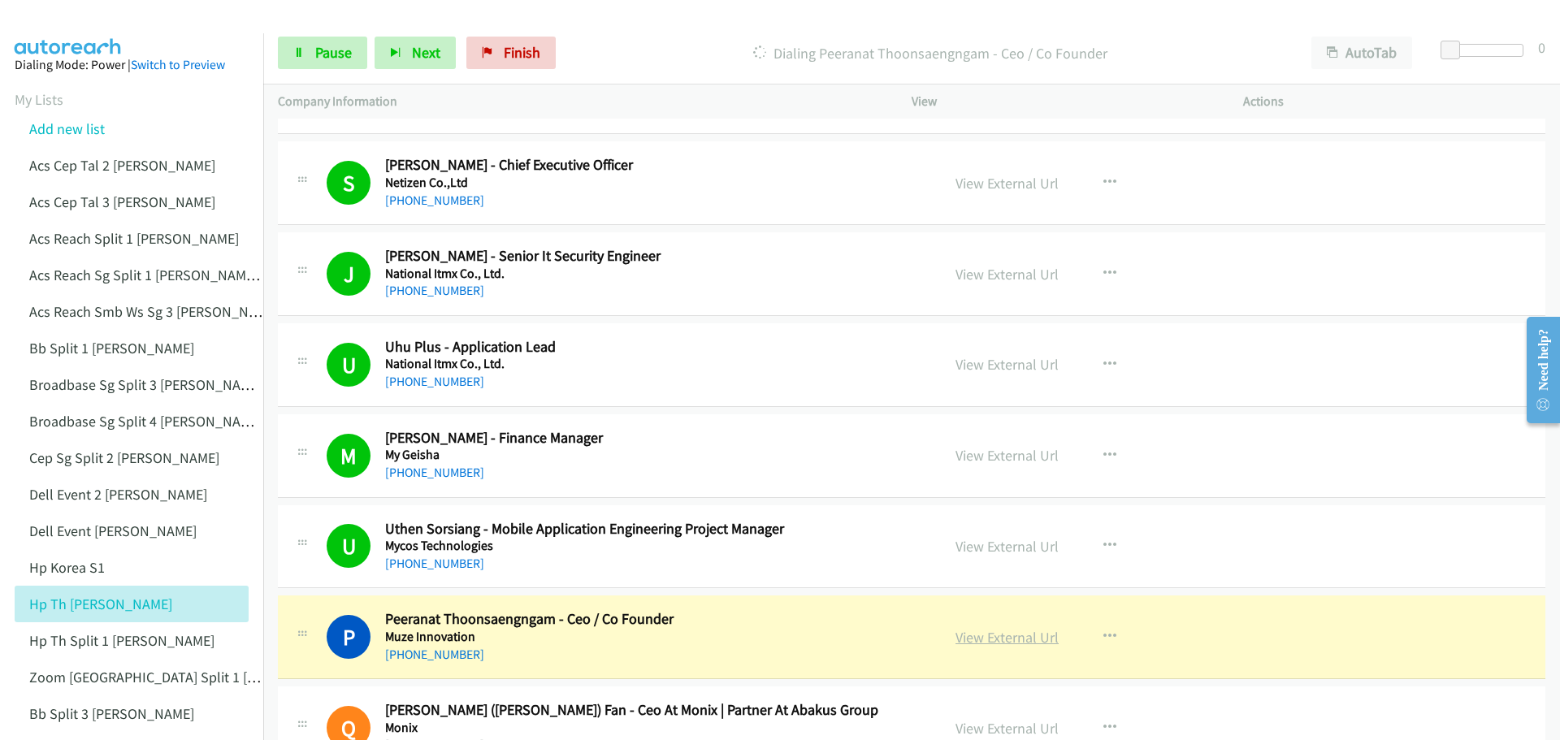
click at [993, 635] on link "View External Url" at bounding box center [1006, 637] width 103 height 19
click at [318, 58] on span "Pause" at bounding box center [333, 52] width 37 height 19
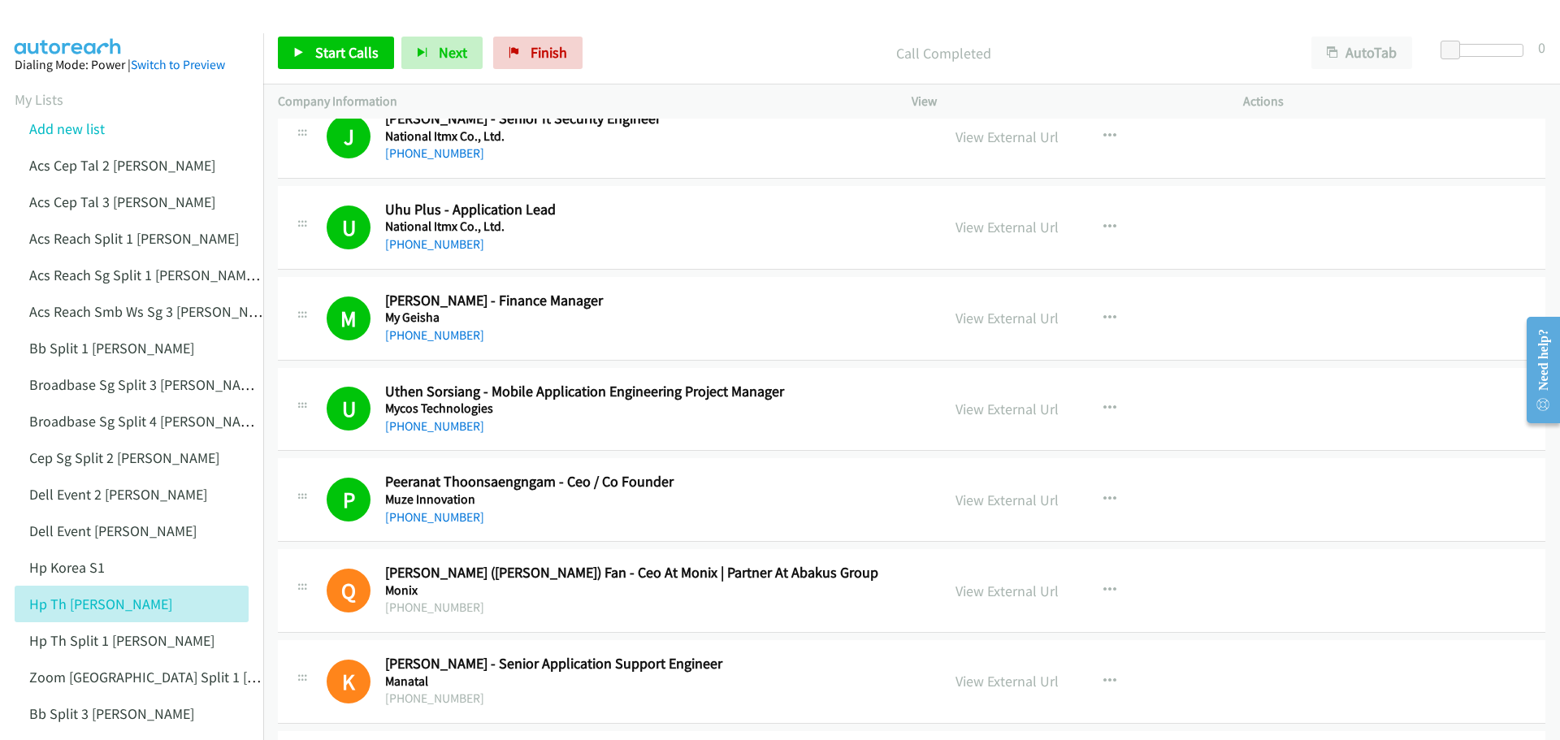
scroll to position [11862, 0]
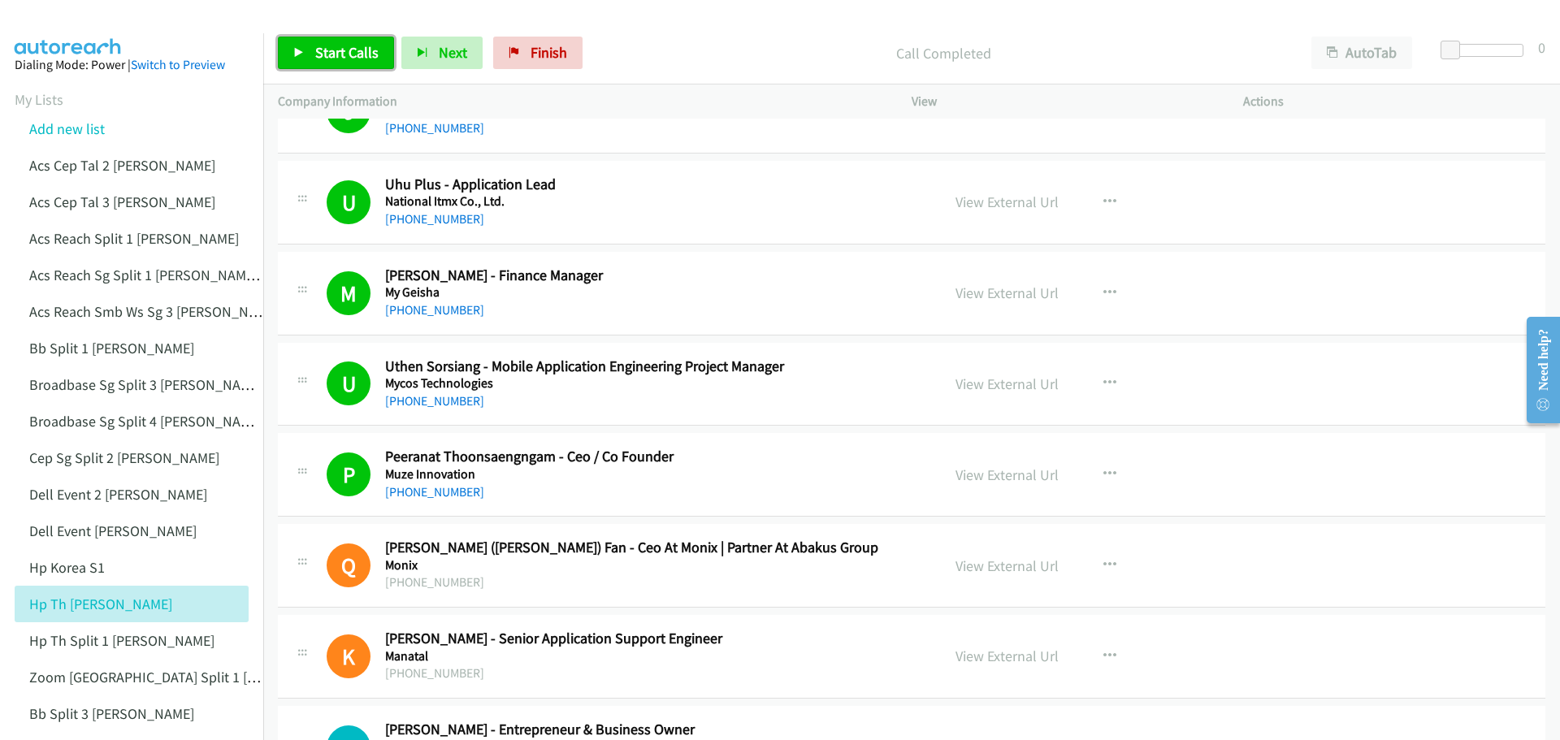
click at [336, 40] on link "Start Calls" at bounding box center [336, 53] width 116 height 32
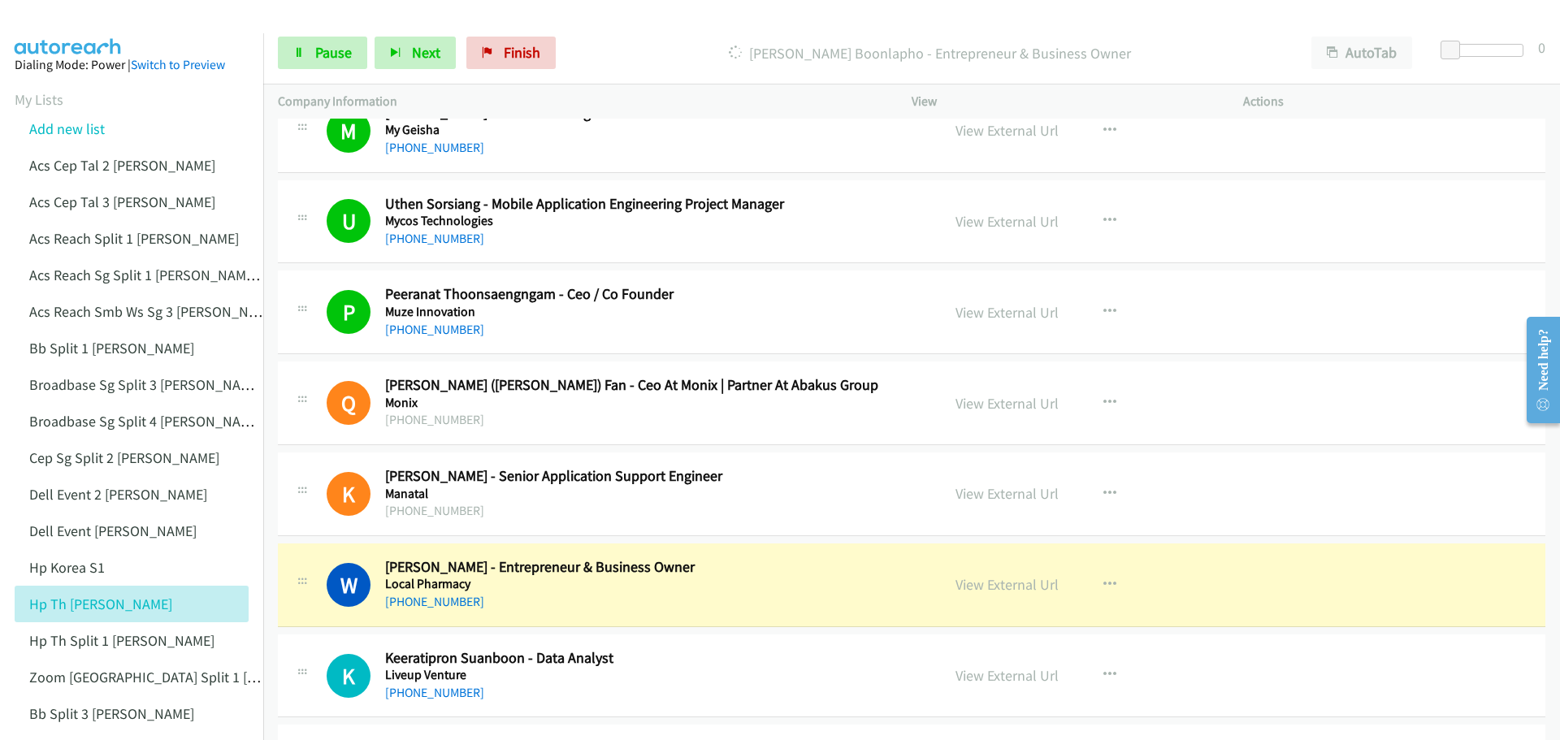
scroll to position [12105, 0]
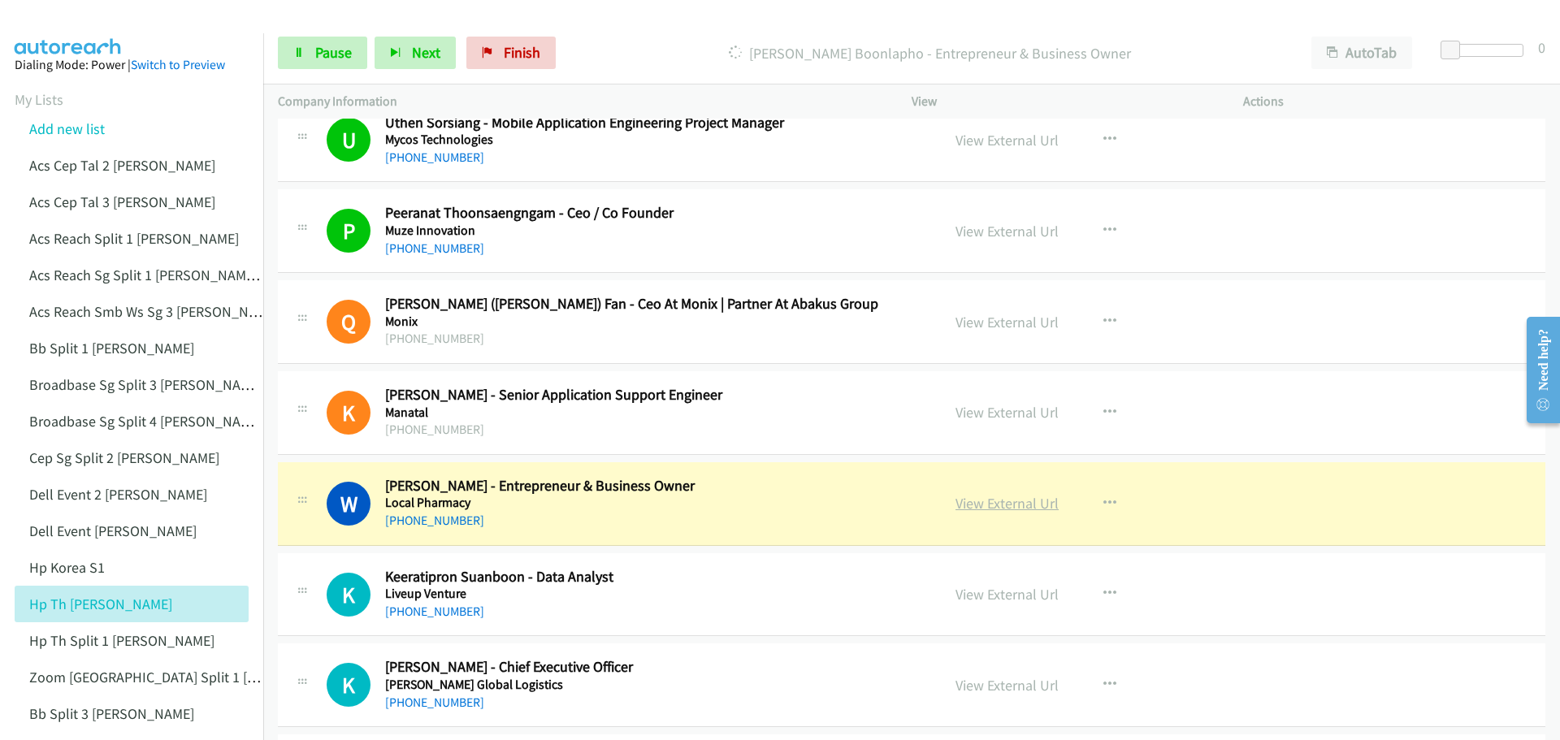
click at [1020, 501] on link "View External Url" at bounding box center [1006, 503] width 103 height 19
click at [332, 52] on span "Pause" at bounding box center [333, 52] width 37 height 19
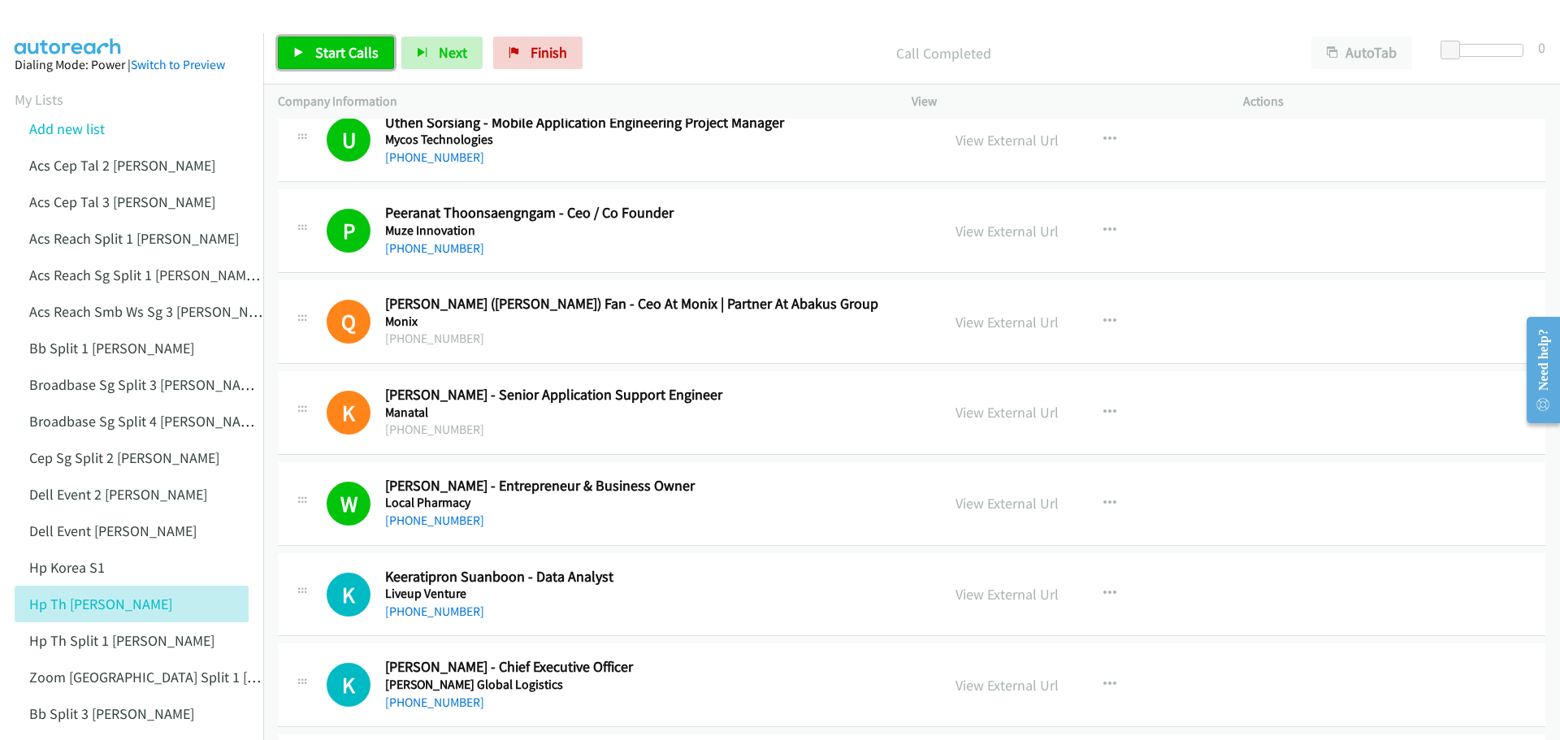
click at [331, 52] on span "Start Calls" at bounding box center [346, 52] width 63 height 19
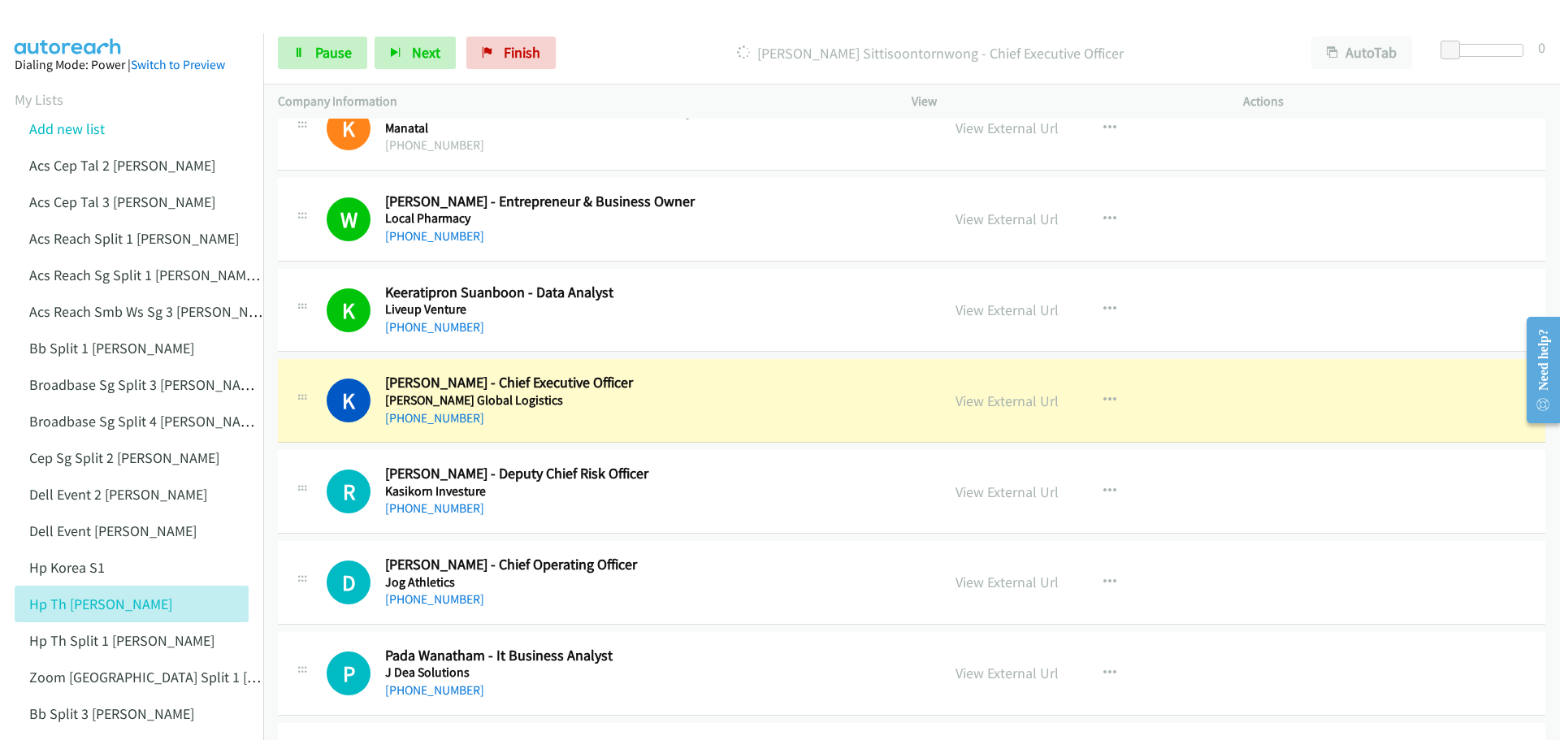
scroll to position [12430, 0]
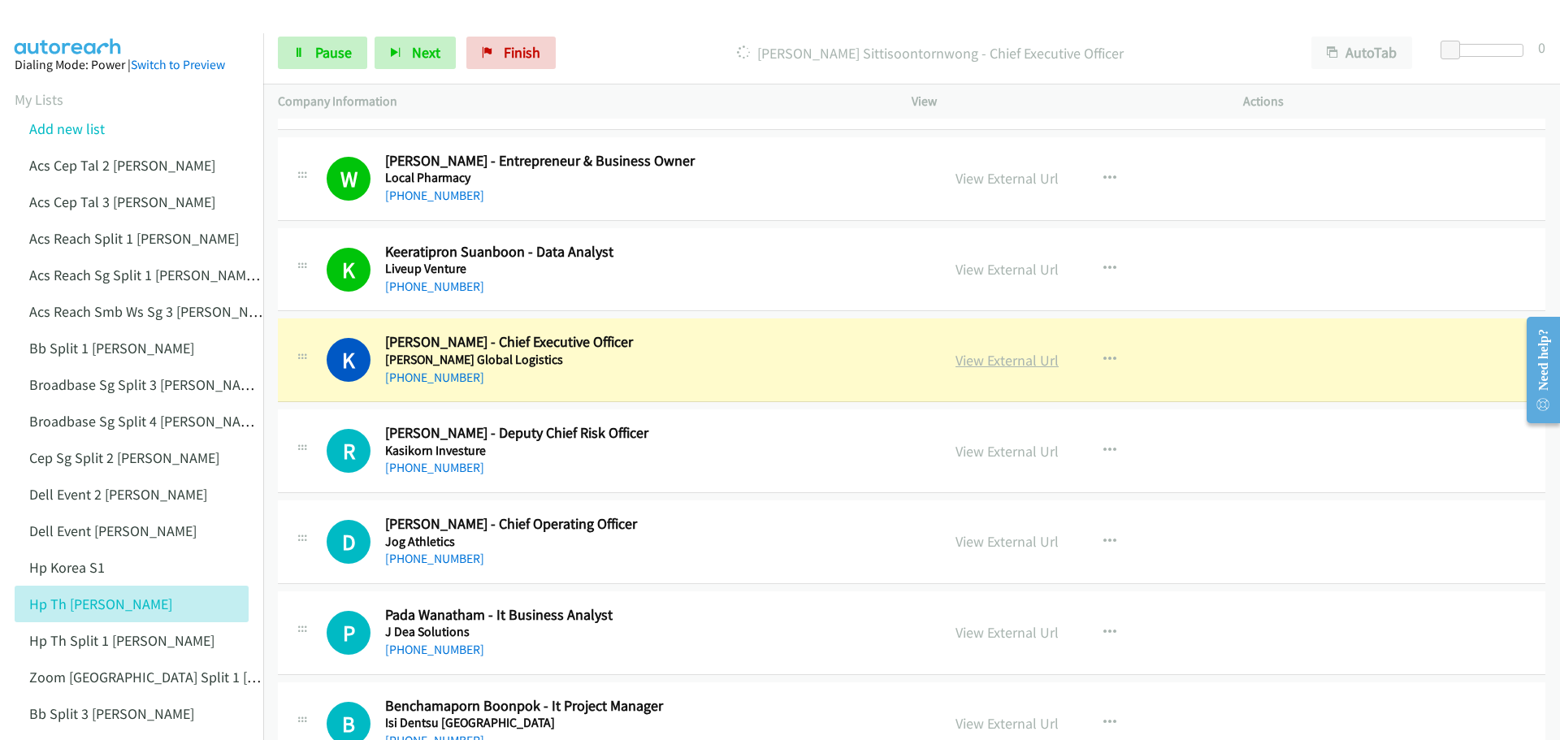
click at [1006, 360] on link "View External Url" at bounding box center [1006, 360] width 103 height 19
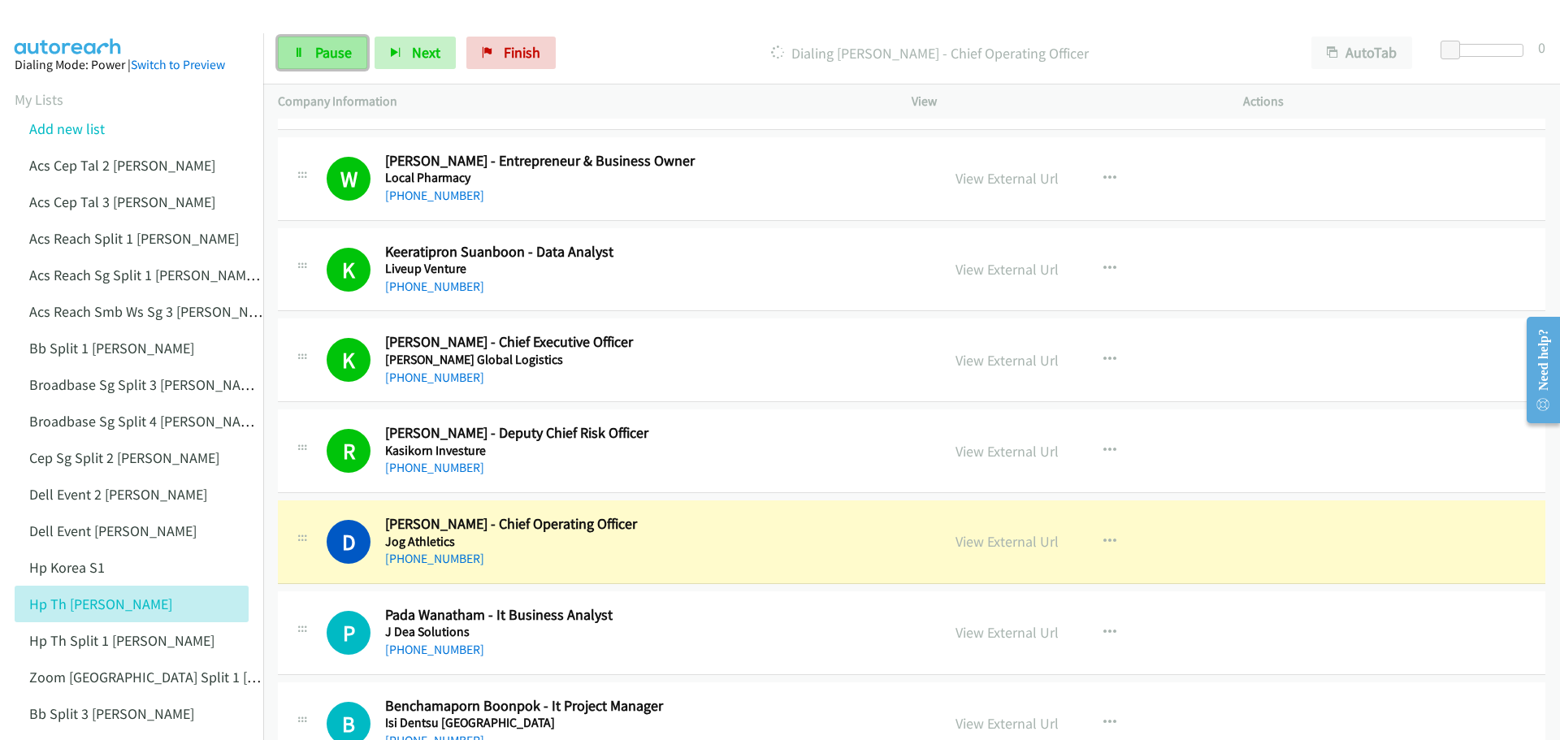
click at [340, 63] on link "Pause" at bounding box center [322, 53] width 89 height 32
